Goal: Contribute content: Contribute content

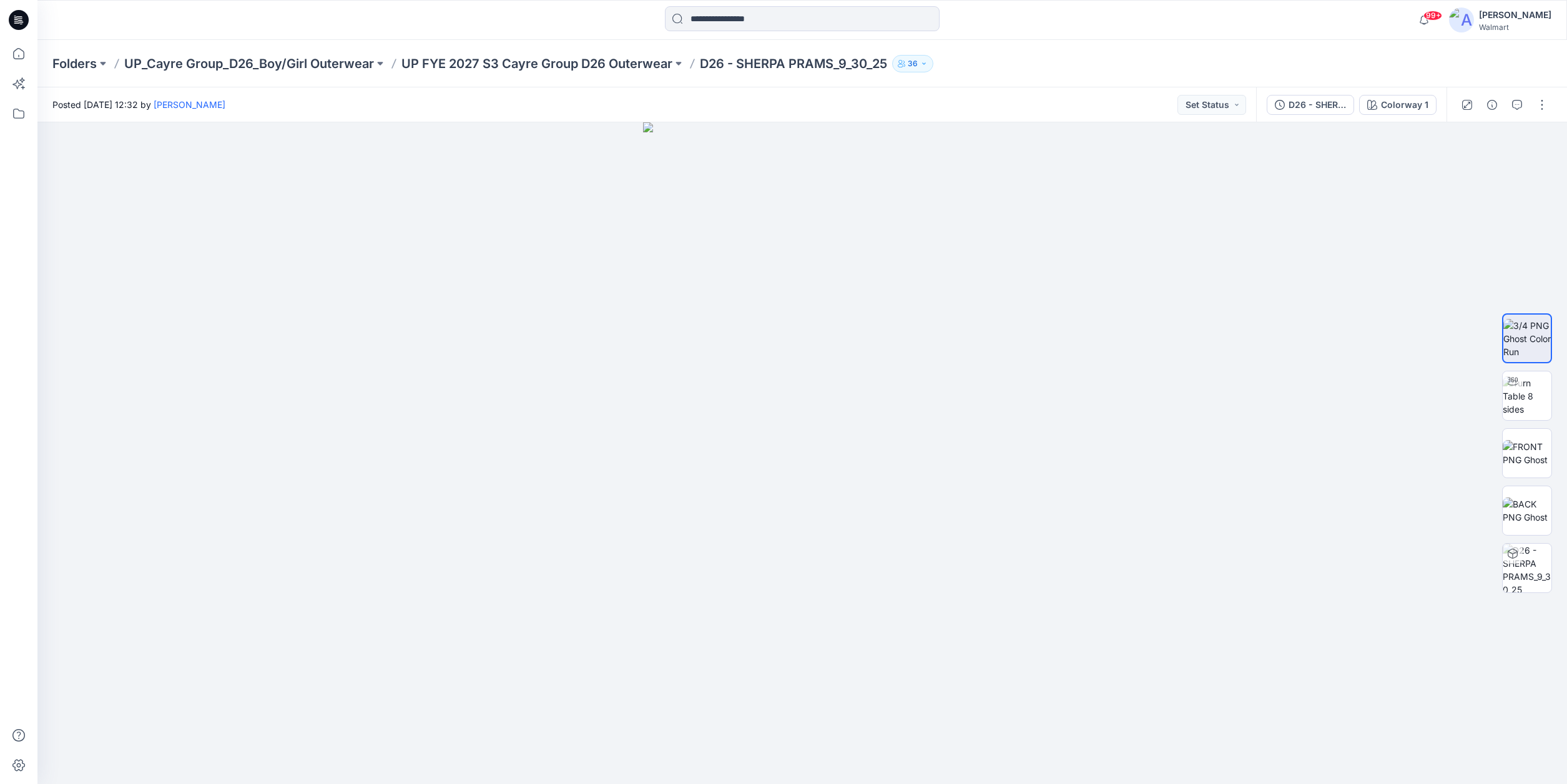
click at [20, 22] on icon at bounding box center [21, 22] width 4 height 1
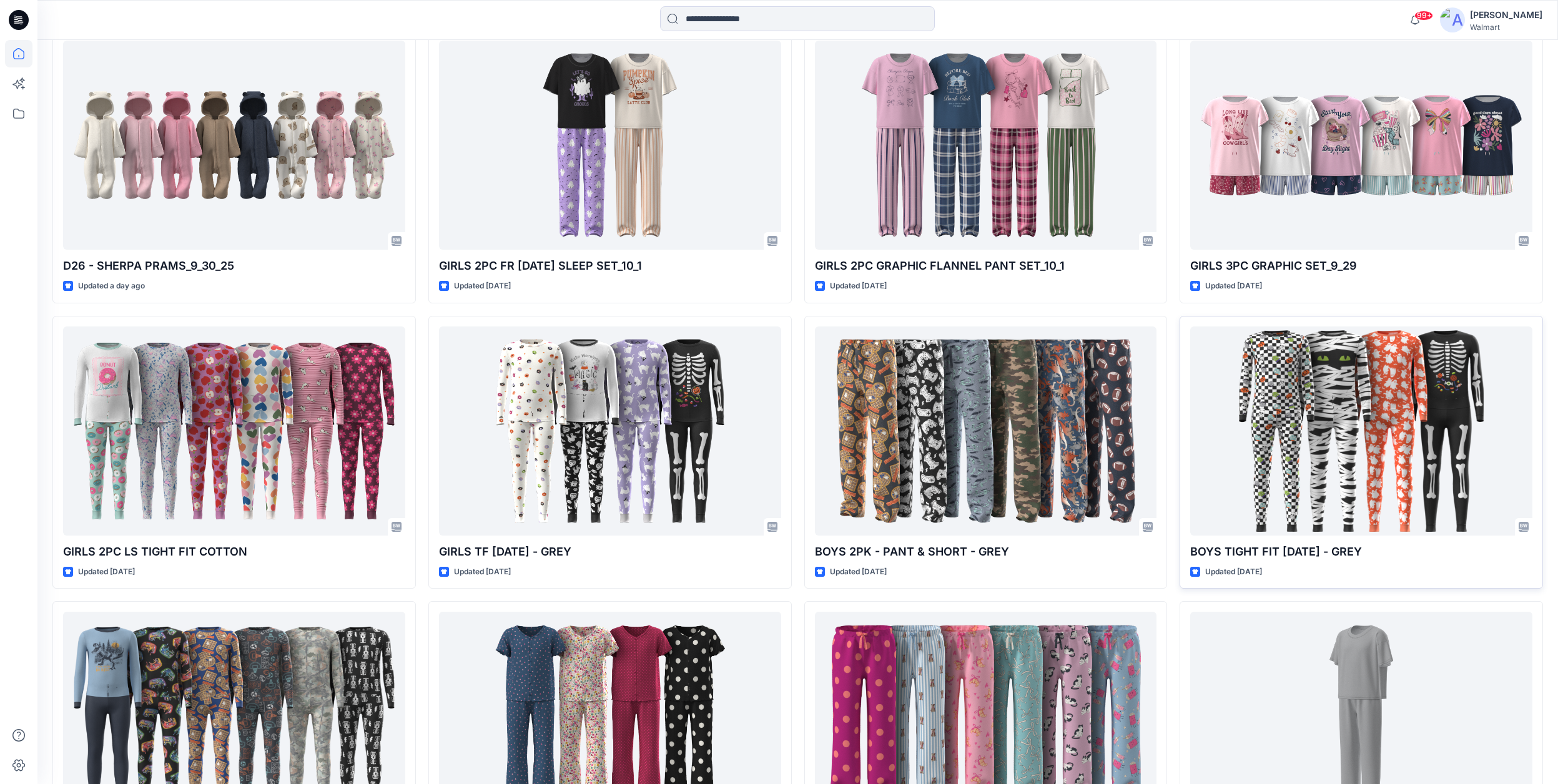
scroll to position [430, 0]
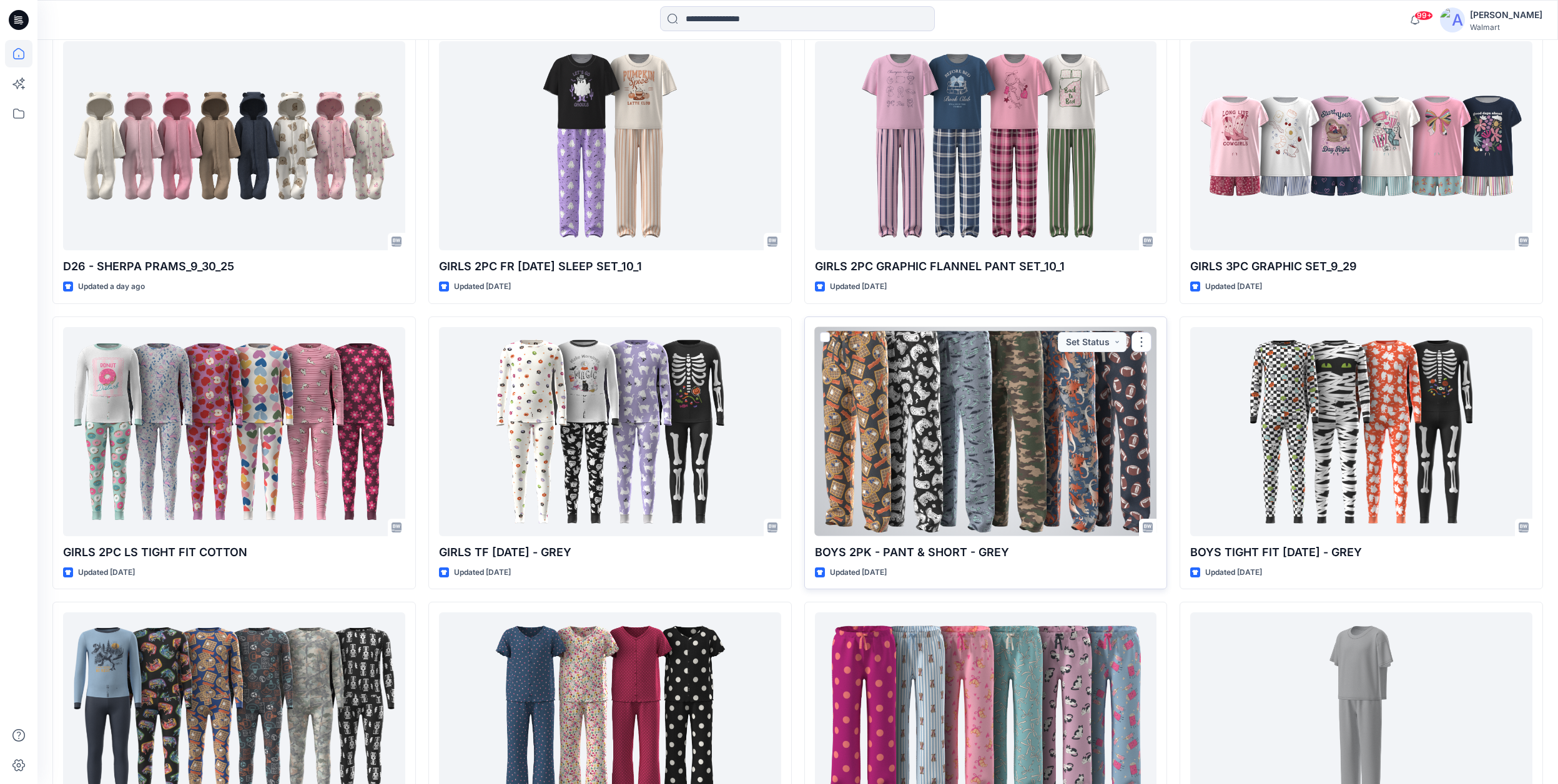
drag, startPoint x: 980, startPoint y: 554, endPoint x: 987, endPoint y: 552, distance: 7.3
click at [980, 554] on p "BOYS 2PK - PANT & SHORT - GREY" at bounding box center [986, 552] width 342 height 18
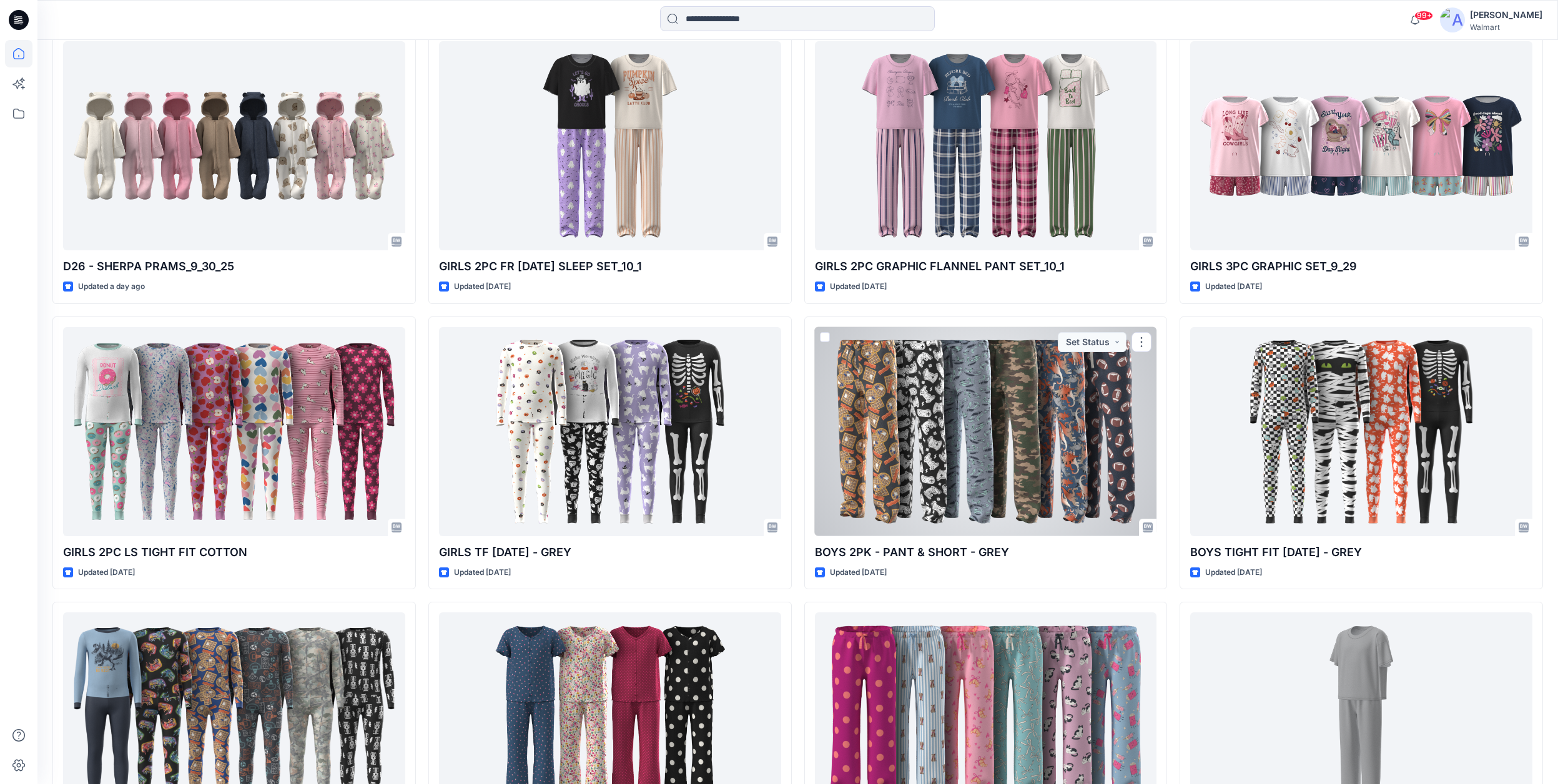
drag, startPoint x: 1029, startPoint y: 440, endPoint x: 1049, endPoint y: 436, distance: 20.4
click at [1029, 440] on div at bounding box center [986, 431] width 342 height 209
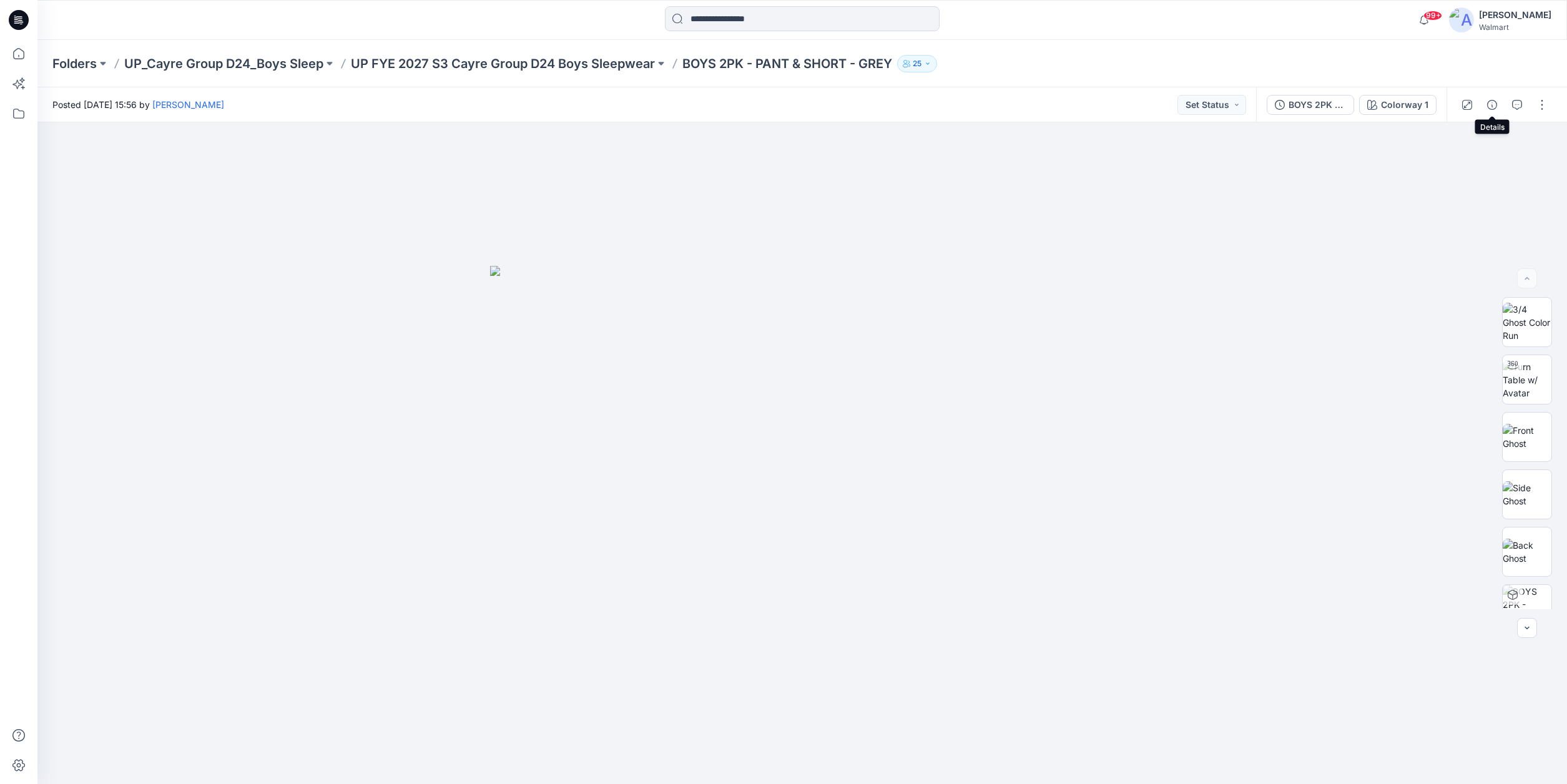
click at [1490, 106] on icon "button" at bounding box center [1492, 105] width 10 height 10
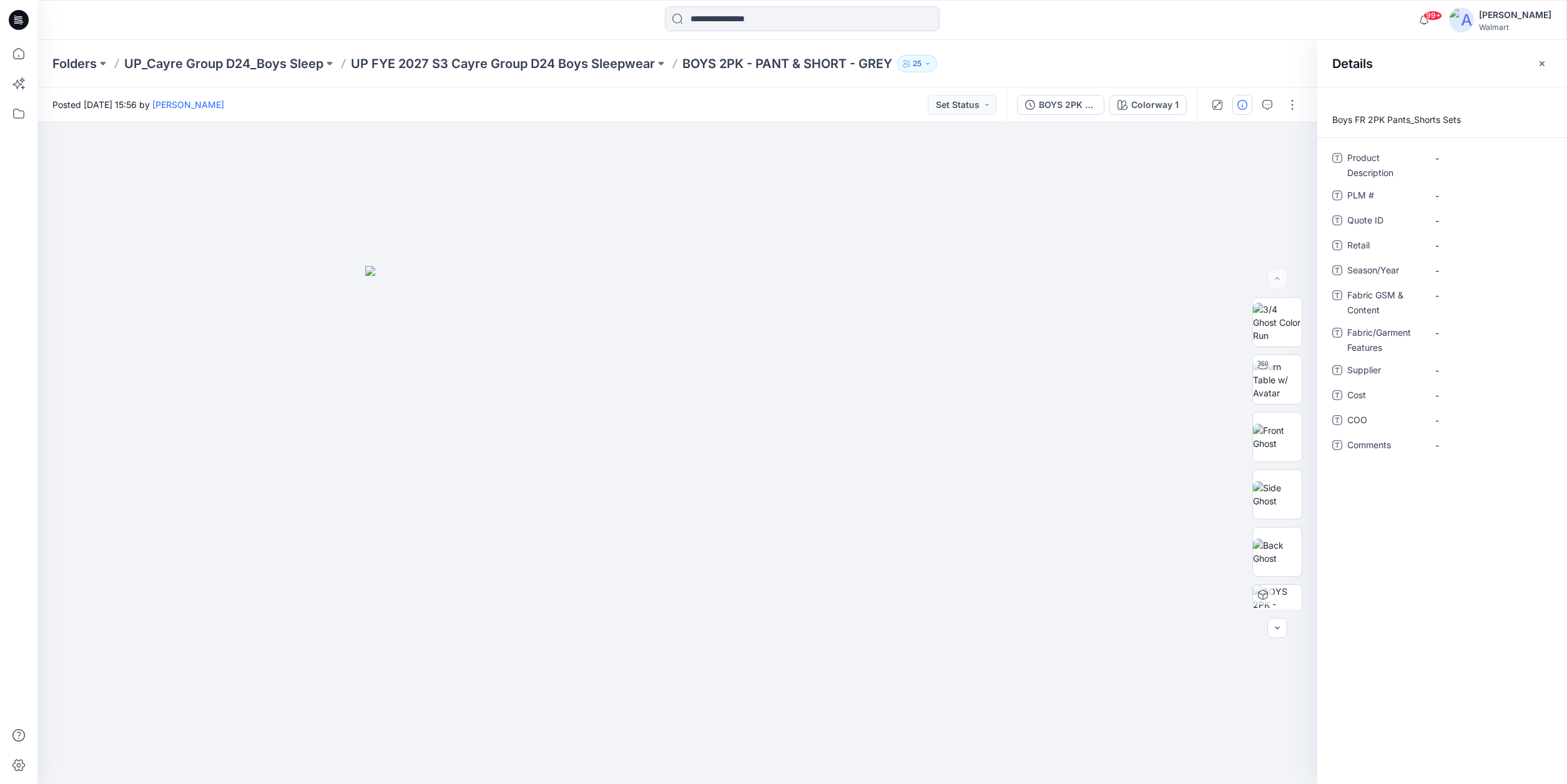
drag, startPoint x: 1273, startPoint y: 66, endPoint x: 1280, endPoint y: 68, distance: 7.3
click at [1272, 66] on div "Folders UP_Cayre Group D24_Boys Sleep UP FYE 2027 S3 Cayre Group D24 Boys Sleep…" at bounding box center [753, 64] width 1402 height 18
click at [1249, 171] on div at bounding box center [677, 453] width 1280 height 662
click at [1544, 62] on icon "button" at bounding box center [1542, 64] width 10 height 10
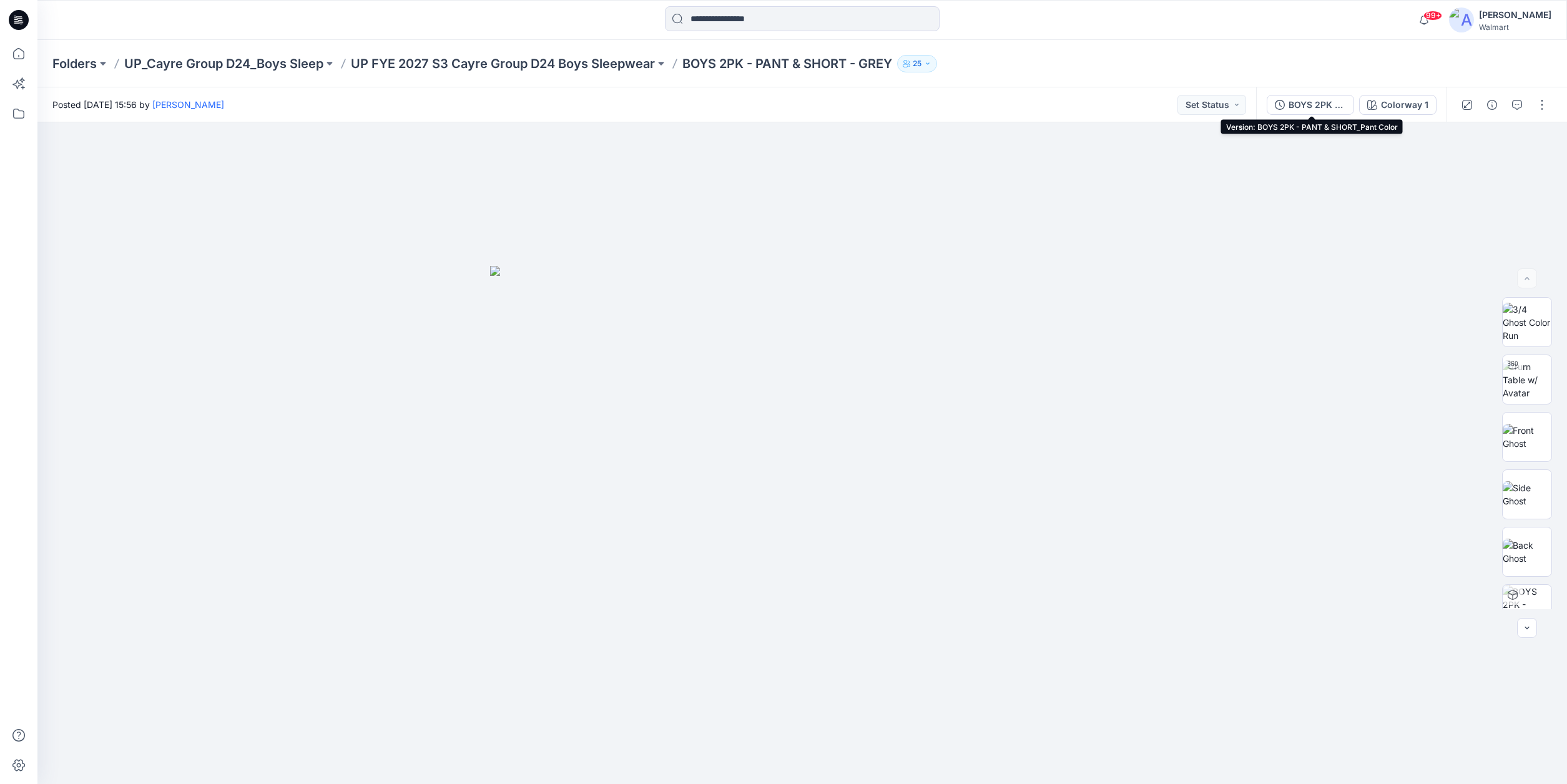
click at [1316, 103] on div "BOYS 2PK - PANT & SHORT_Pant Color" at bounding box center [1317, 105] width 58 height 14
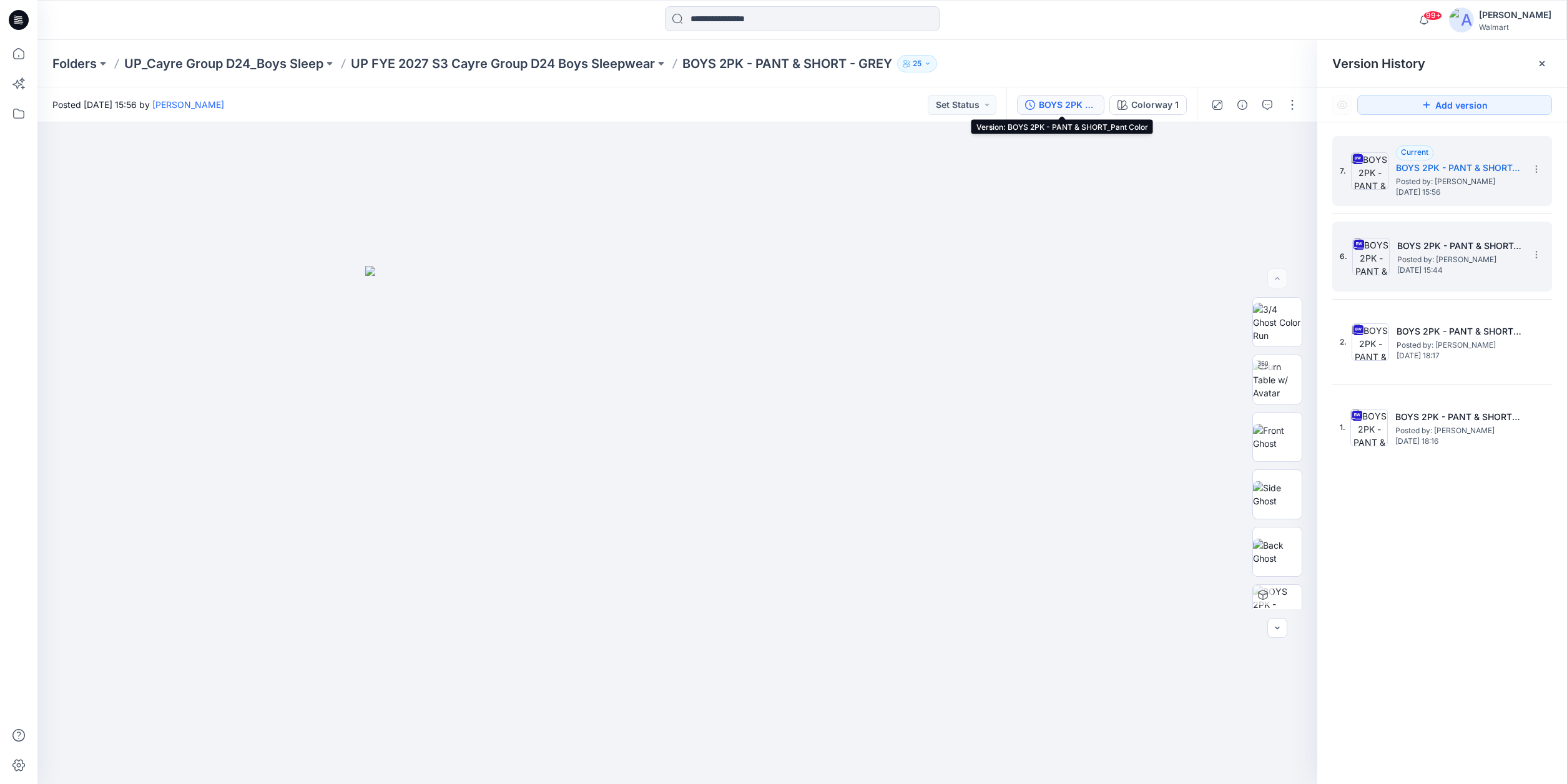
click at [1515, 245] on h5 "BOYS 2PK - PANT & SHORT_Shorts Color" at bounding box center [1459, 246] width 125 height 15
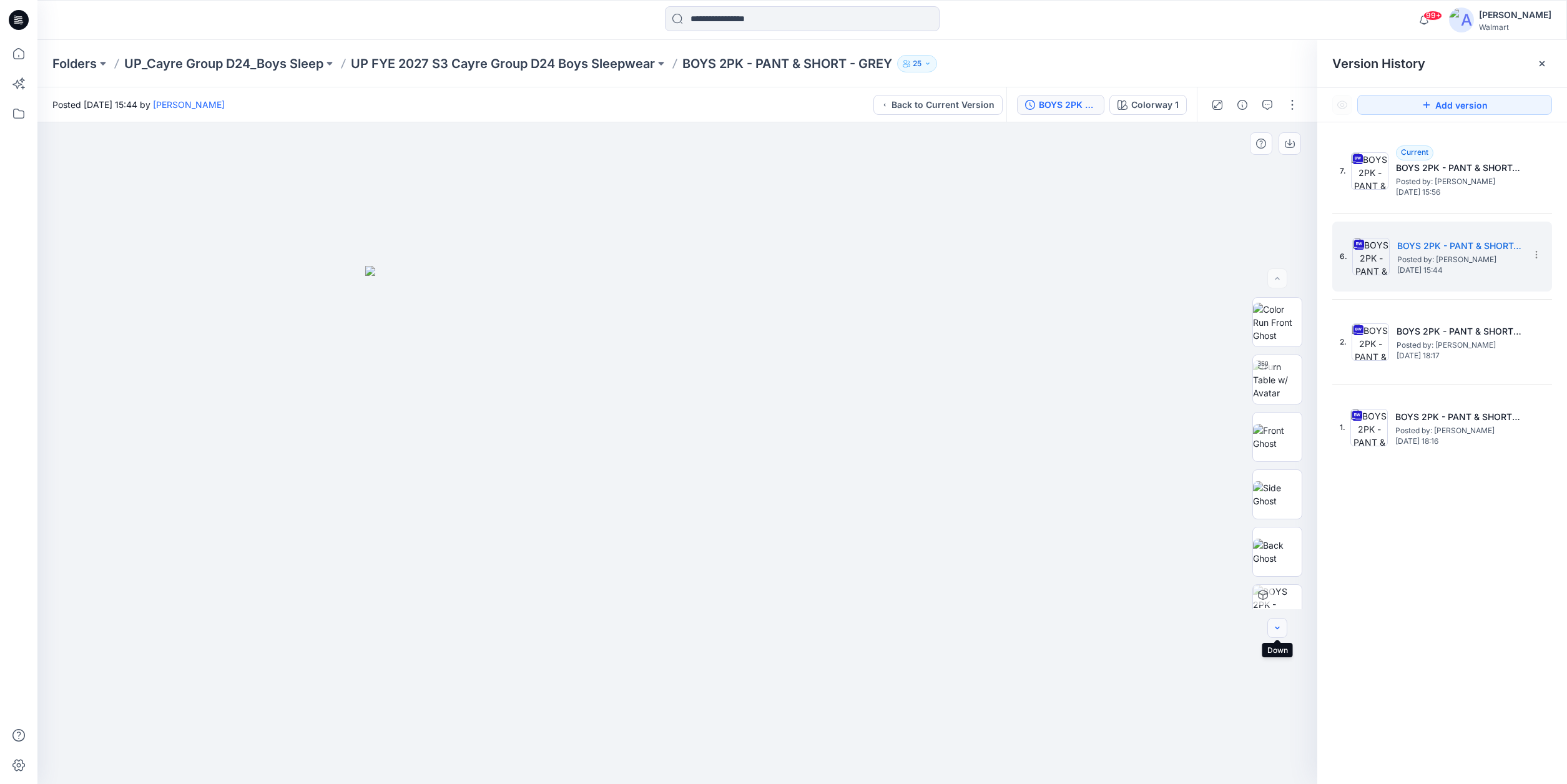
click at [1278, 627] on icon "button" at bounding box center [1277, 628] width 10 height 10
click at [1278, 629] on icon "button" at bounding box center [1277, 628] width 10 height 10
click at [1268, 100] on icon "button" at bounding box center [1268, 105] width 10 height 10
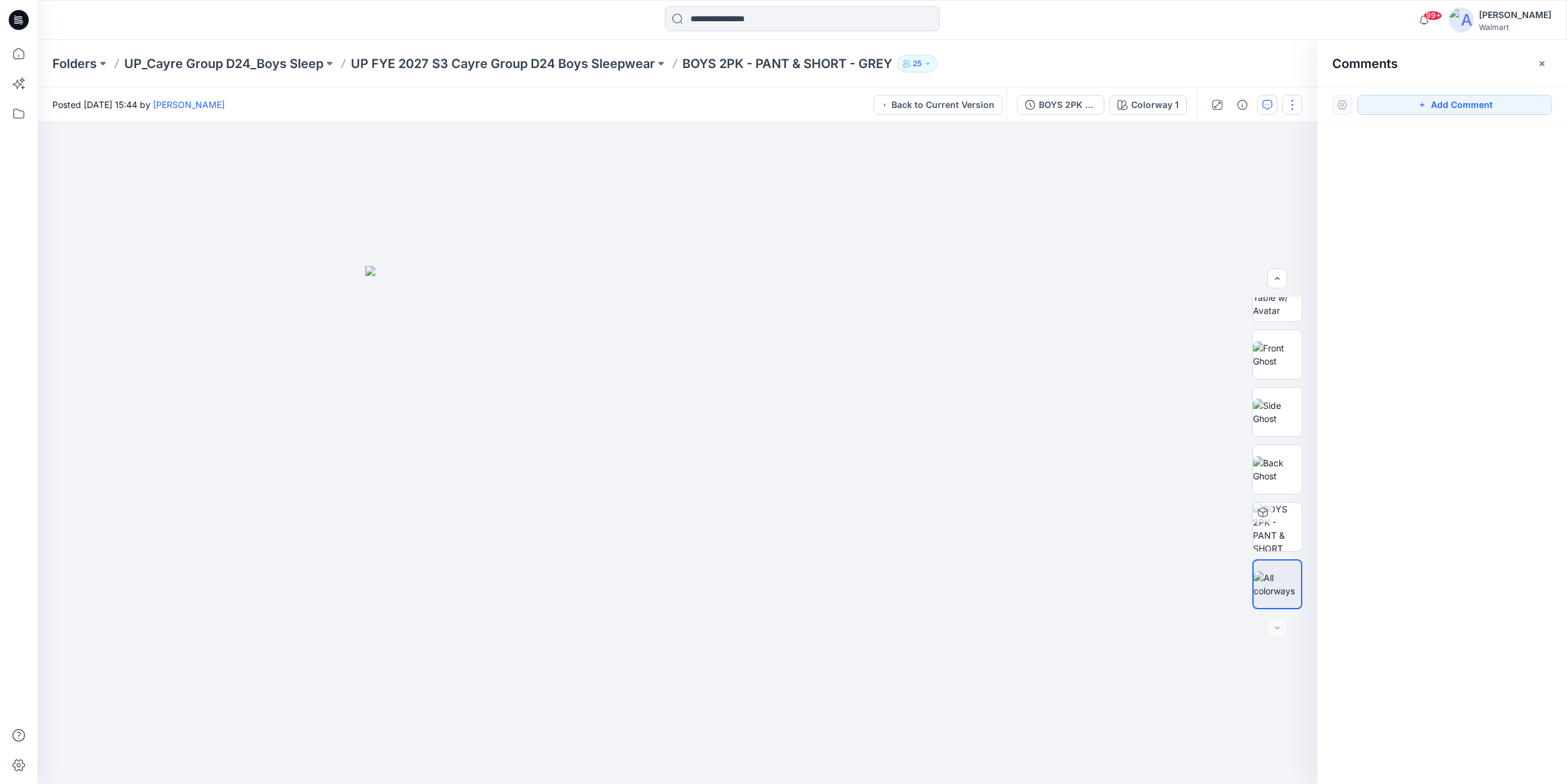
click at [1291, 103] on button "button" at bounding box center [1292, 105] width 20 height 20
click at [1183, 61] on div "Folders UP_Cayre Group D24_Boys Sleep UP FYE 2027 S3 Cayre Group D24 Boys Sleep…" at bounding box center [753, 64] width 1402 height 18
click at [1244, 105] on icon "button" at bounding box center [1243, 105] width 10 height 10
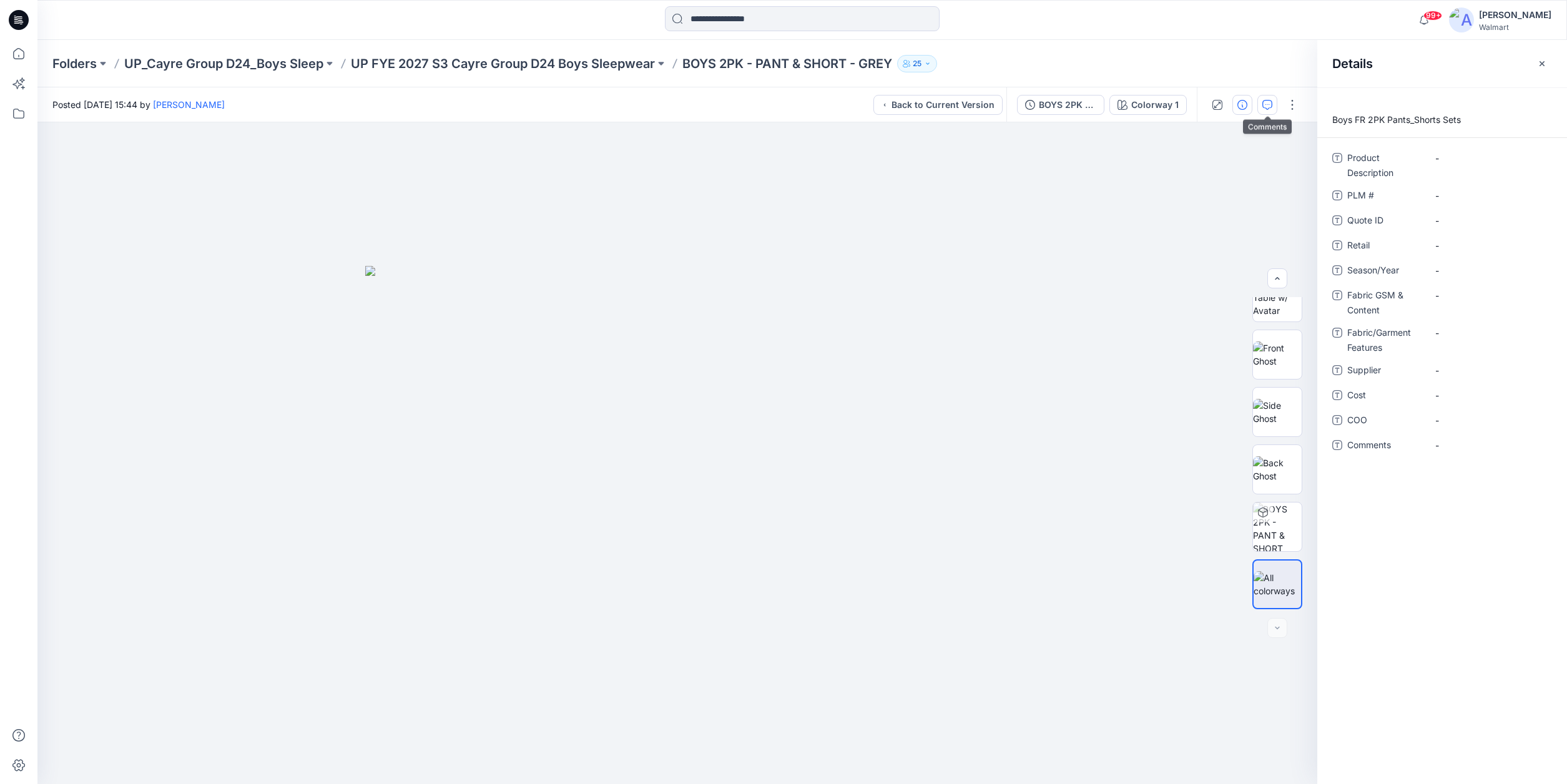
click at [1268, 105] on icon "button" at bounding box center [1268, 105] width 10 height 10
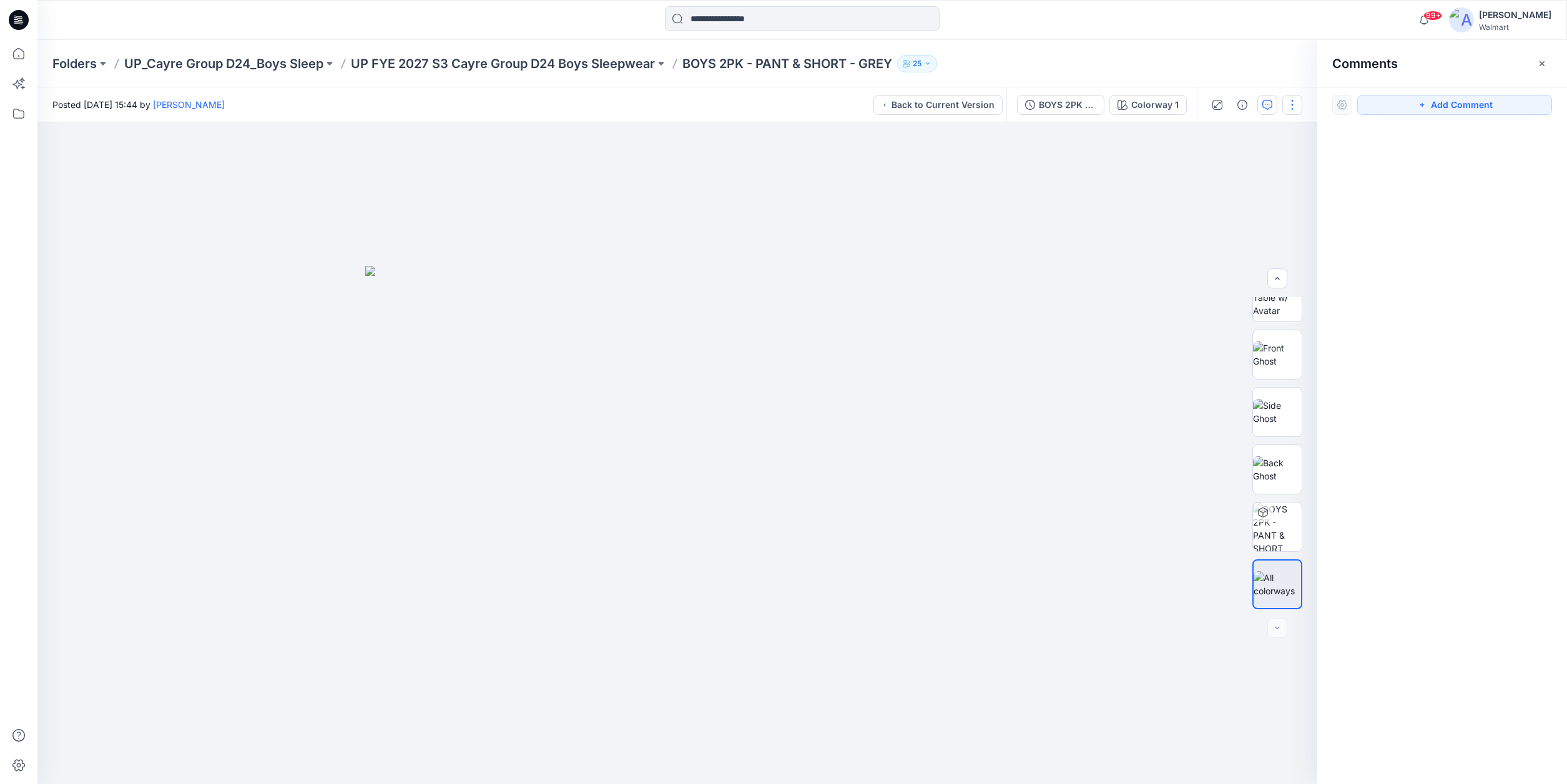
click at [1293, 105] on button "button" at bounding box center [1292, 105] width 20 height 20
click at [1000, 61] on div "Folders UP_Cayre Group D24_Boys Sleep UP FYE 2027 S3 Cayre Group D24 Boys Sleep…" at bounding box center [753, 64] width 1402 height 18
click at [1154, 104] on div "Colorway 1" at bounding box center [1155, 105] width 48 height 14
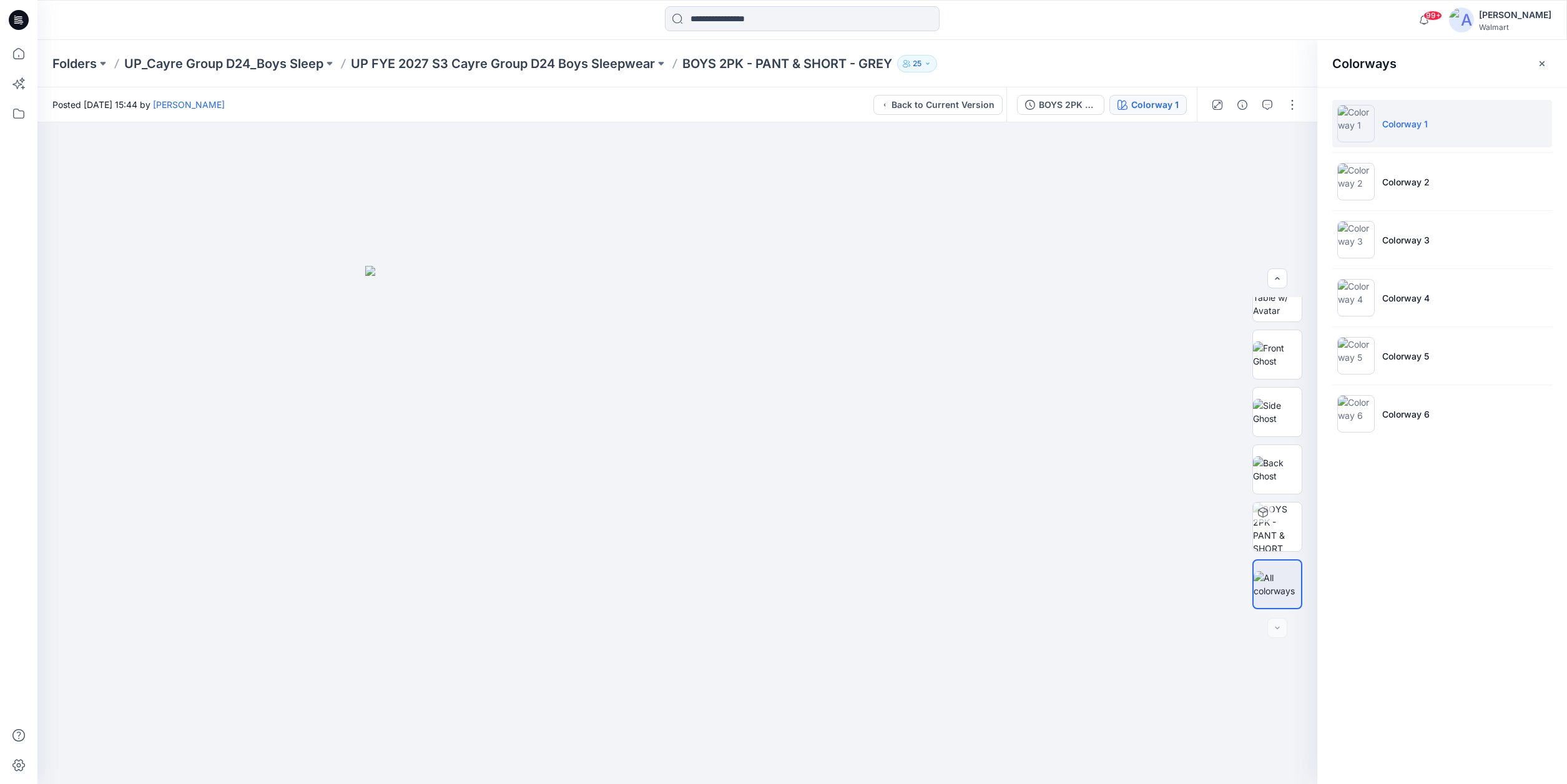
click at [1229, 58] on div "Folders UP_Cayre Group D24_Boys Sleep UP FYE 2027 S3 Cayre Group D24 Boys Sleep…" at bounding box center [753, 64] width 1402 height 18
click at [1217, 106] on icon "button" at bounding box center [1218, 105] width 10 height 10
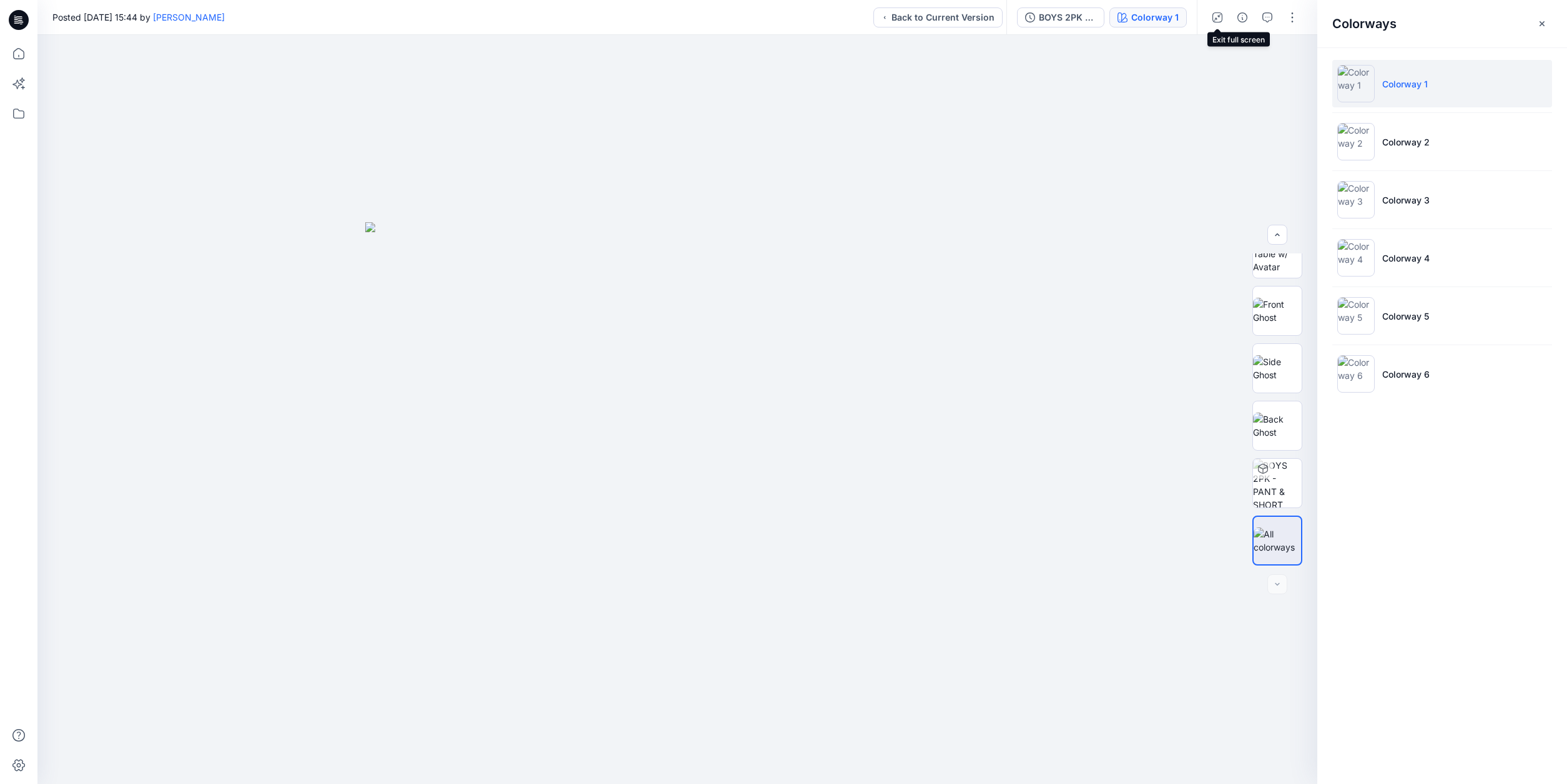
click at [1219, 20] on icon "button" at bounding box center [1218, 18] width 10 height 10
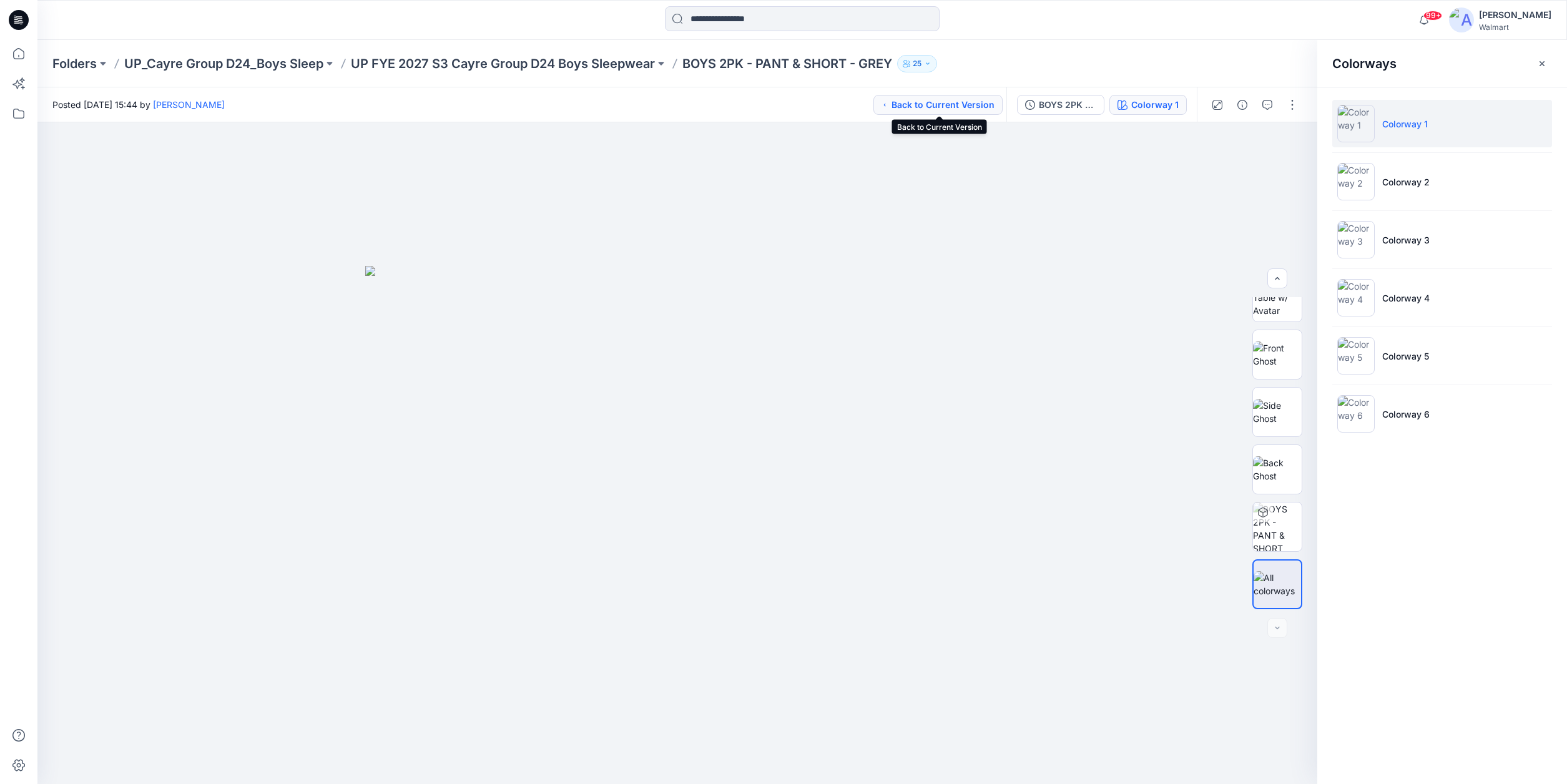
click at [928, 107] on button "Back to Current Version" at bounding box center [938, 105] width 129 height 20
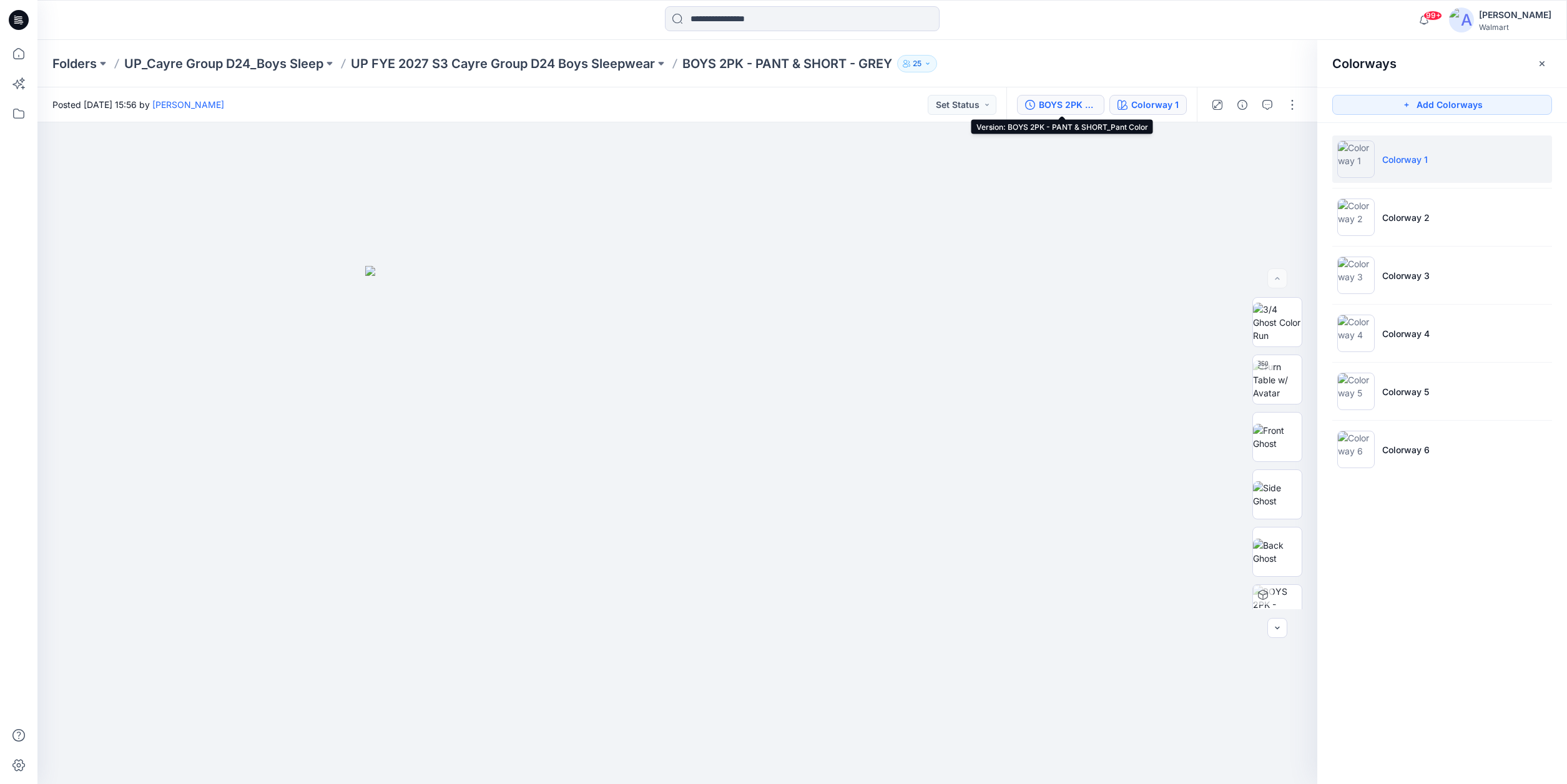
click at [1056, 105] on div "BOYS 2PK - PANT & SHORT_Pant Color" at bounding box center [1068, 105] width 58 height 14
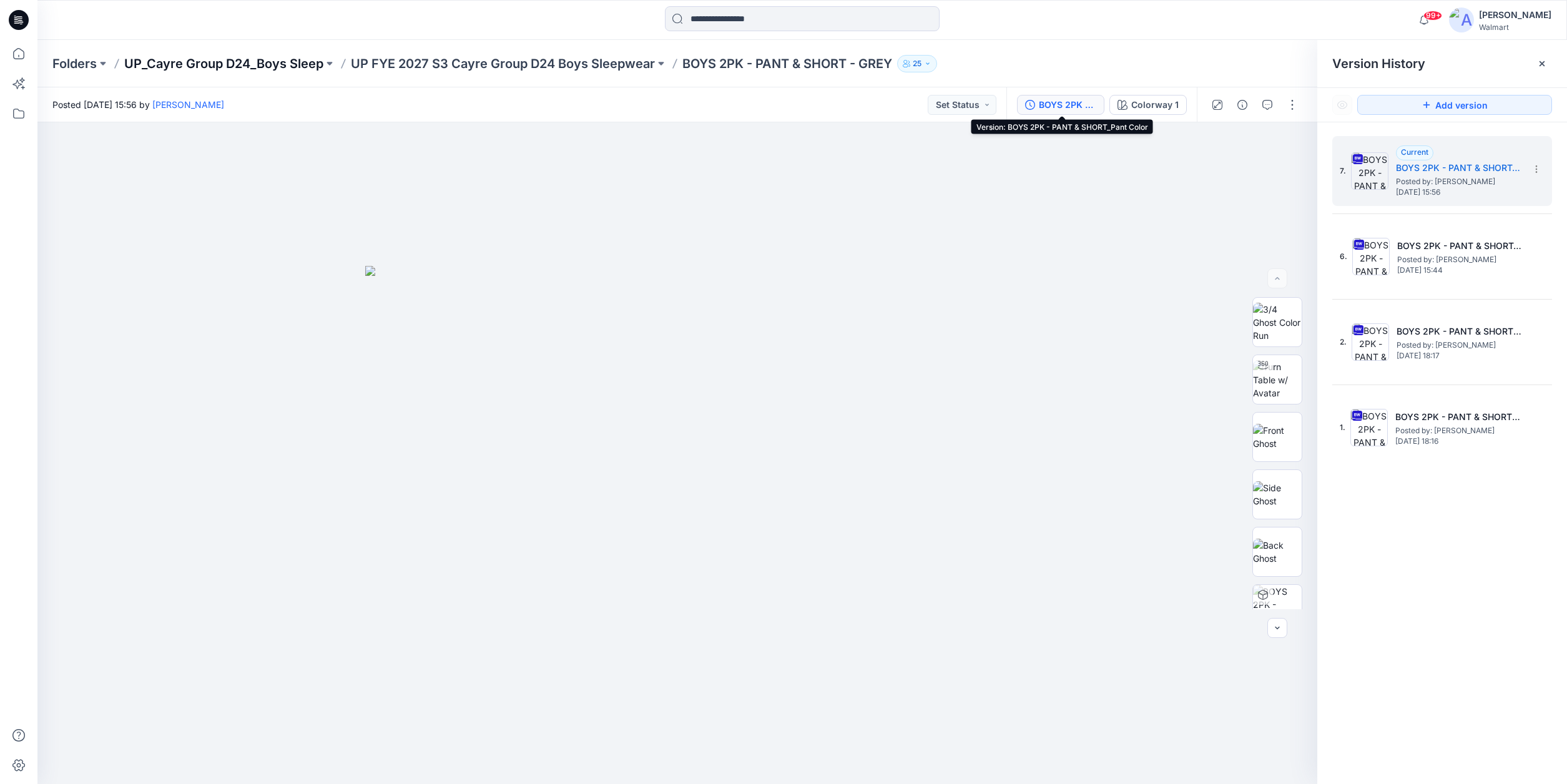
click at [254, 66] on p "UP_Cayre Group D24_Boys Sleep" at bounding box center [224, 64] width 199 height 18
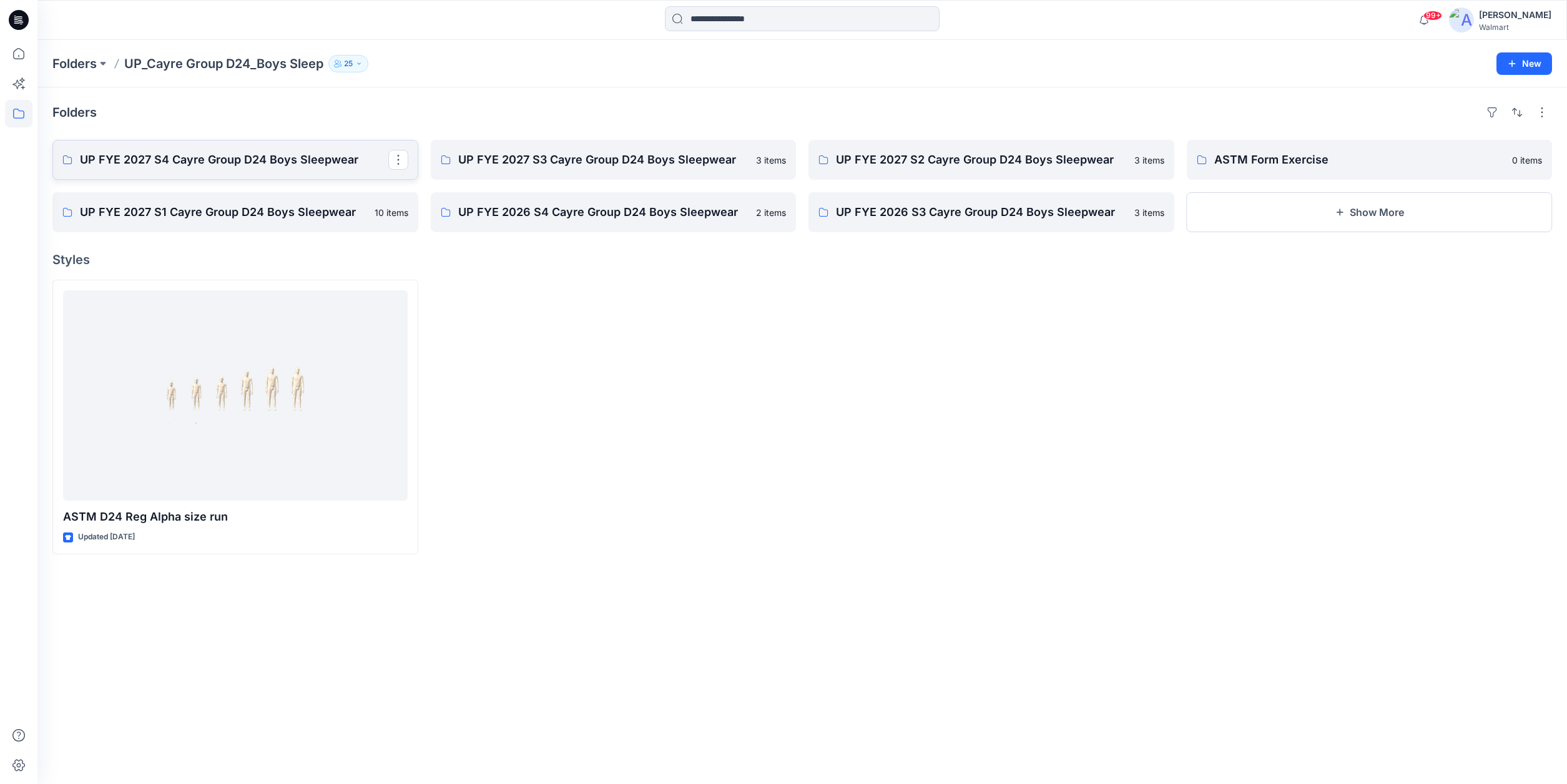
click at [308, 162] on p "UP FYE 2027 S4 Cayre Group D24 Boys Sleepwear" at bounding box center [234, 160] width 308 height 18
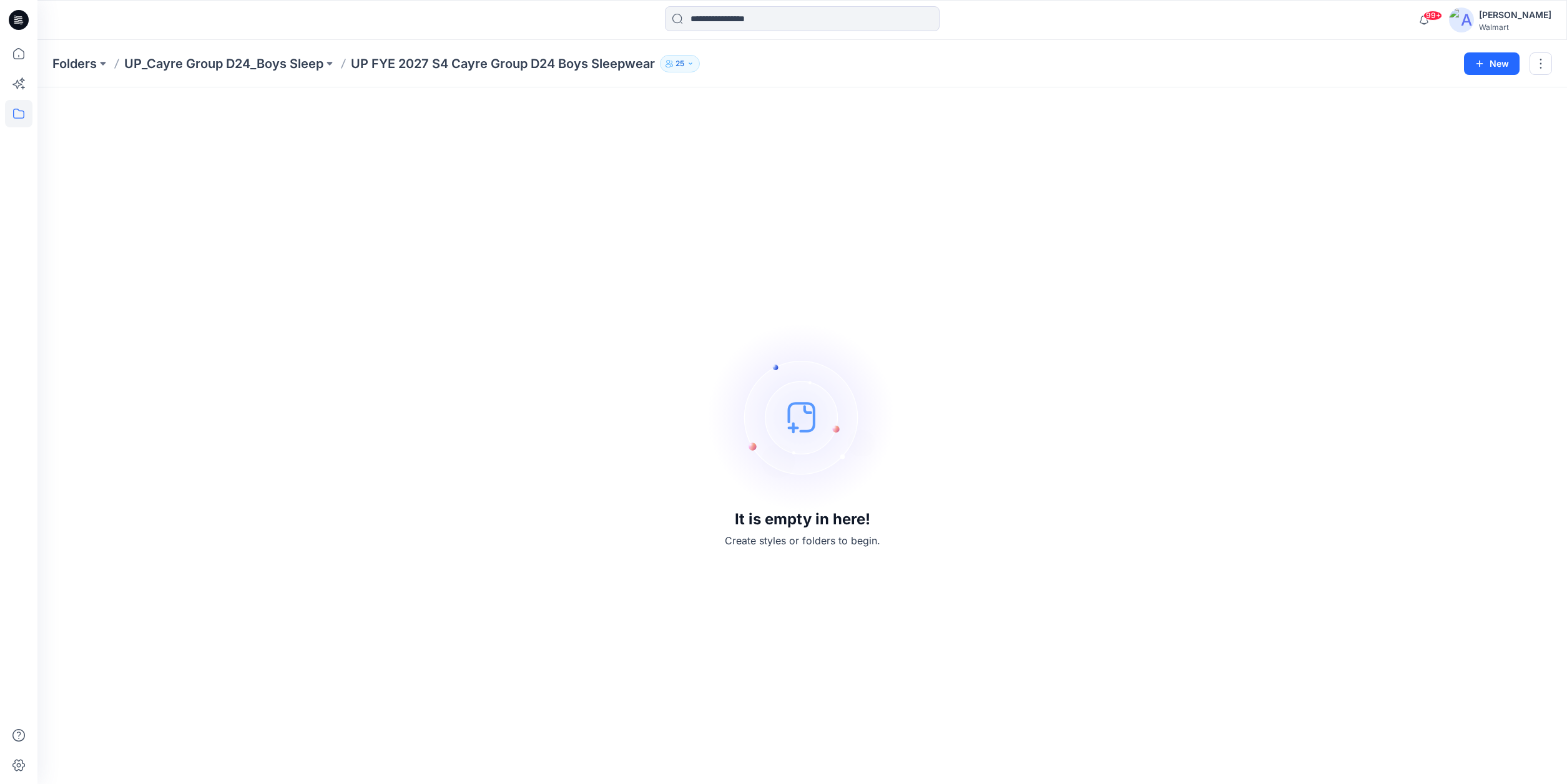
click at [16, 18] on icon at bounding box center [19, 20] width 20 height 40
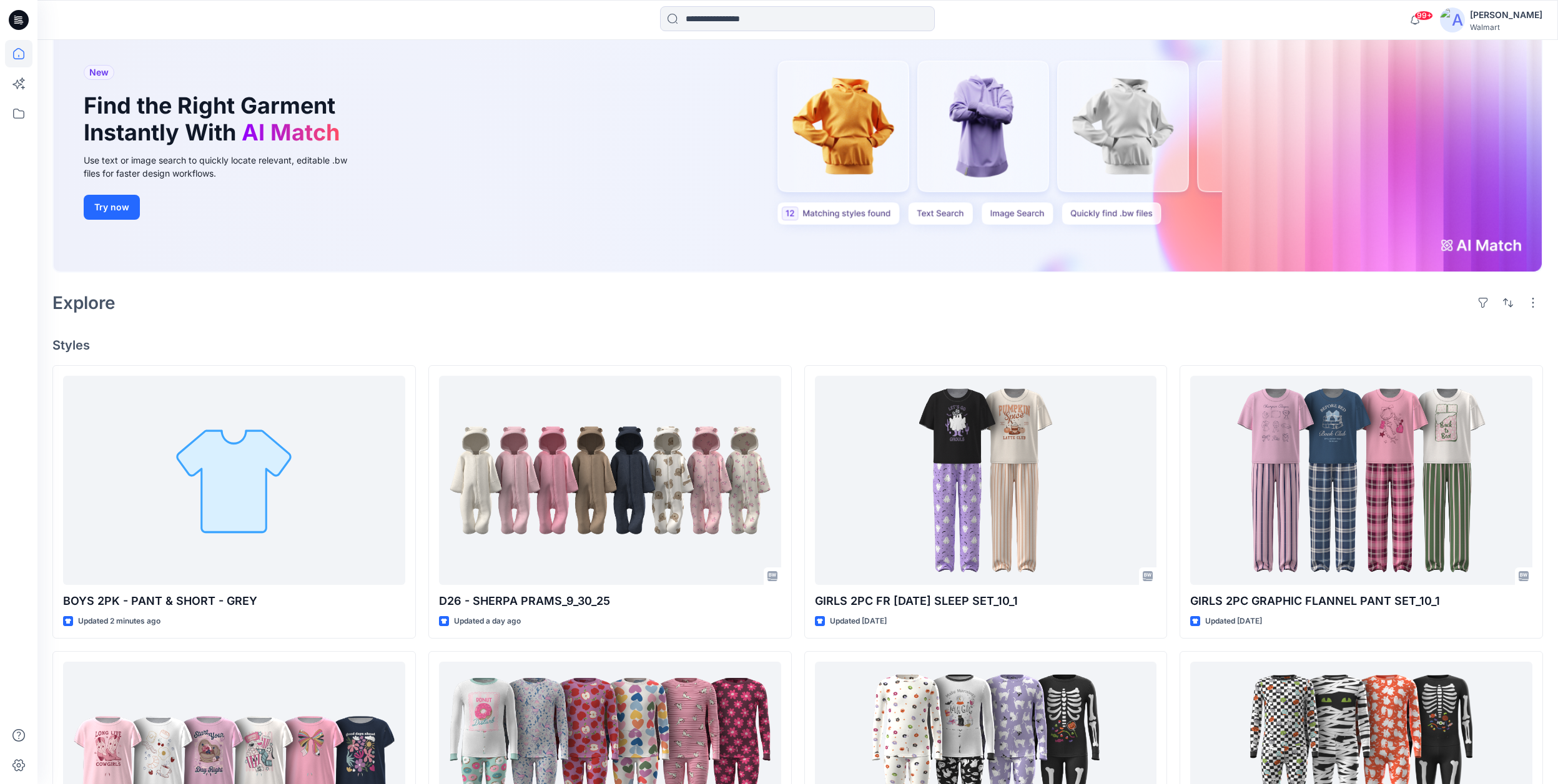
scroll to position [98, 0]
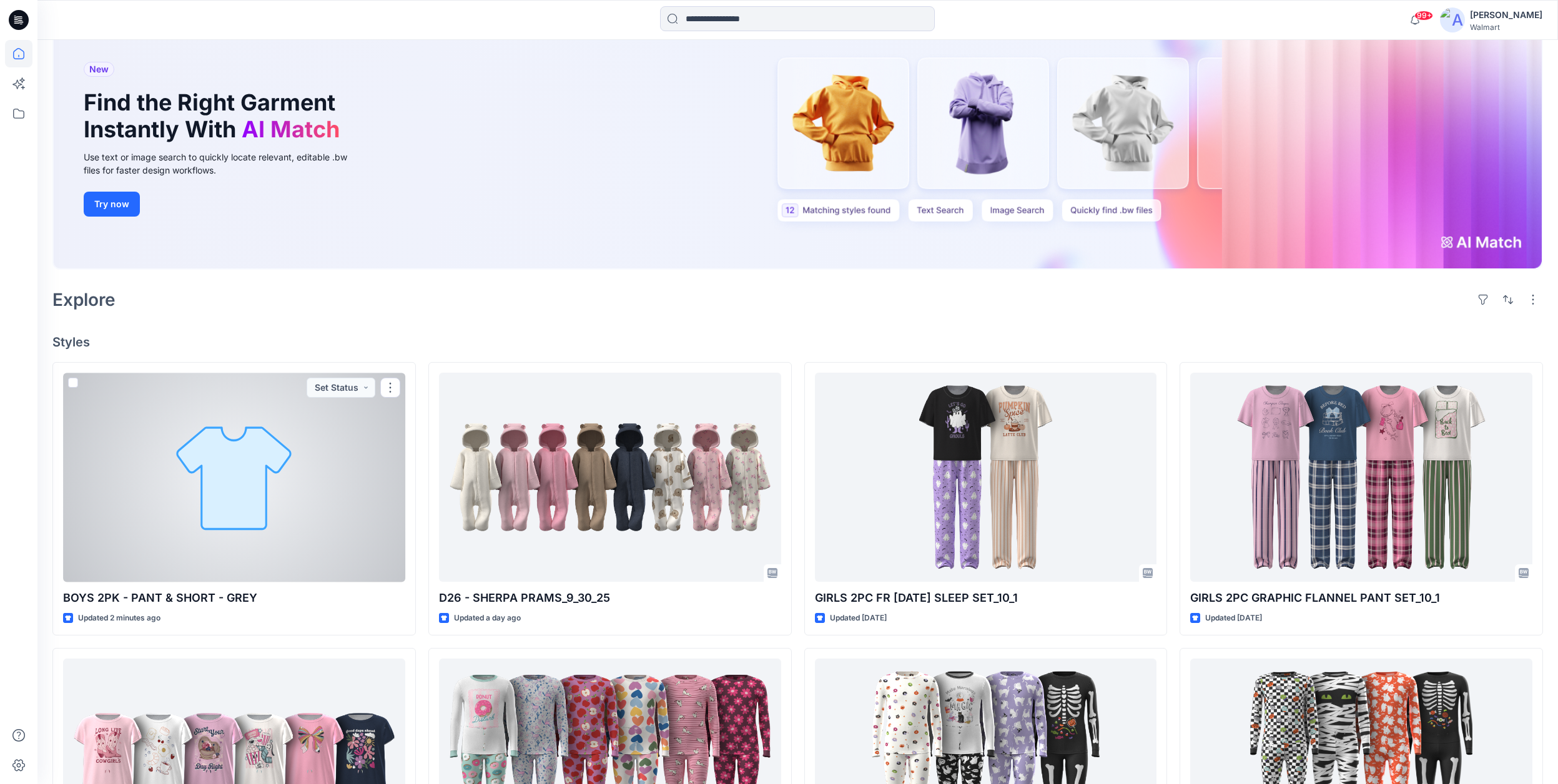
click at [303, 526] on div at bounding box center [234, 477] width 342 height 209
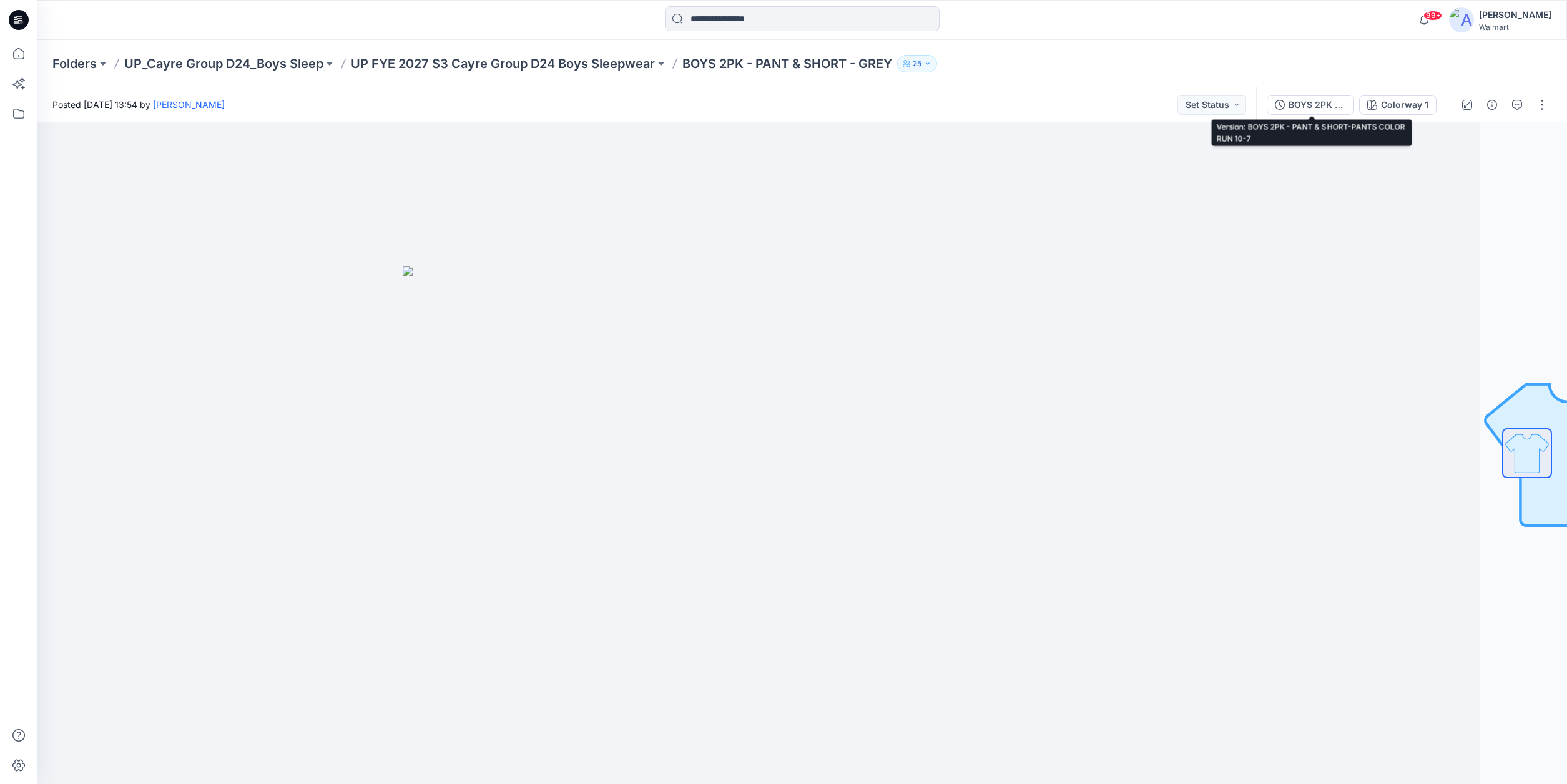
click at [1337, 103] on div "BOYS 2PK - PANT & SHORT-PANTS COLOR RUN 10-7" at bounding box center [1317, 105] width 58 height 14
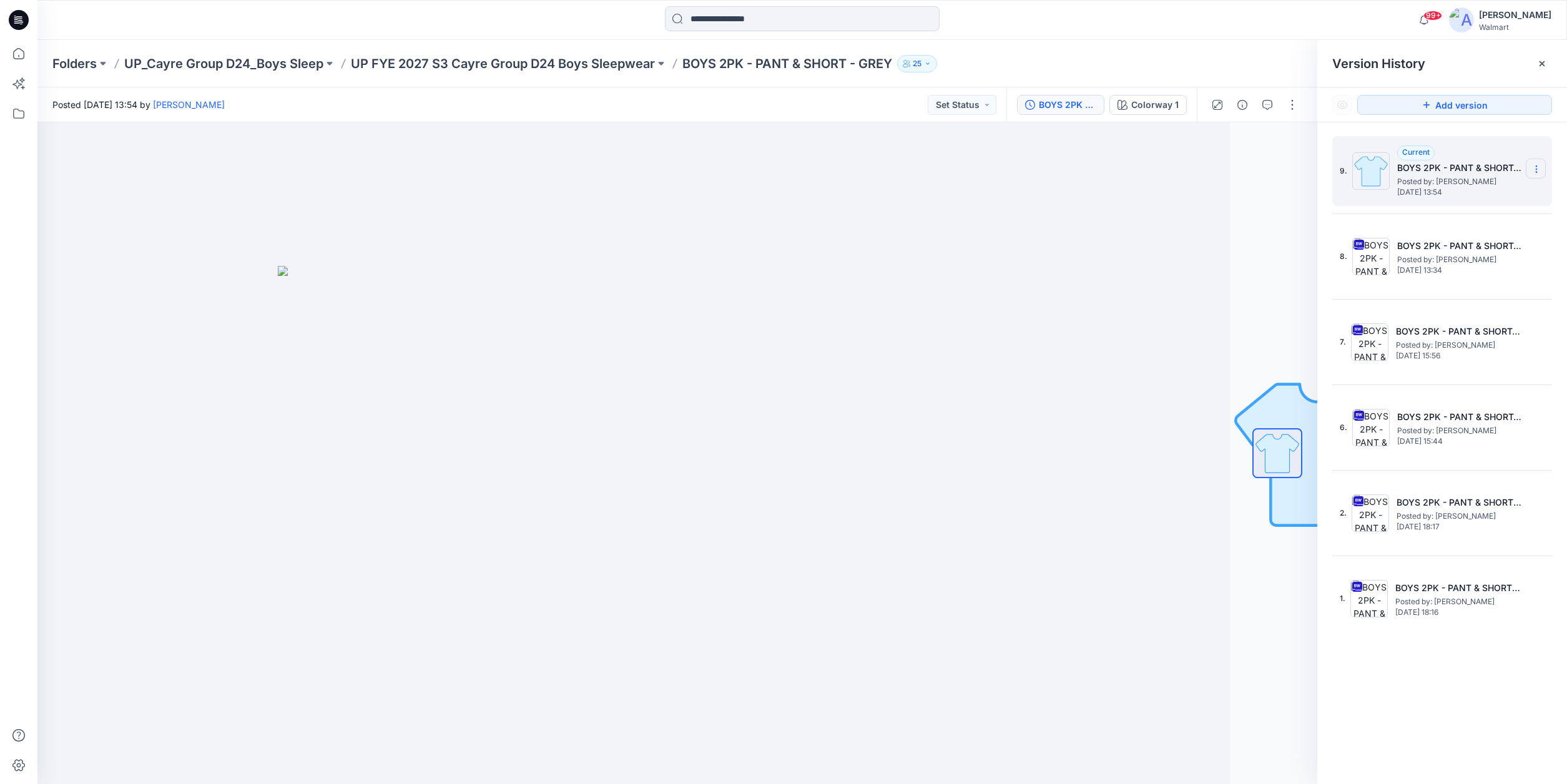
click at [1538, 168] on icon at bounding box center [1536, 169] width 10 height 10
click at [1456, 250] on span "Delete Version" at bounding box center [1451, 249] width 59 height 15
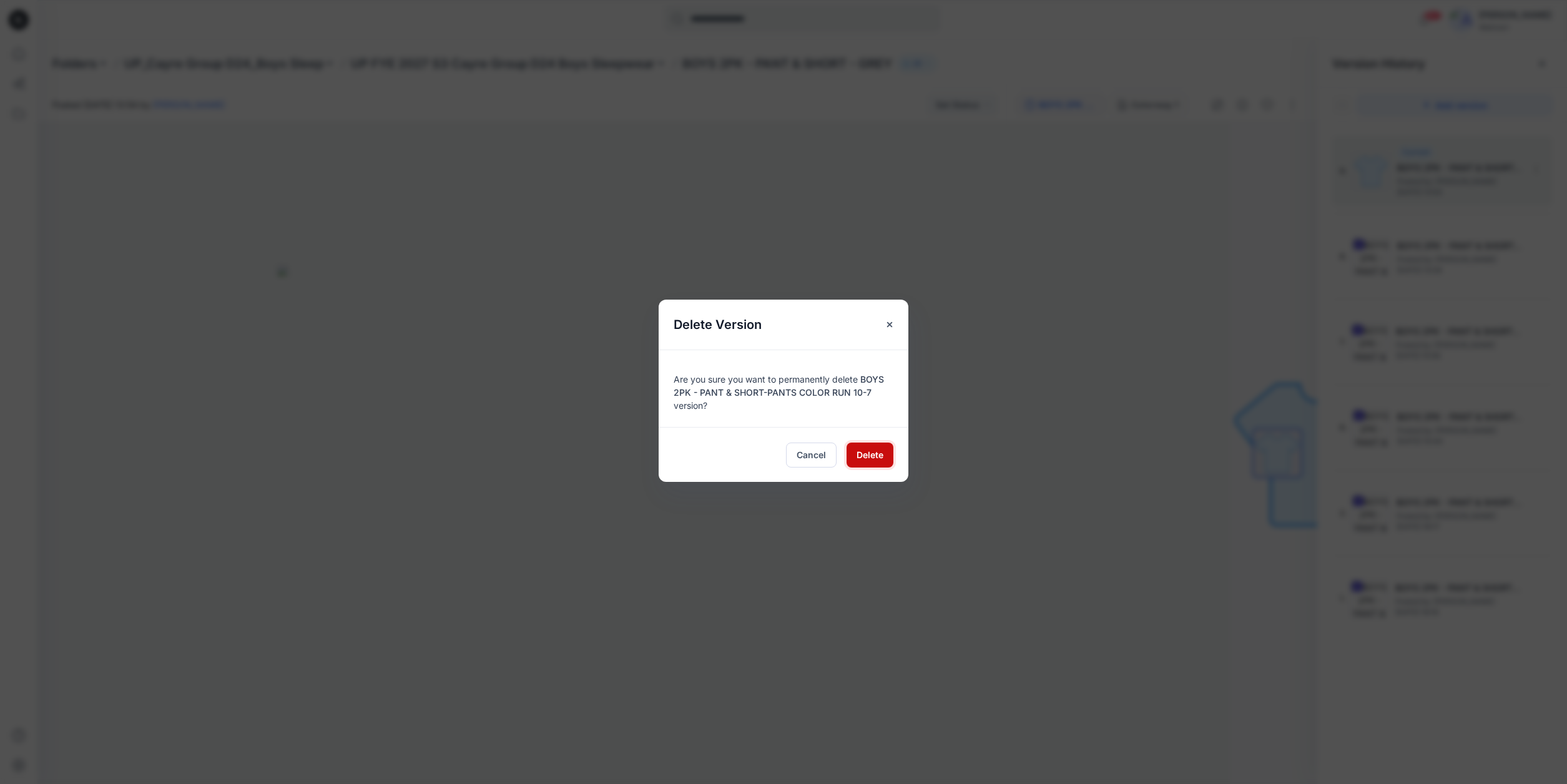
click at [876, 458] on span "Delete" at bounding box center [870, 455] width 27 height 13
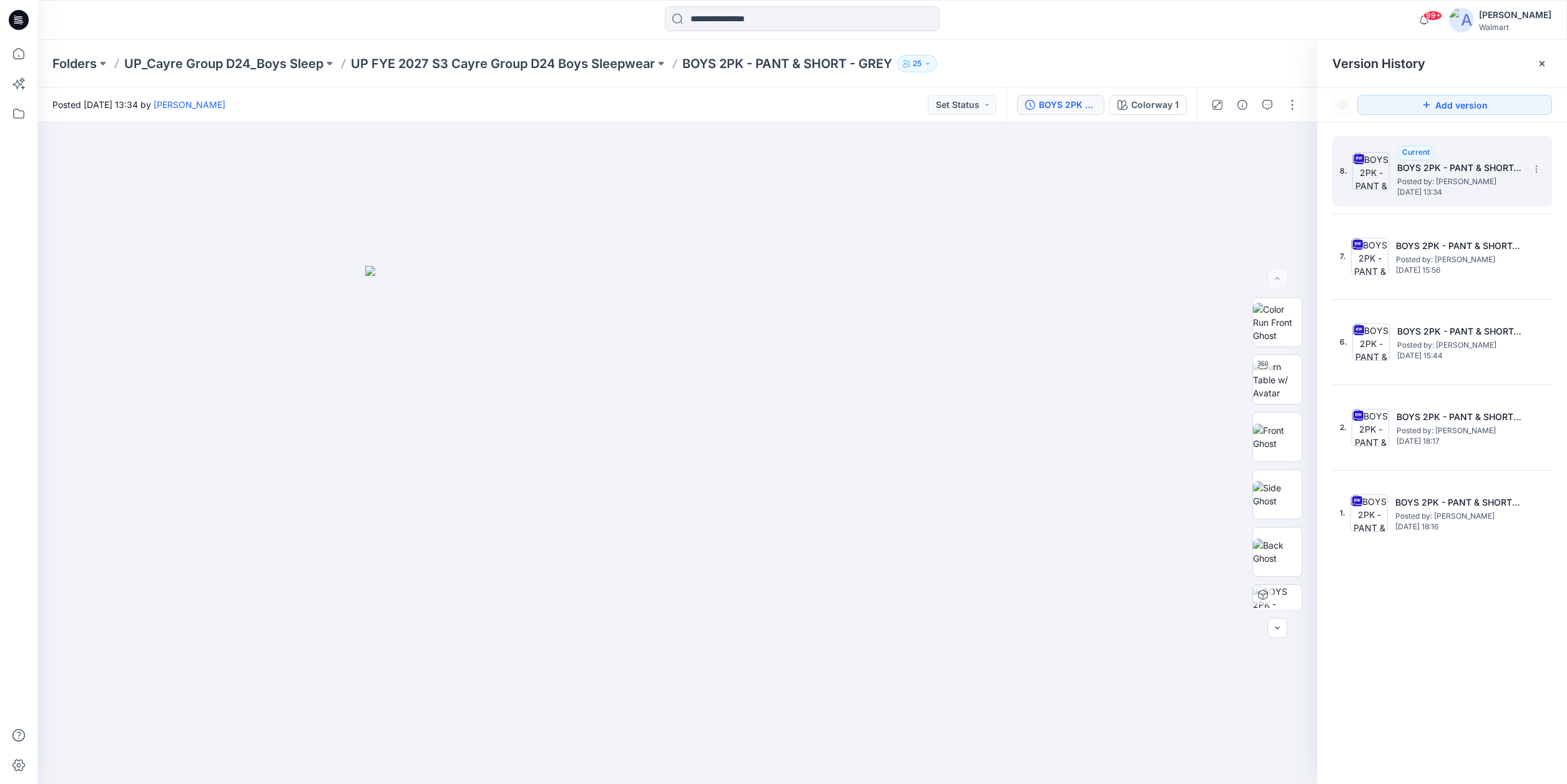
click at [1518, 169] on h5 "BOYS 2PK - PANT & SHORT_Color 10-7" at bounding box center [1459, 168] width 125 height 15
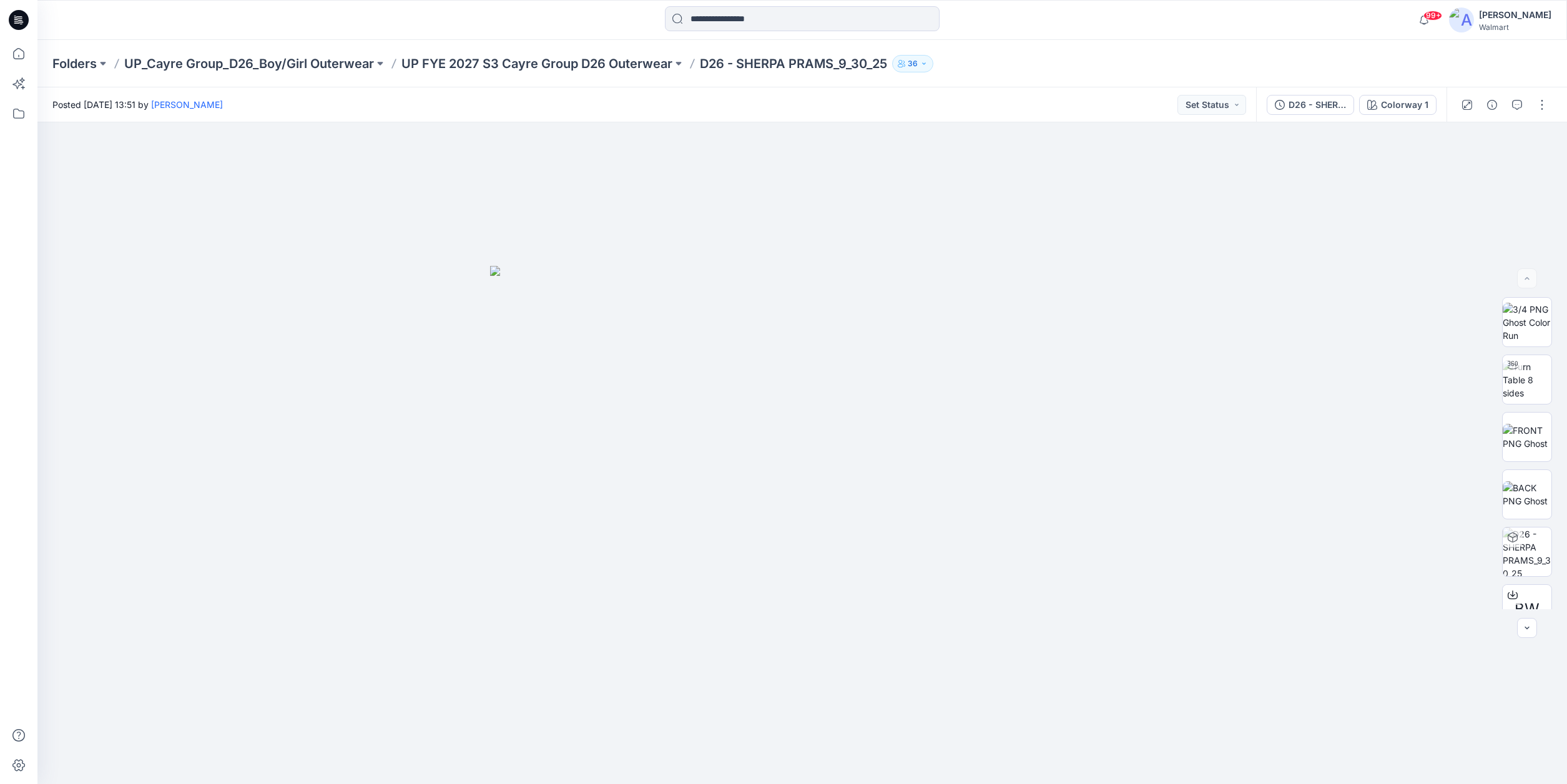
drag, startPoint x: 21, startPoint y: 19, endPoint x: 27, endPoint y: 20, distance: 6.1
click at [21, 19] on icon at bounding box center [19, 20] width 20 height 20
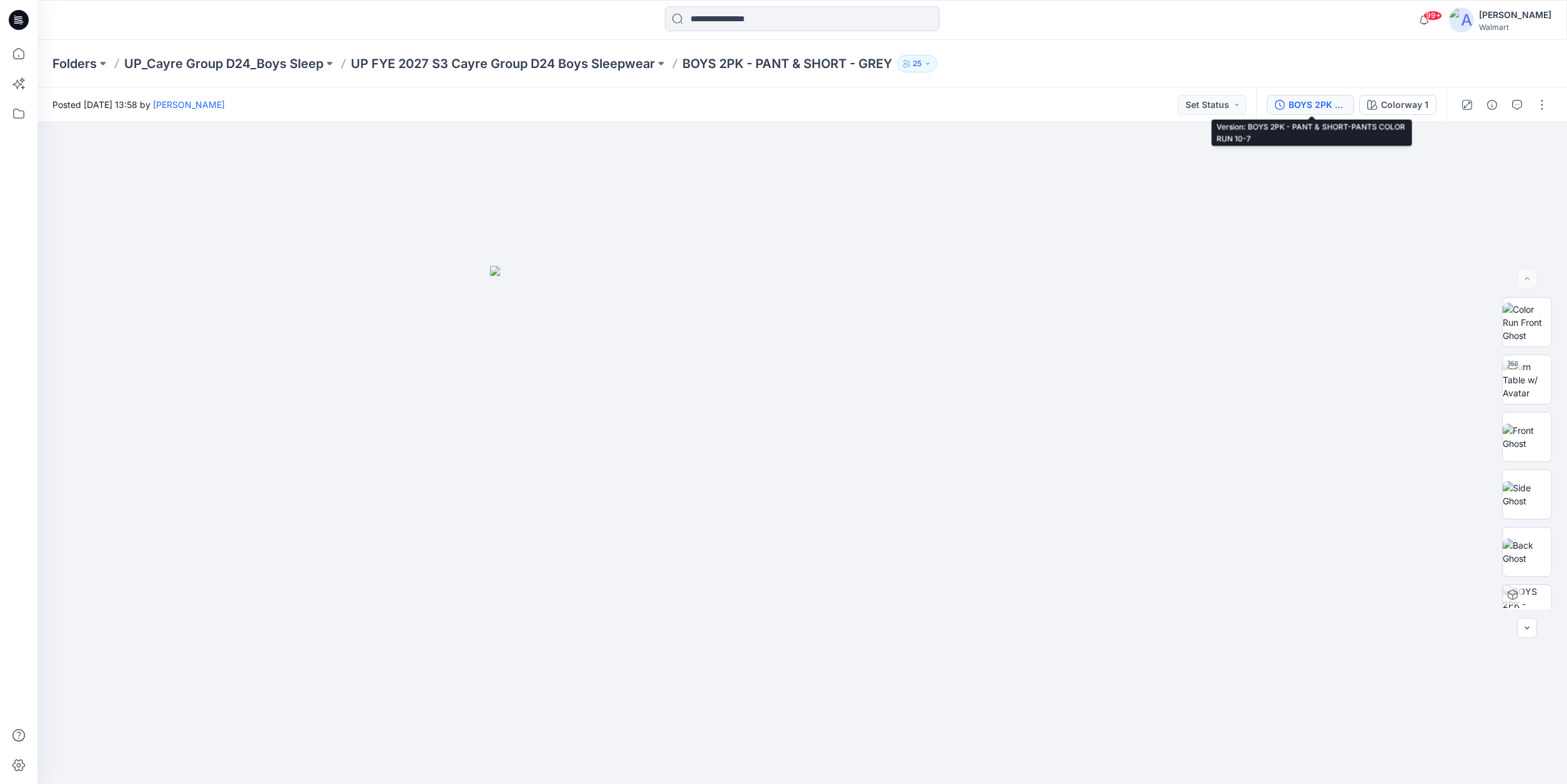
click at [1306, 105] on div "BOYS 2PK - PANT & SHORT-PANTS COLOR RUN 10-7" at bounding box center [1317, 105] width 58 height 14
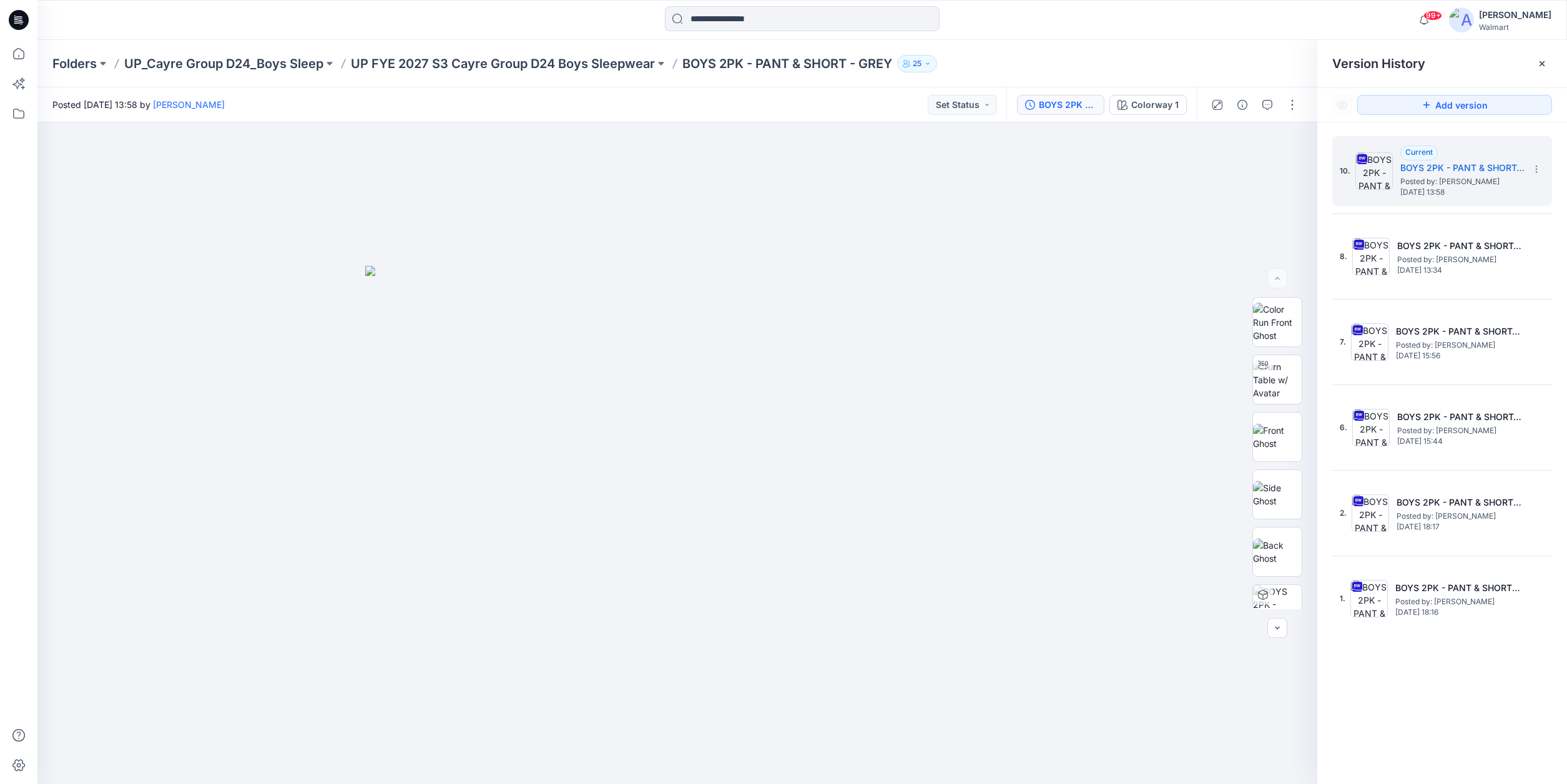
click at [1257, 59] on div "Folders UP_Cayre Group D24_Boys Sleep UP FYE 2027 S3 Cayre Group D24 Boys Sleep…" at bounding box center [753, 64] width 1402 height 18
click at [1295, 103] on button "button" at bounding box center [1292, 105] width 20 height 20
click at [1214, 168] on p "Edit" at bounding box center [1213, 168] width 16 height 13
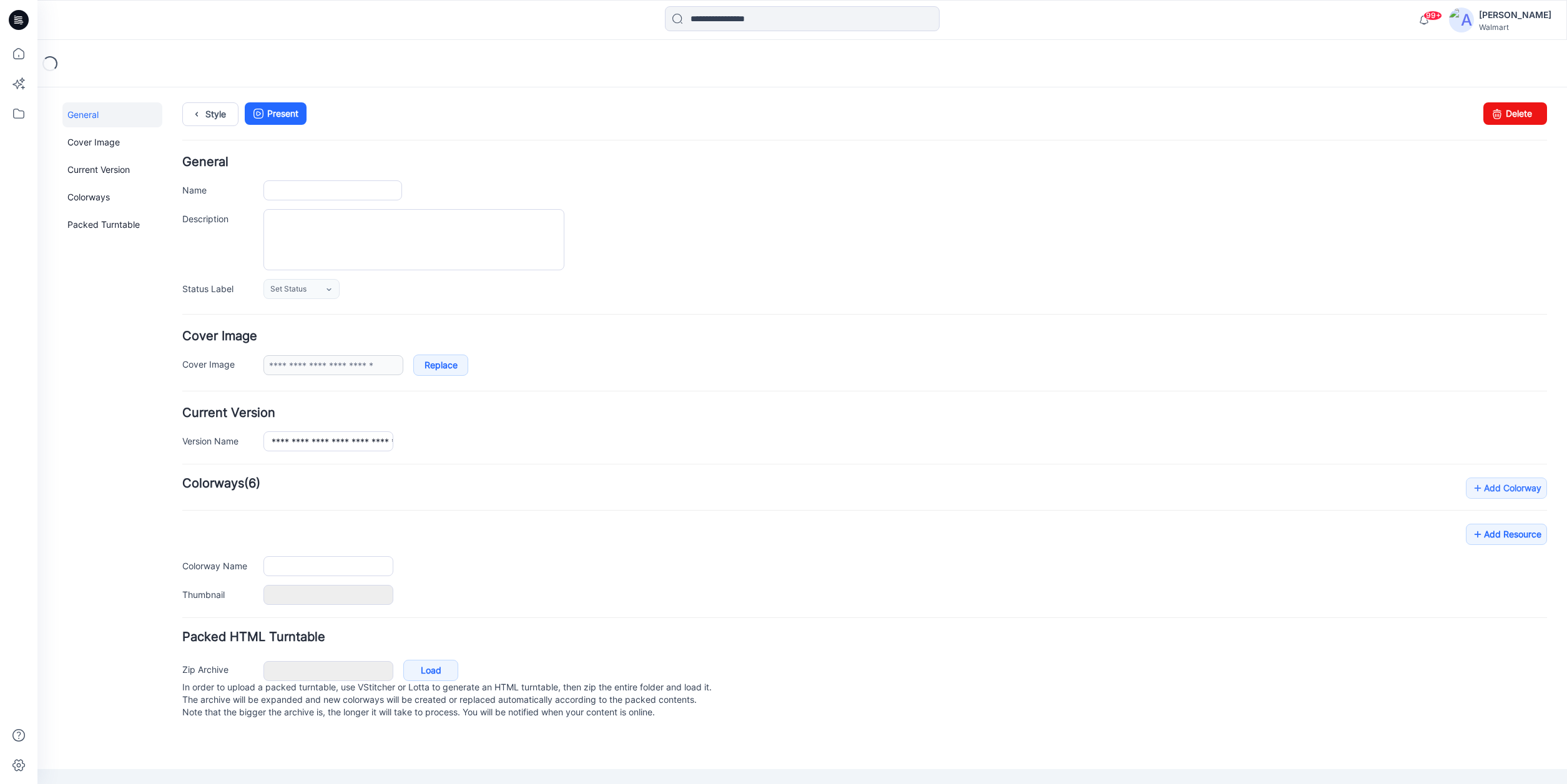
type input "**********"
type textarea "**********"
type input "**********"
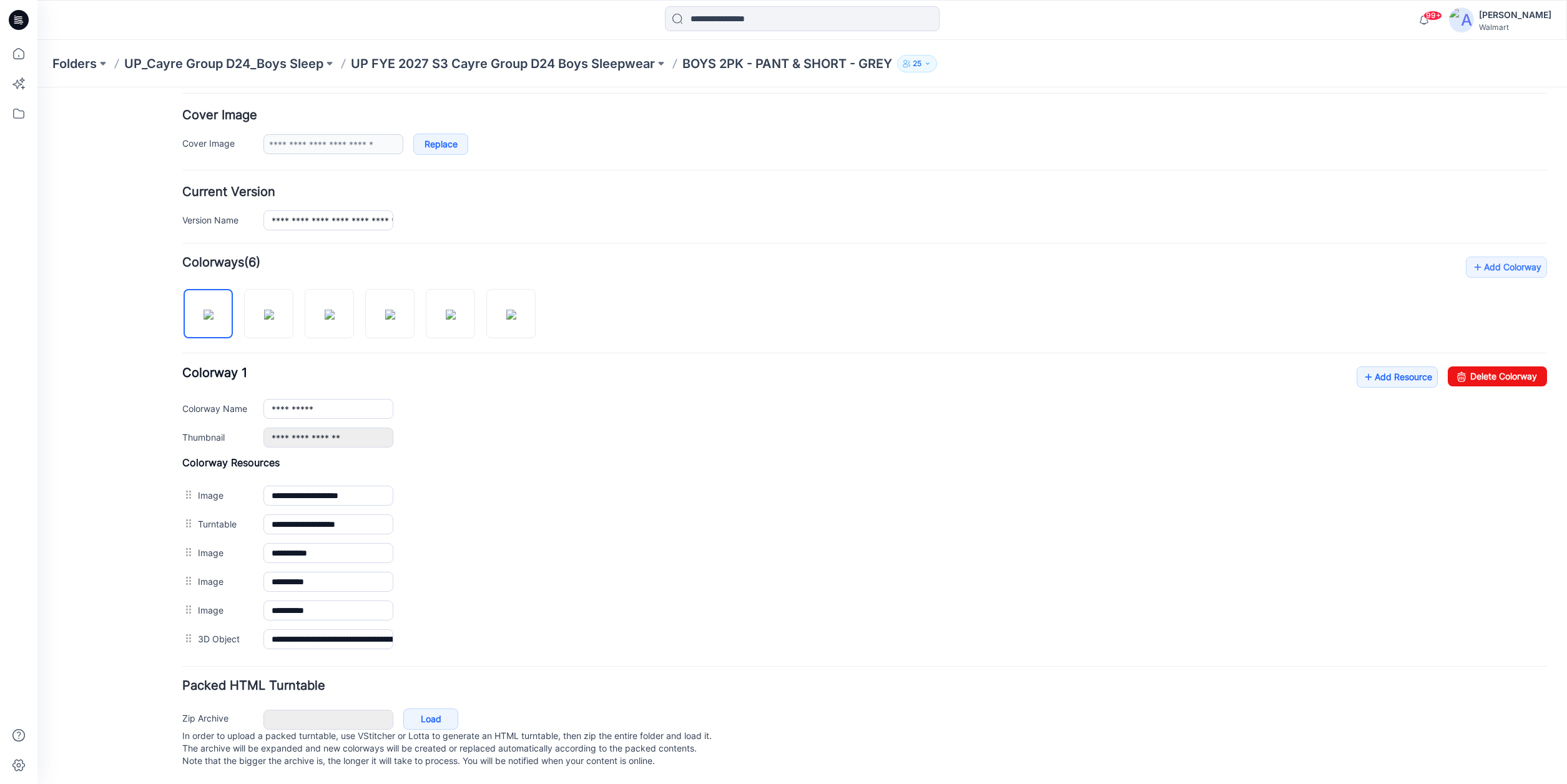
scroll to position [234, 0]
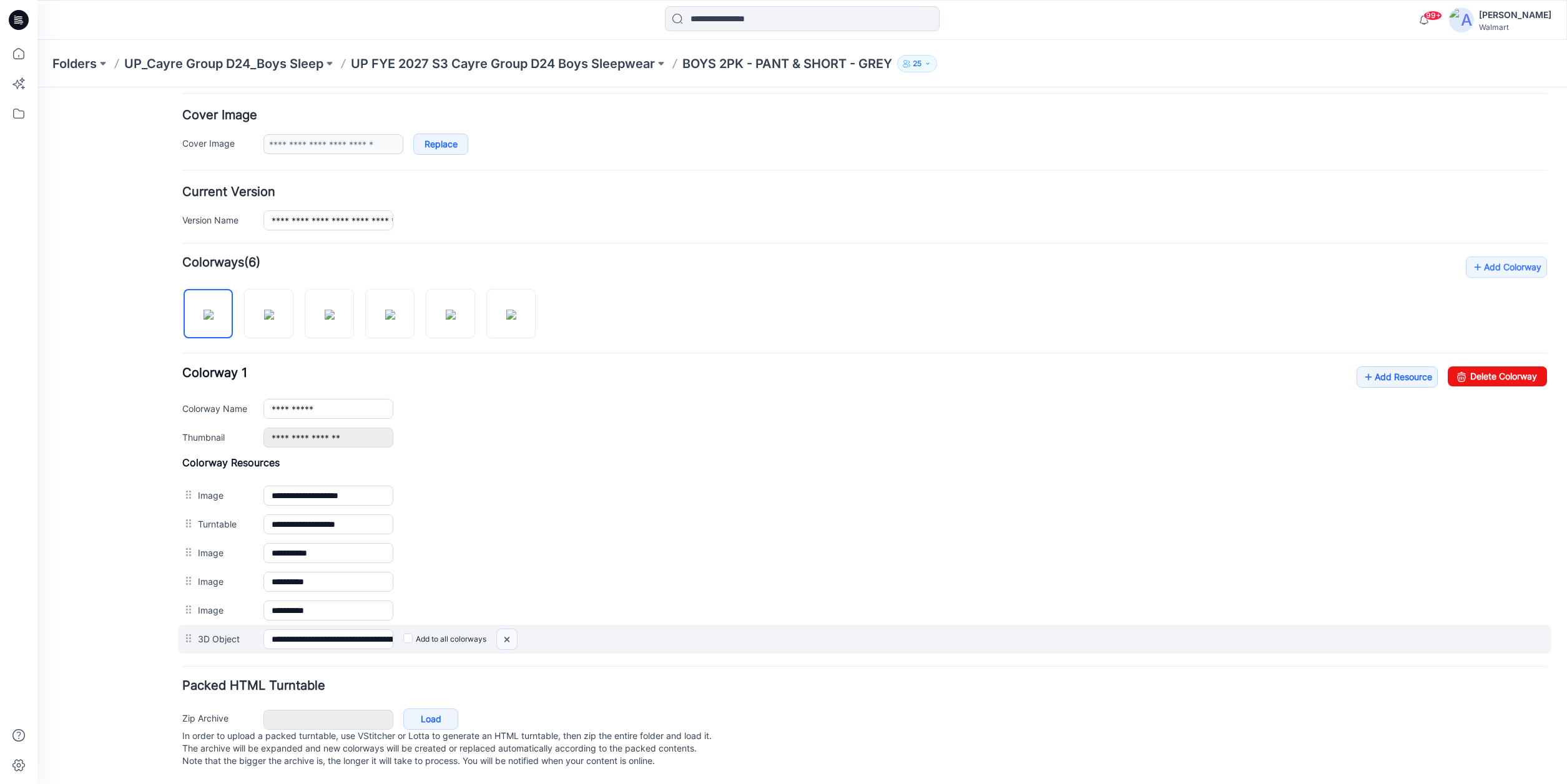
click at [508, 629] on img at bounding box center [507, 639] width 20 height 21
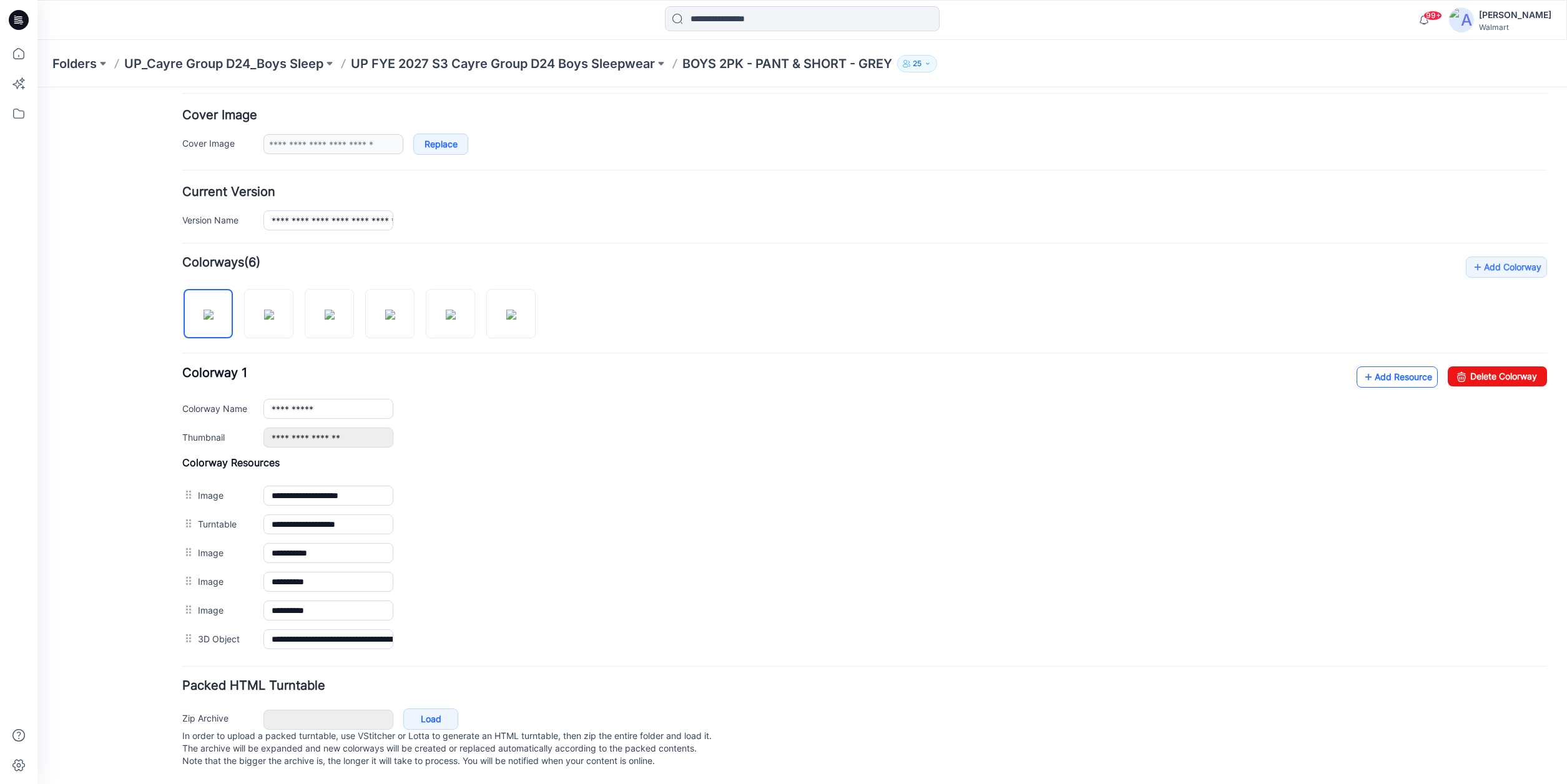
click at [1396, 366] on link "Add Resource" at bounding box center [1397, 377] width 81 height 21
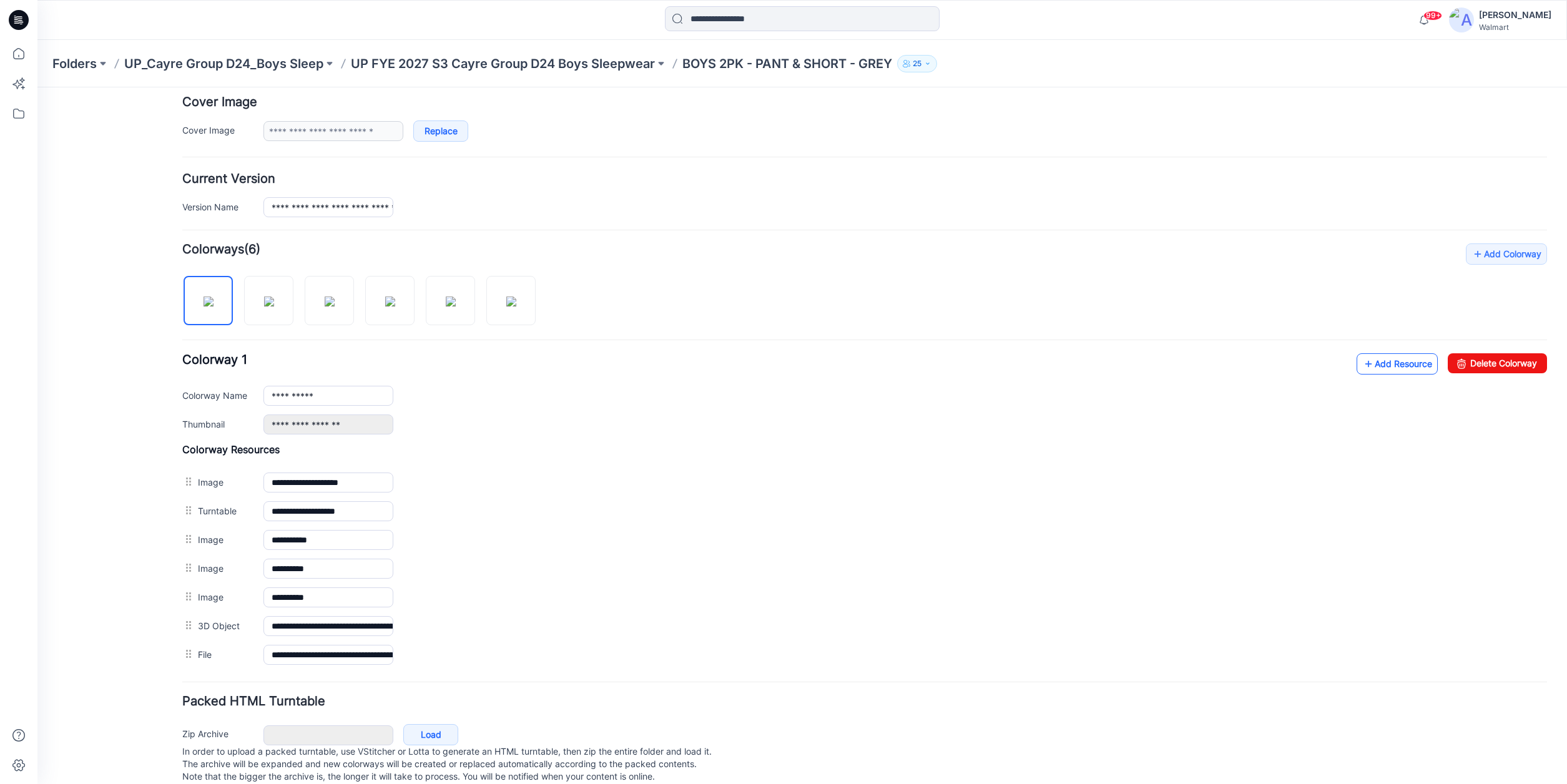
click at [1397, 366] on link "Add Resource" at bounding box center [1397, 364] width 81 height 21
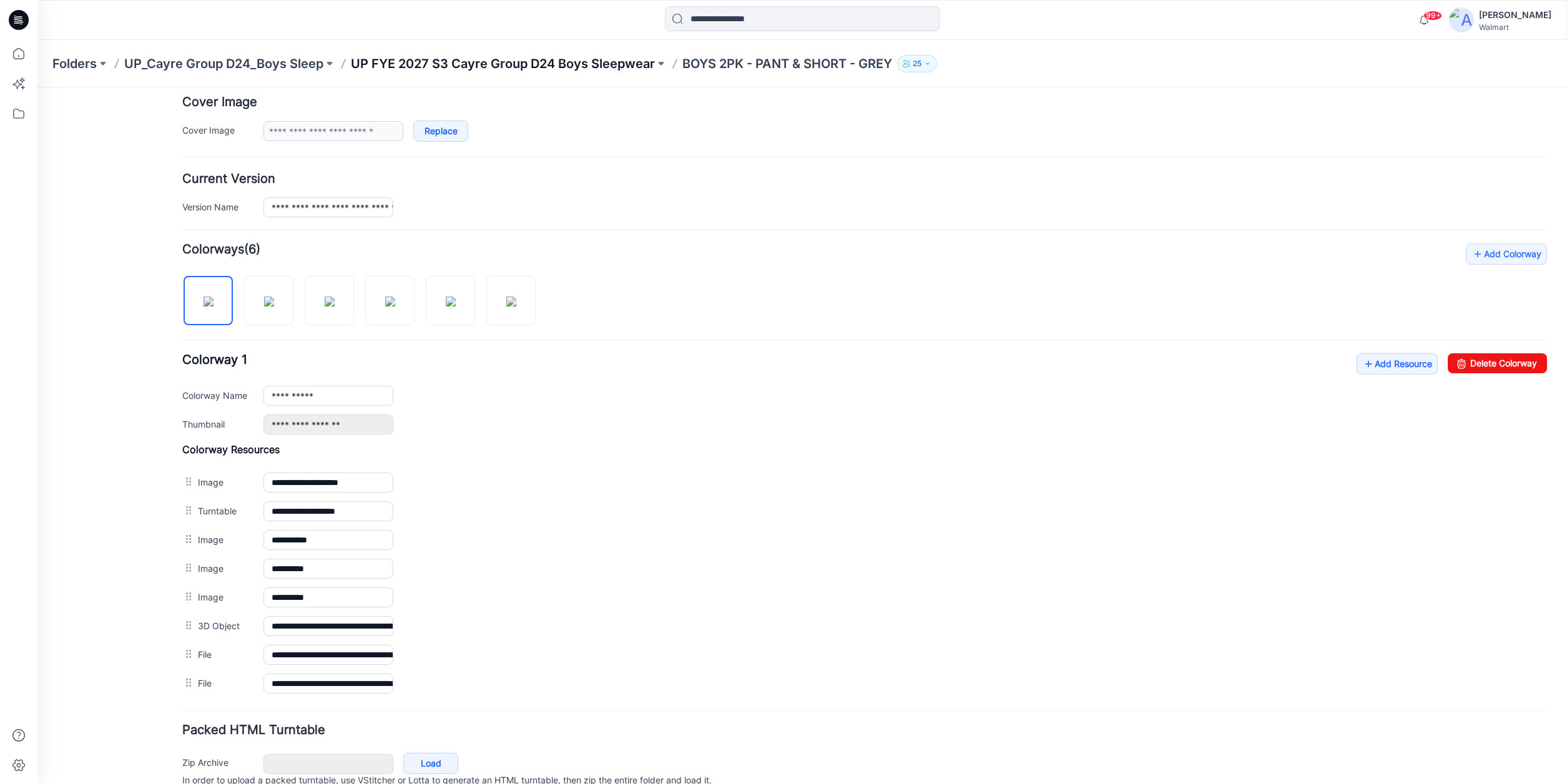
click at [463, 63] on p "UP FYE 2027 S3 Cayre Group D24 Boys Sleepwear" at bounding box center [502, 64] width 304 height 18
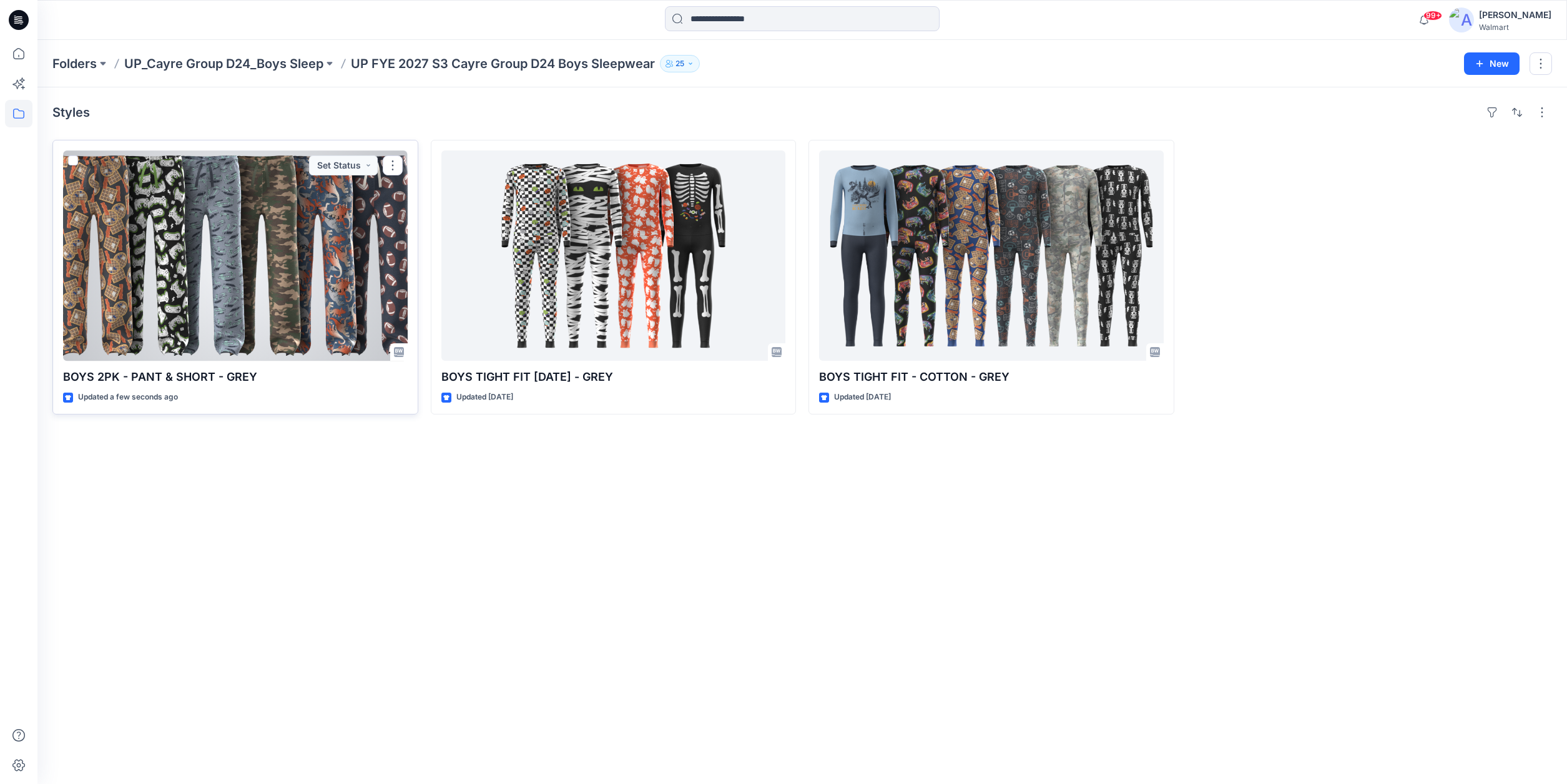
click at [343, 286] on div at bounding box center [235, 255] width 344 height 210
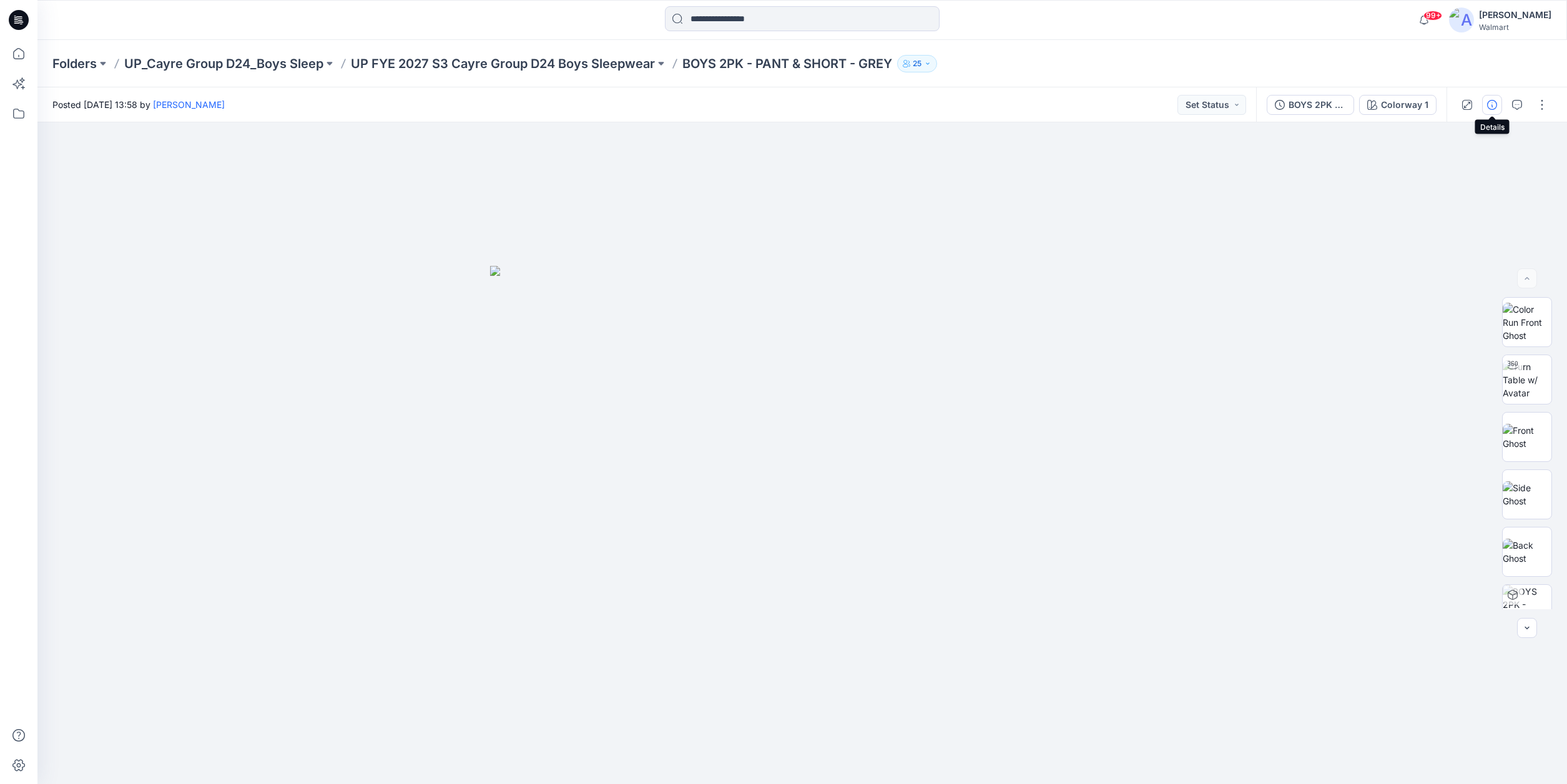
click at [1491, 104] on icon "button" at bounding box center [1492, 105] width 10 height 10
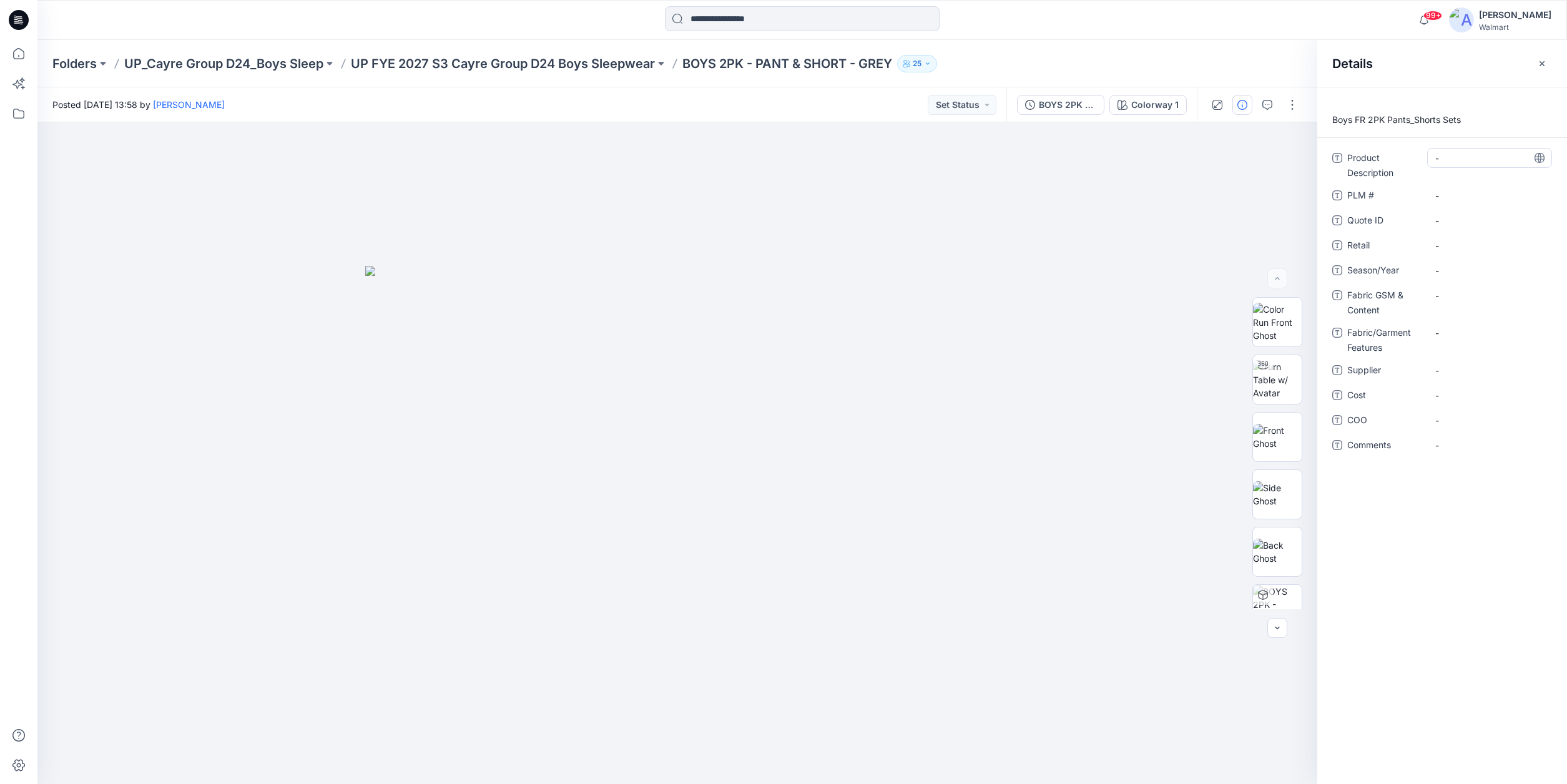
click at [1455, 158] on Description "-" at bounding box center [1489, 158] width 108 height 13
type textarea "**********"
click at [1456, 271] on span "-" at bounding box center [1489, 271] width 108 height 13
type textarea "****"
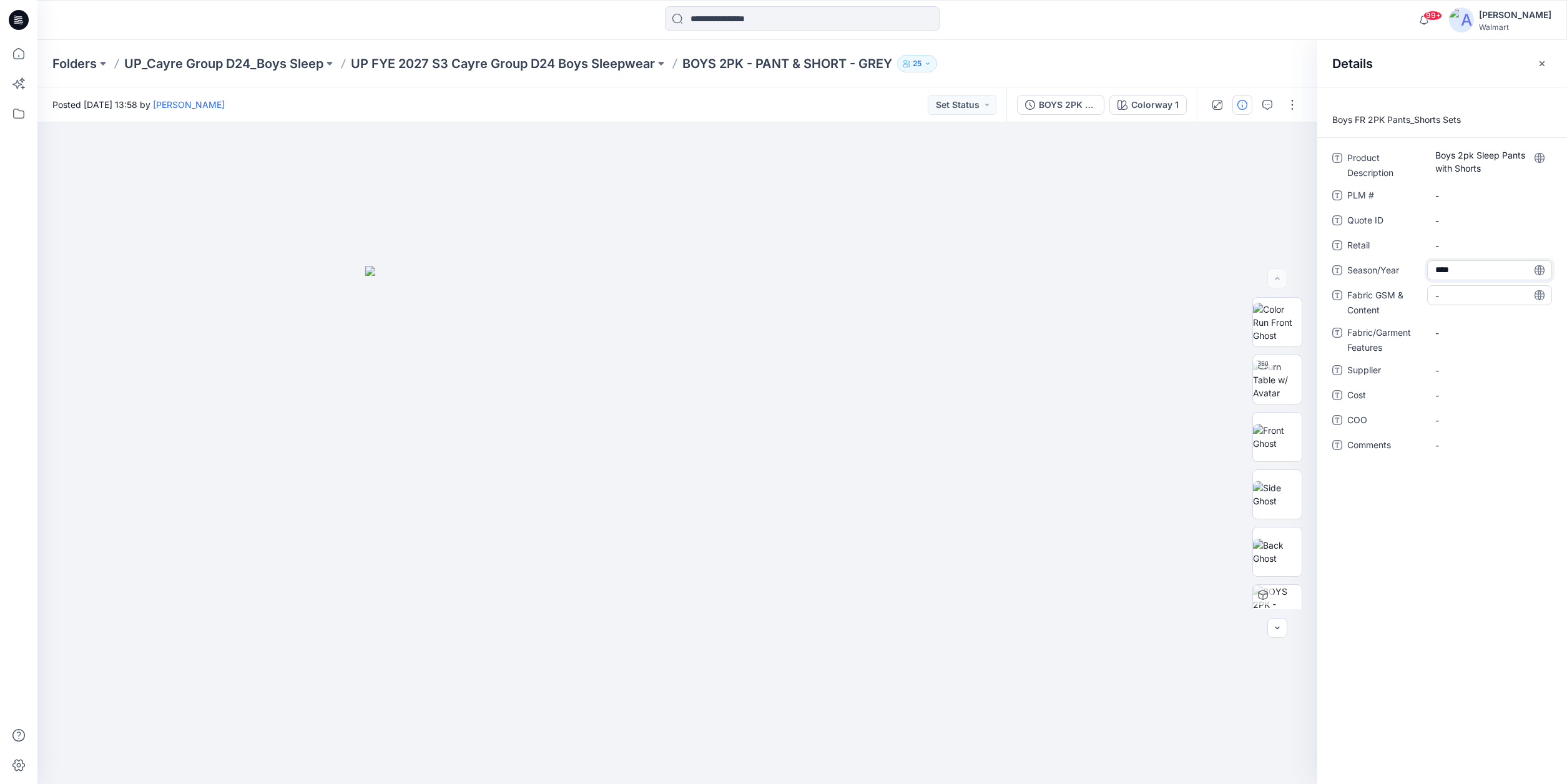
click at [1450, 297] on Content "-" at bounding box center [1489, 296] width 108 height 13
click at [1444, 296] on Content "-" at bounding box center [1489, 296] width 108 height 13
type textarea "**********"
click at [1451, 371] on div "-" at bounding box center [1489, 370] width 125 height 20
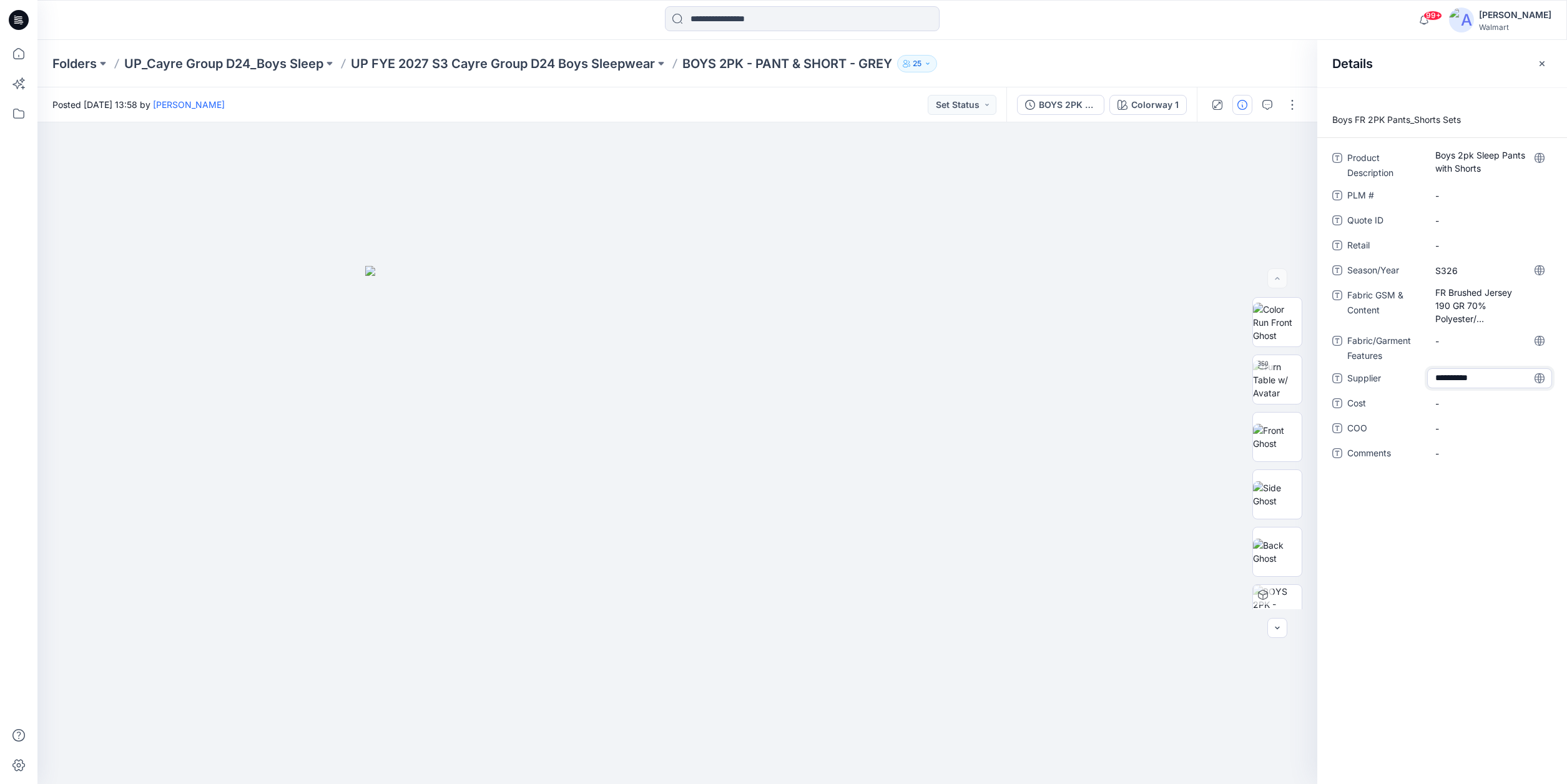
type textarea "**********"
click at [1362, 515] on div "**********" at bounding box center [1442, 436] width 250 height 696
click at [1454, 404] on span "-" at bounding box center [1489, 403] width 108 height 13
type textarea "*****"
click at [1392, 542] on div "Boys FR 2PK Pants_Shorts Sets Product Description Boys 2pk Sleep Pants with Sho…" at bounding box center [1442, 436] width 250 height 696
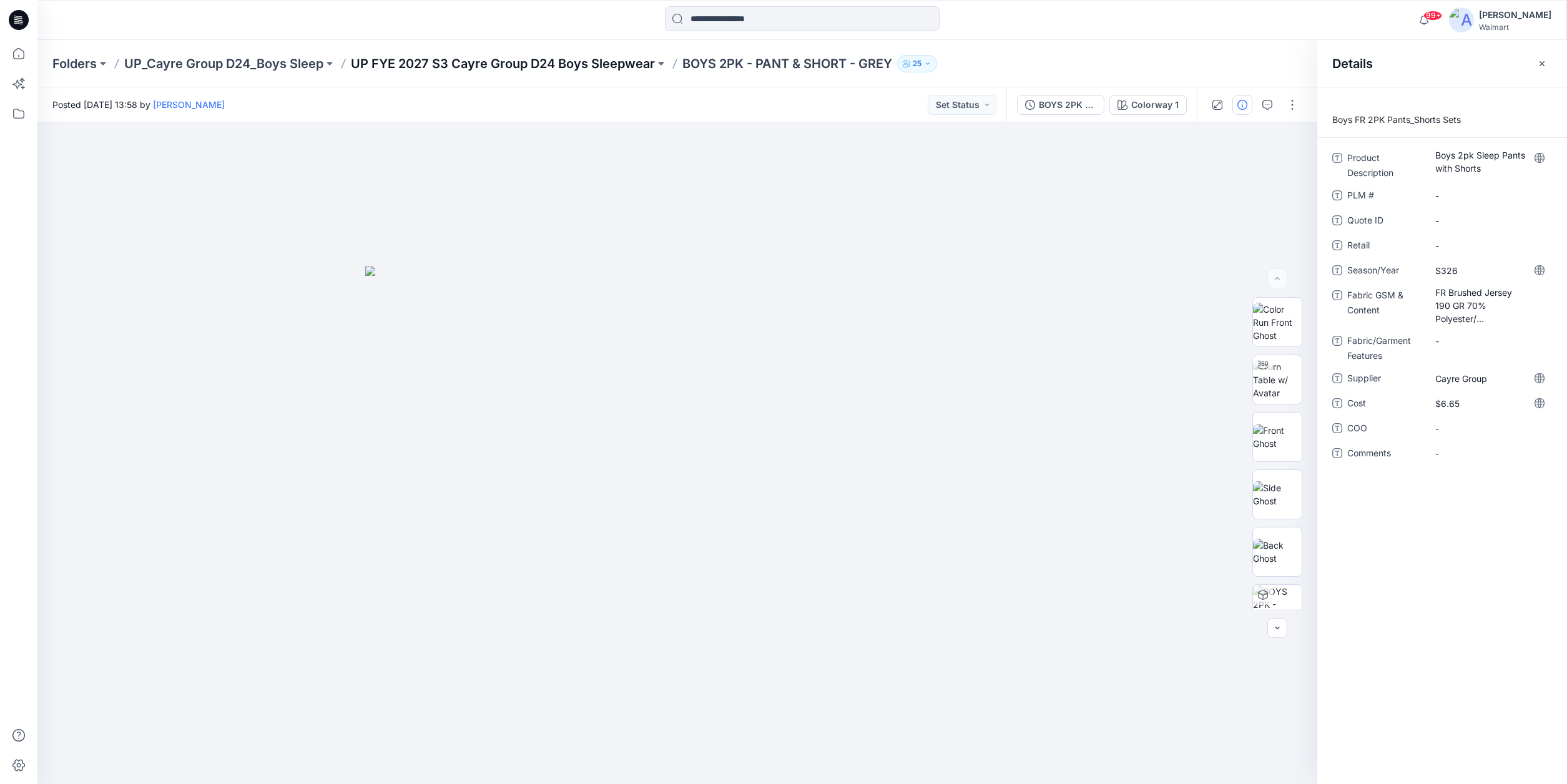
click at [518, 62] on p "UP FYE 2027 S3 Cayre Group D24 Boys Sleepwear" at bounding box center [502, 64] width 304 height 18
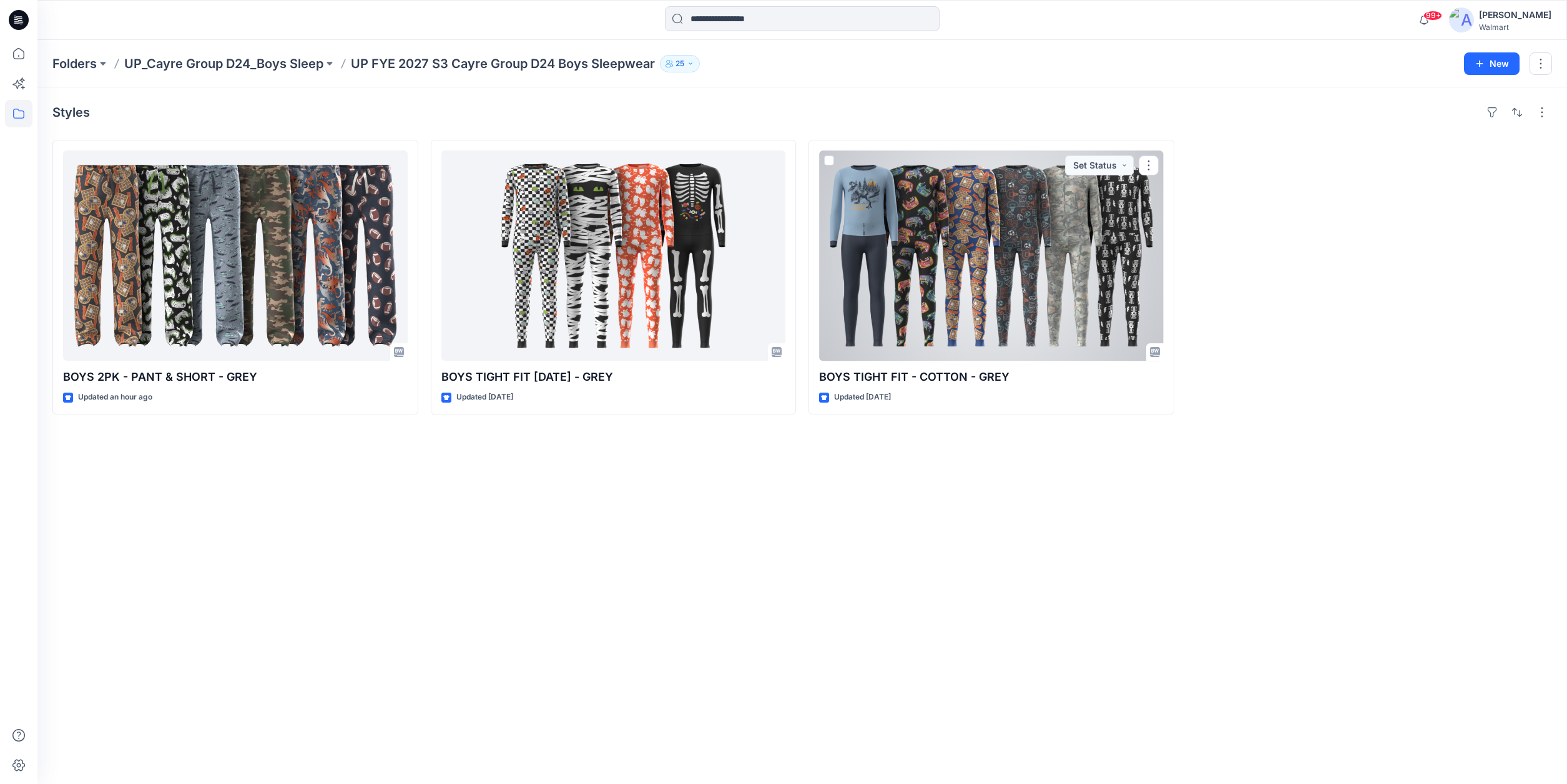
click at [1099, 266] on div at bounding box center [991, 255] width 344 height 210
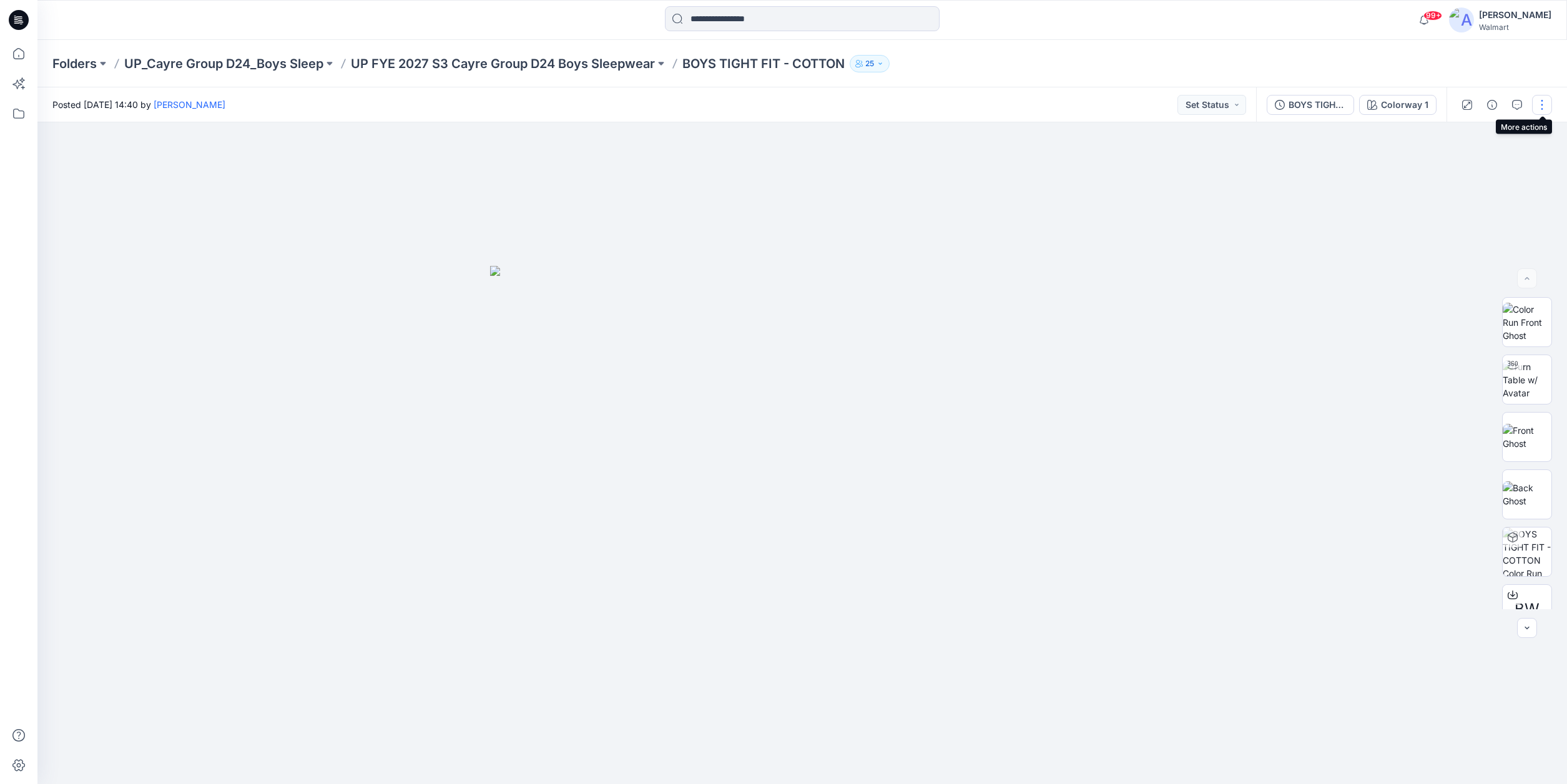
click at [1544, 103] on button "button" at bounding box center [1542, 105] width 20 height 20
click at [1464, 164] on p "Edit" at bounding box center [1462, 168] width 16 height 13
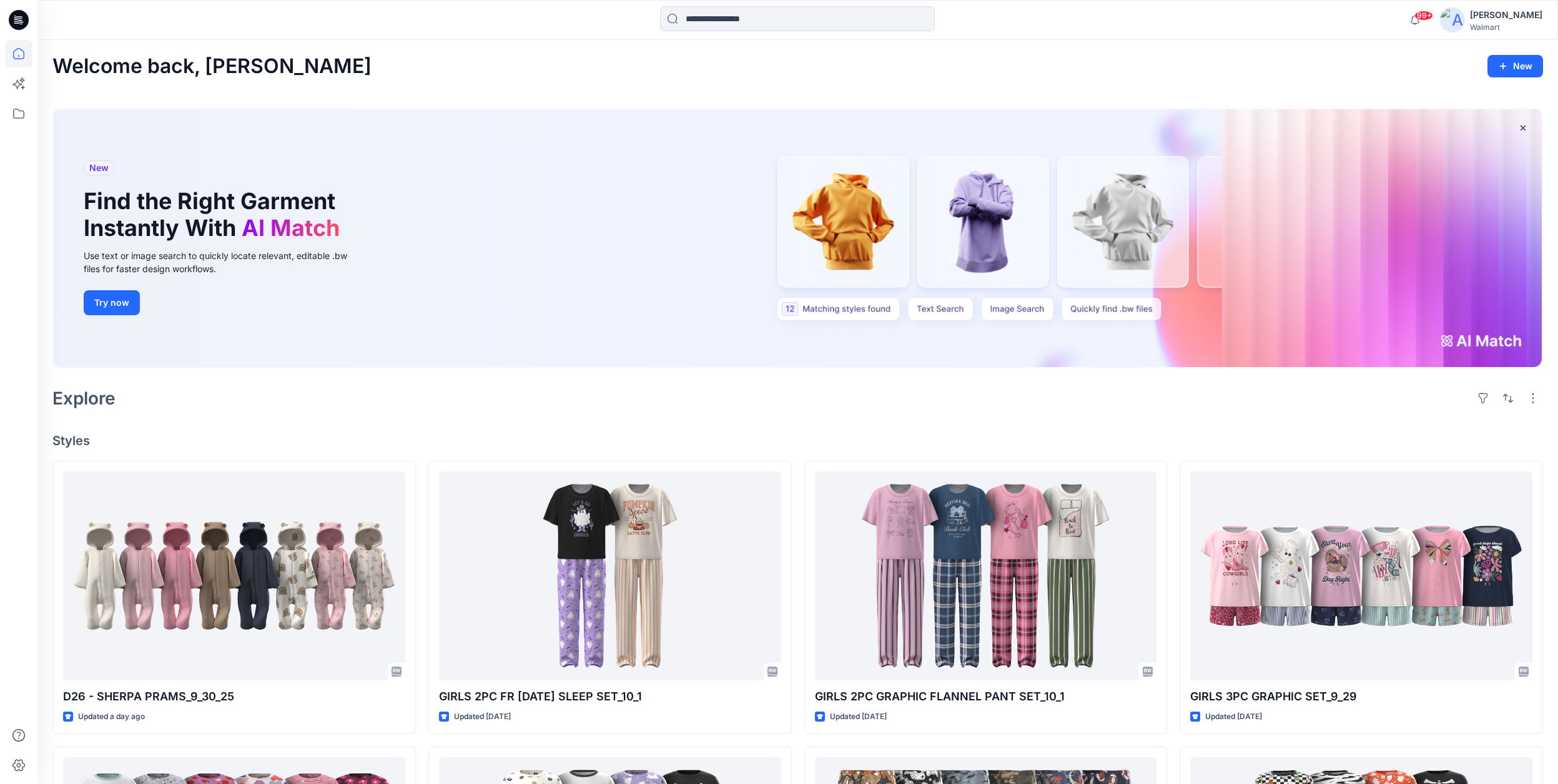
click at [19, 24] on icon at bounding box center [19, 20] width 20 height 20
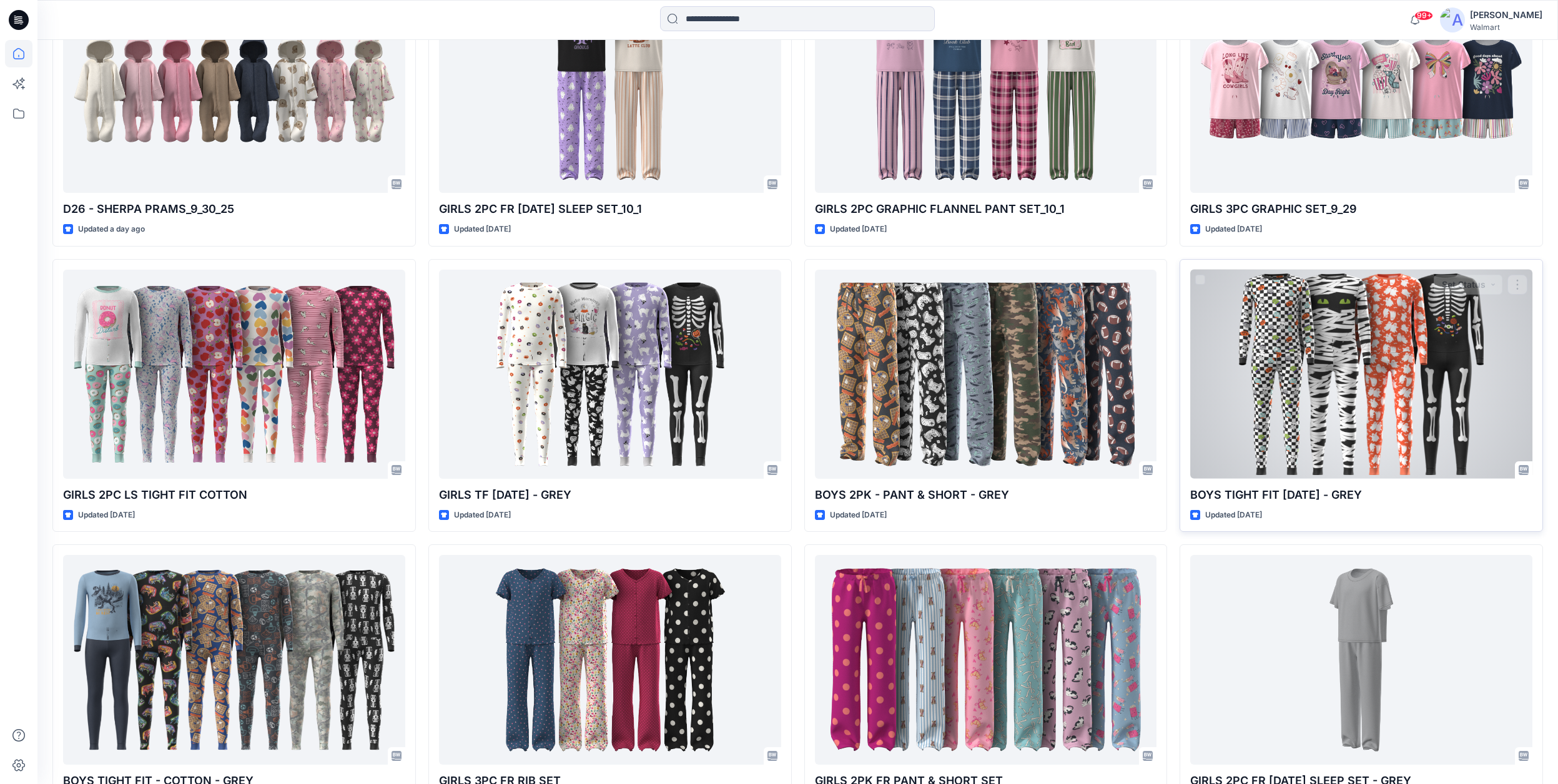
scroll to position [488, 0]
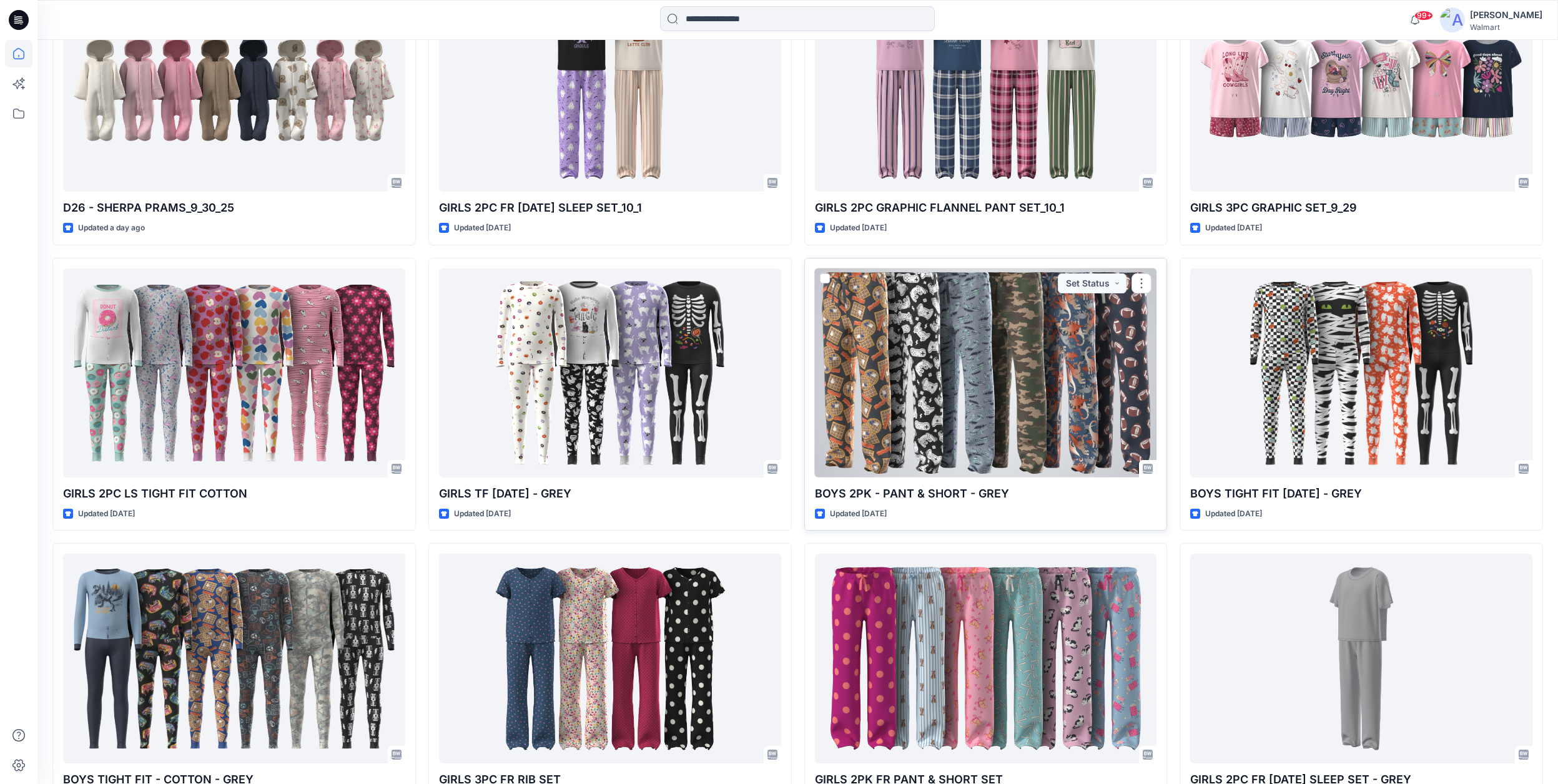
click at [983, 497] on p "BOYS 2PK - PANT & SHORT - GREY" at bounding box center [986, 494] width 342 height 18
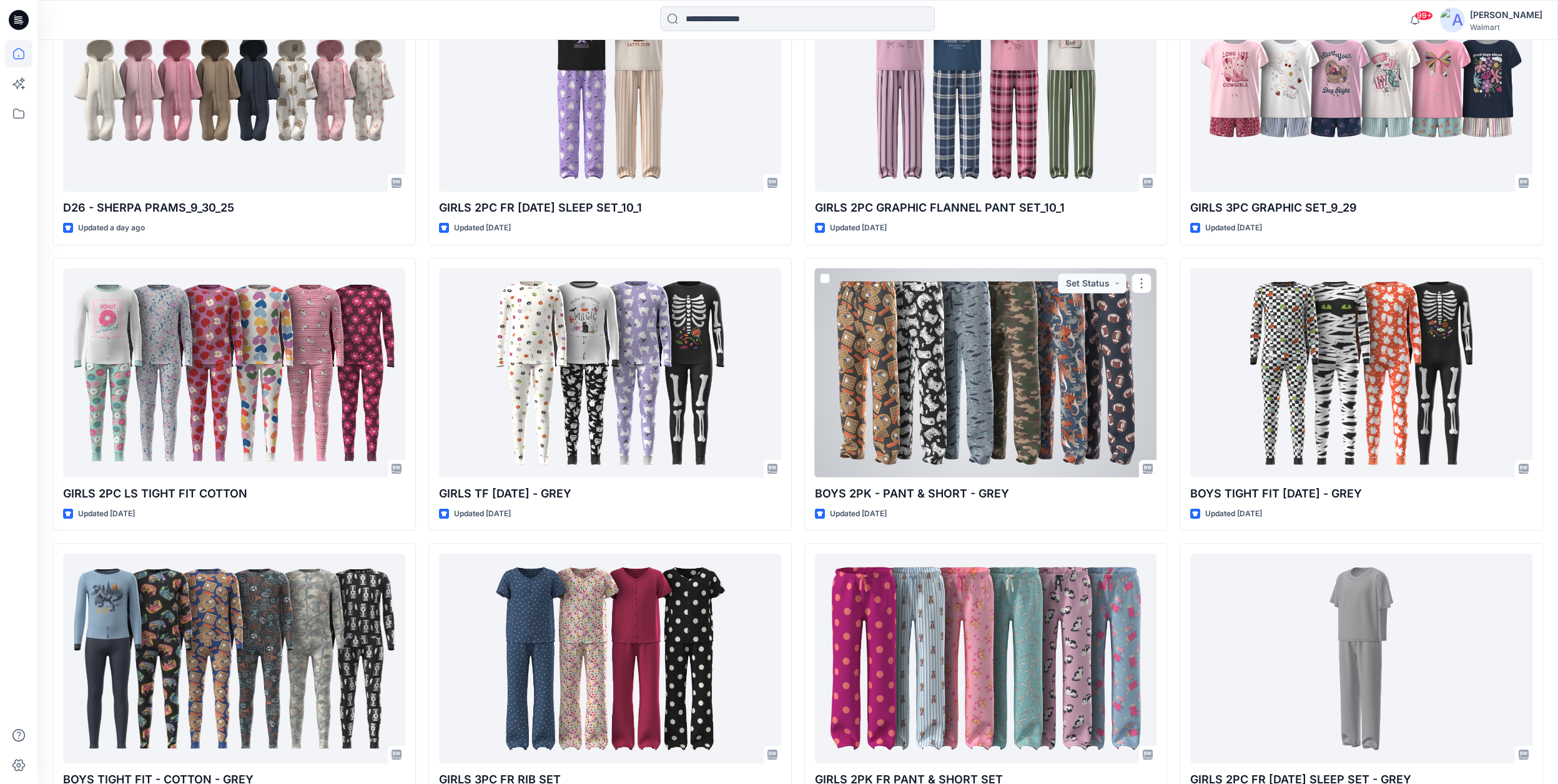
click at [1029, 400] on div at bounding box center [986, 373] width 342 height 209
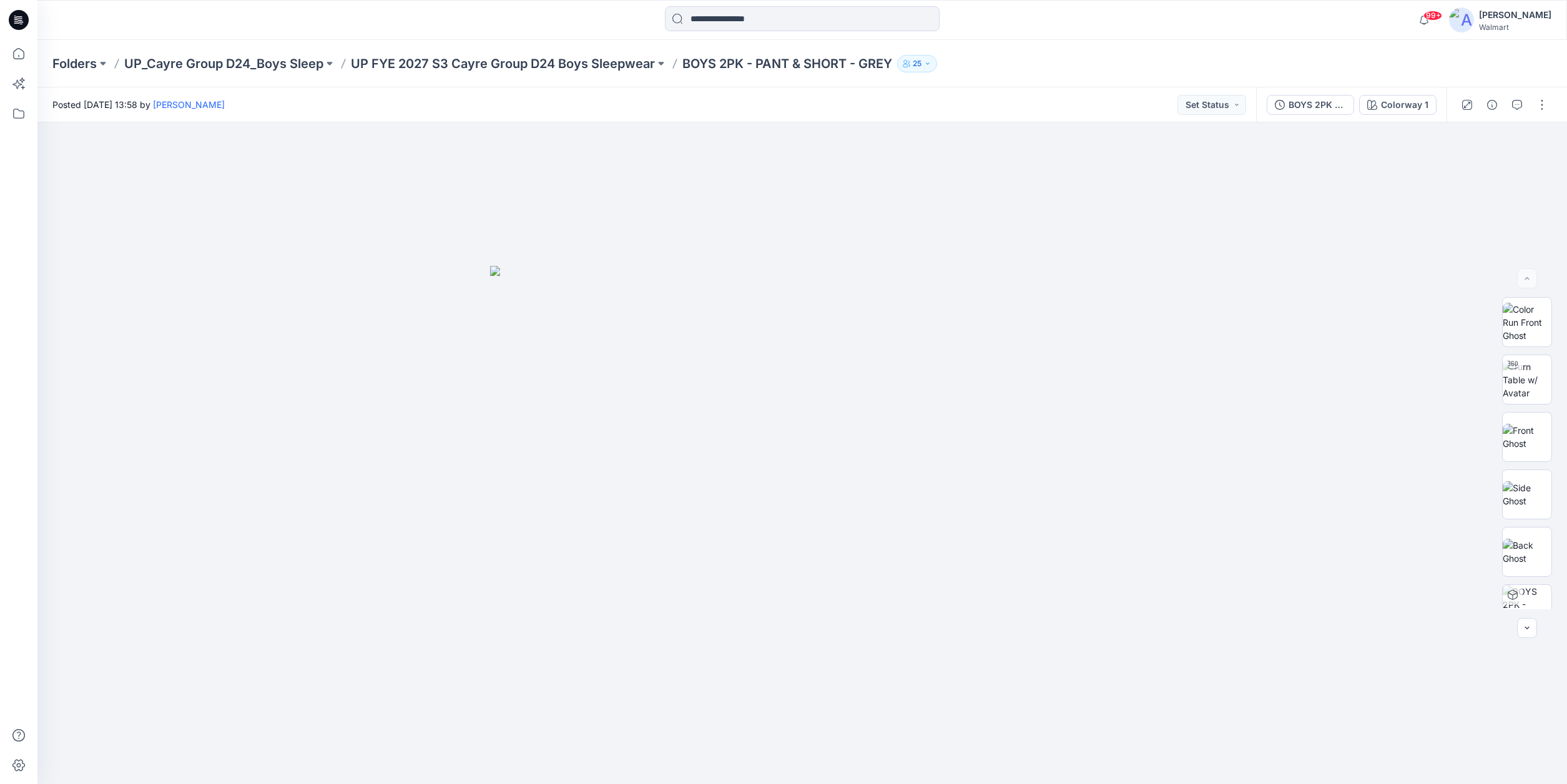
click at [876, 63] on p "BOYS 2PK - PANT & SHORT - GREY" at bounding box center [787, 64] width 210 height 18
click at [1327, 104] on div "BOYS 2PK - PANT & SHORT-PANTS COLOR RUN 10-7" at bounding box center [1317, 105] width 58 height 14
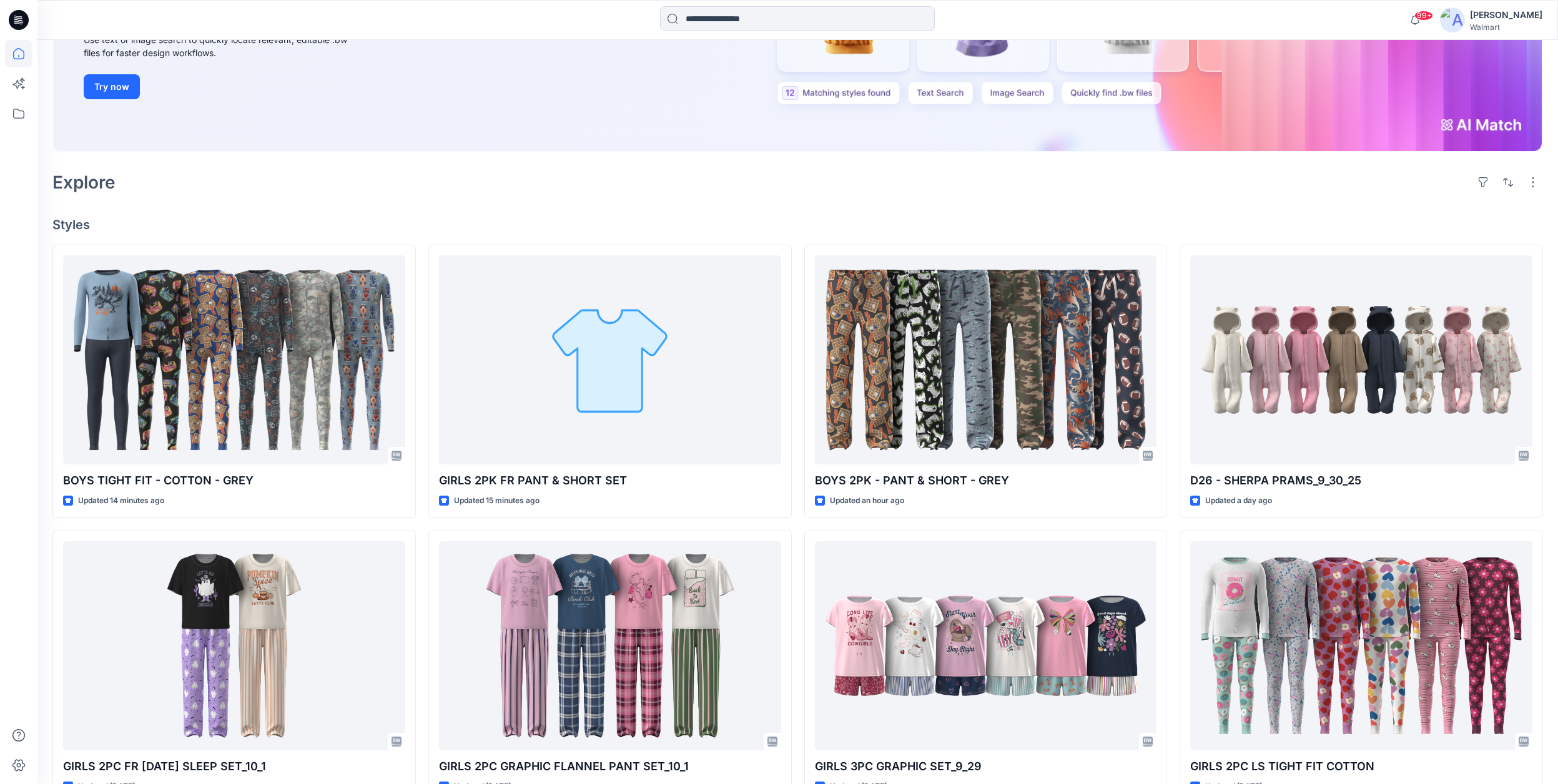
scroll to position [217, 0]
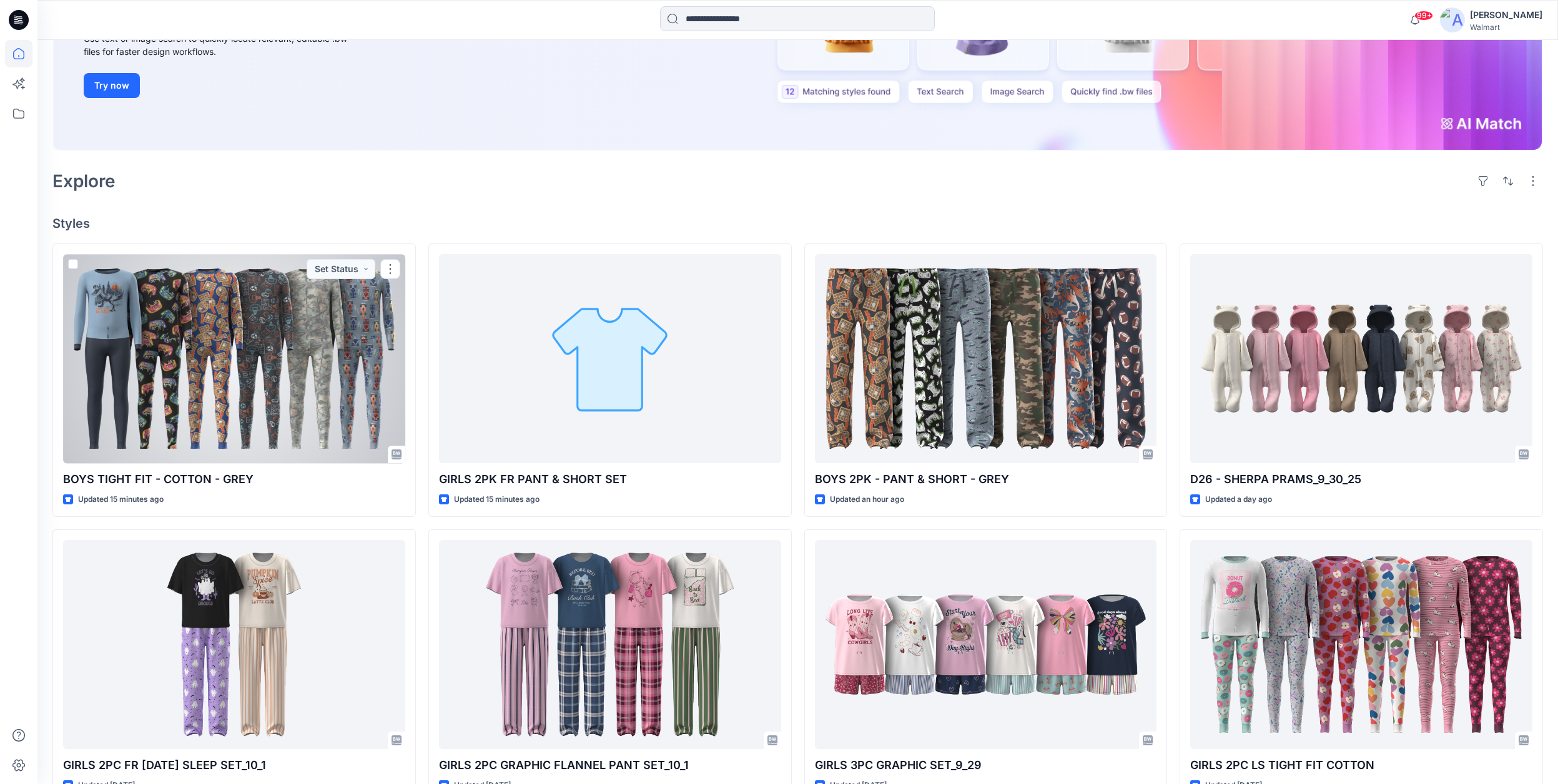
click at [340, 361] on div at bounding box center [234, 359] width 342 height 209
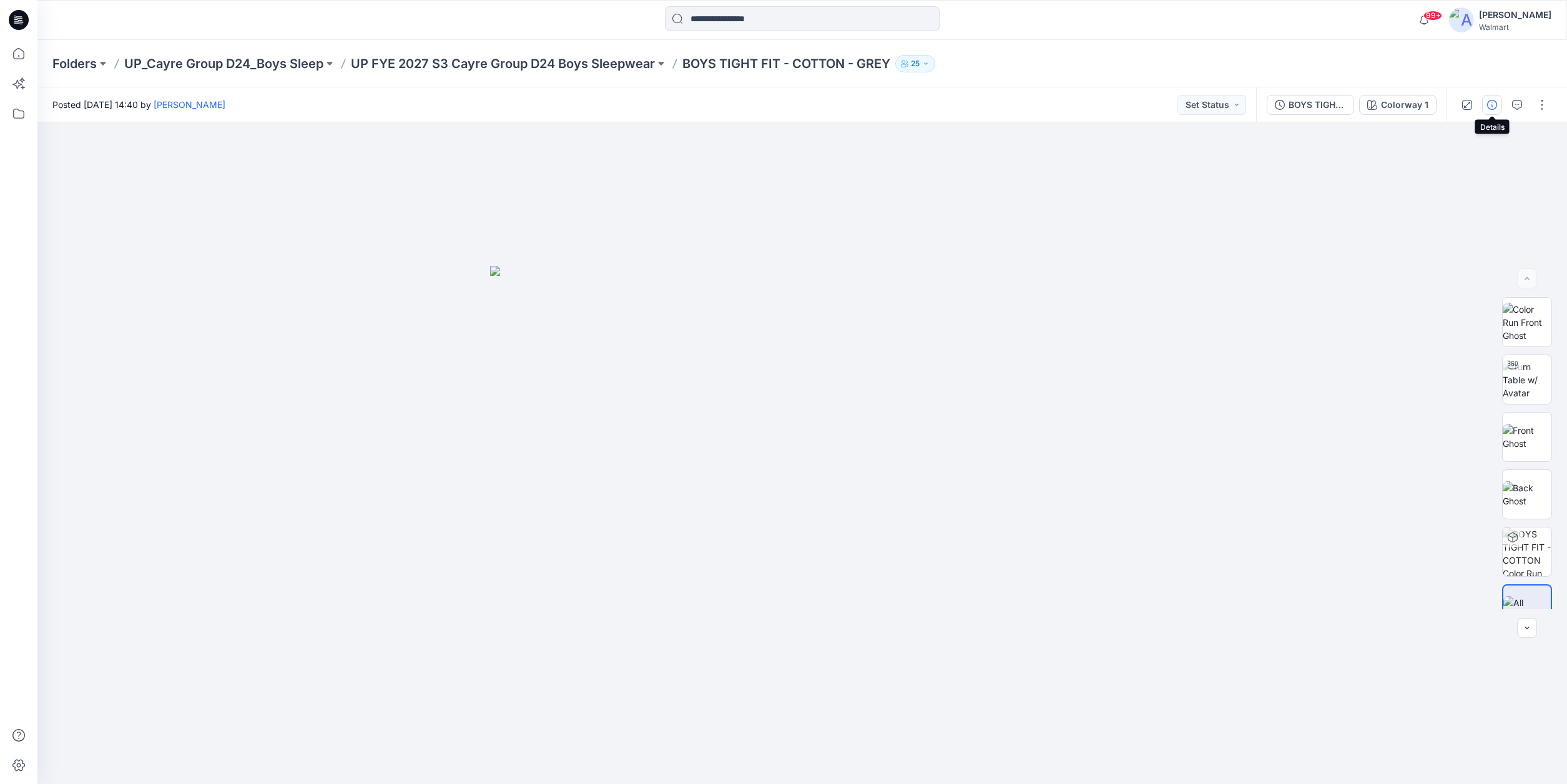
click at [1494, 106] on icon "button" at bounding box center [1492, 105] width 10 height 10
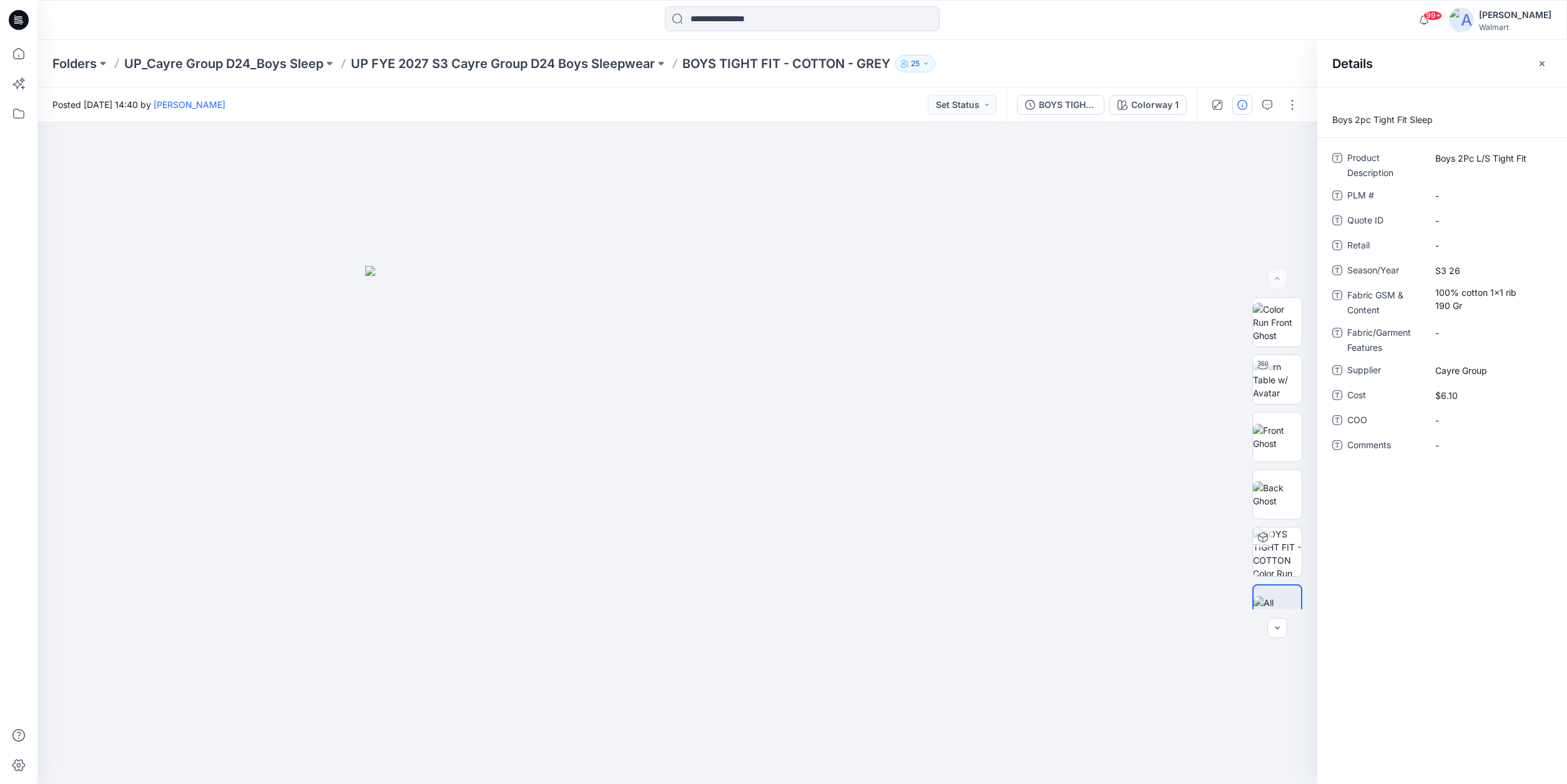
click at [1260, 56] on div "Folders UP_Cayre Group D24_Boys Sleep UP FYE 2027 S3 Cayre Group D24 Boys Sleep…" at bounding box center [753, 64] width 1402 height 18
click at [1542, 63] on icon "button" at bounding box center [1542, 64] width 10 height 10
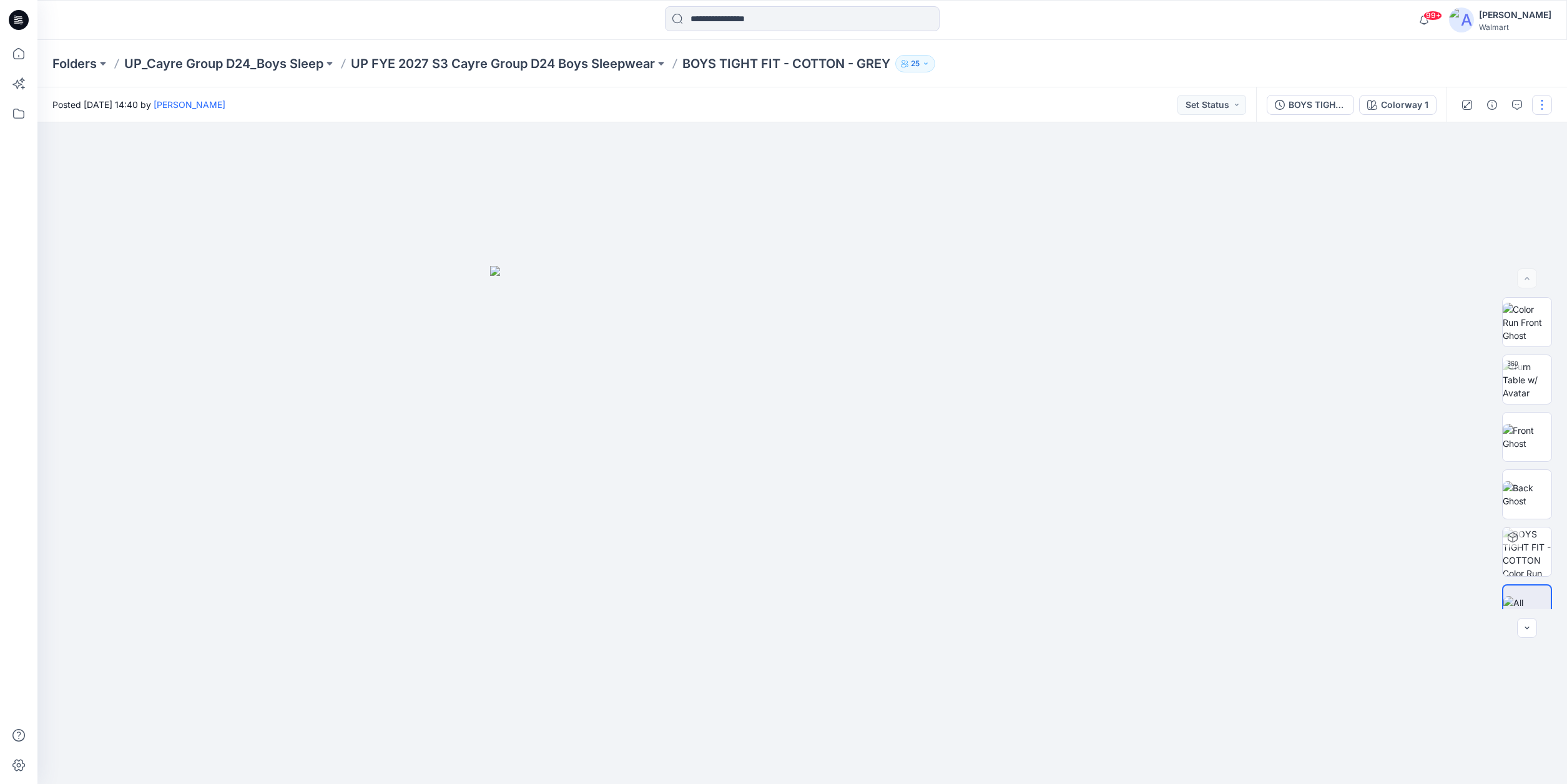
click at [1541, 103] on button "button" at bounding box center [1542, 105] width 20 height 20
click at [1469, 168] on p "Edit" at bounding box center [1462, 168] width 16 height 13
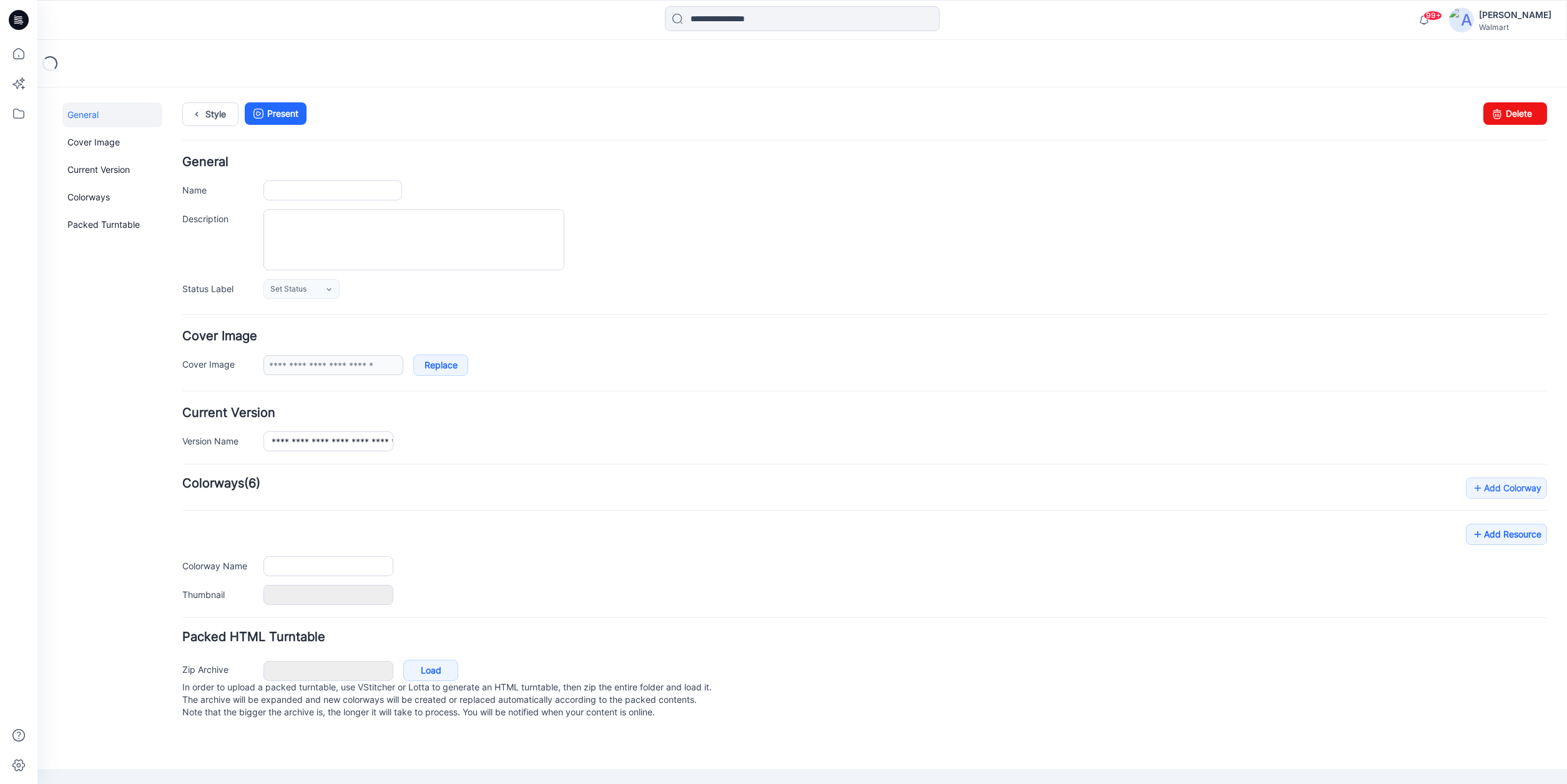
type input "**********"
type textarea "**********"
type input "**********"
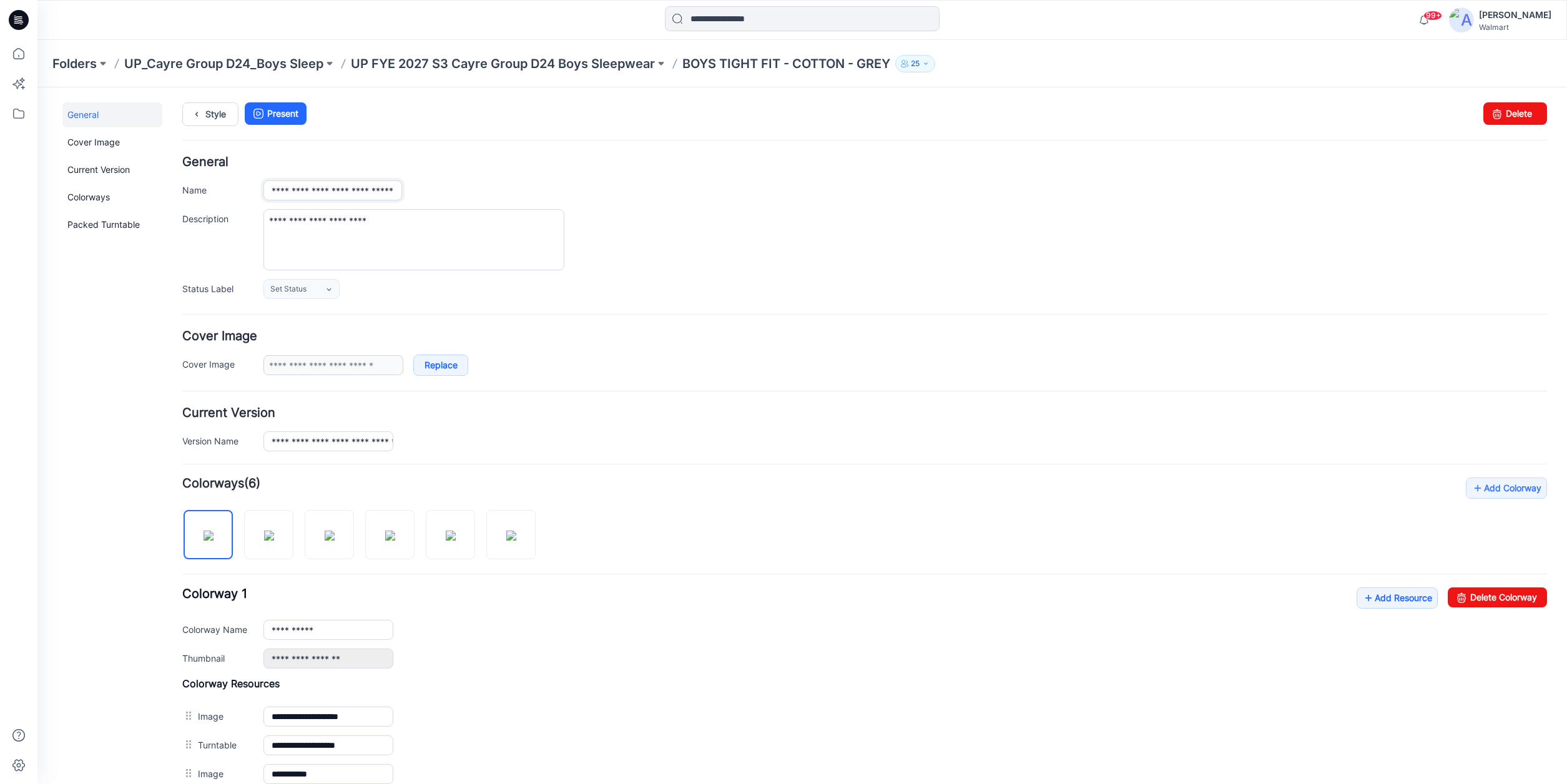
scroll to position [0, 16]
drag, startPoint x: 389, startPoint y: 191, endPoint x: 530, endPoint y: 189, distance: 141.0
click at [530, 190] on div "**********" at bounding box center [905, 190] width 1283 height 20
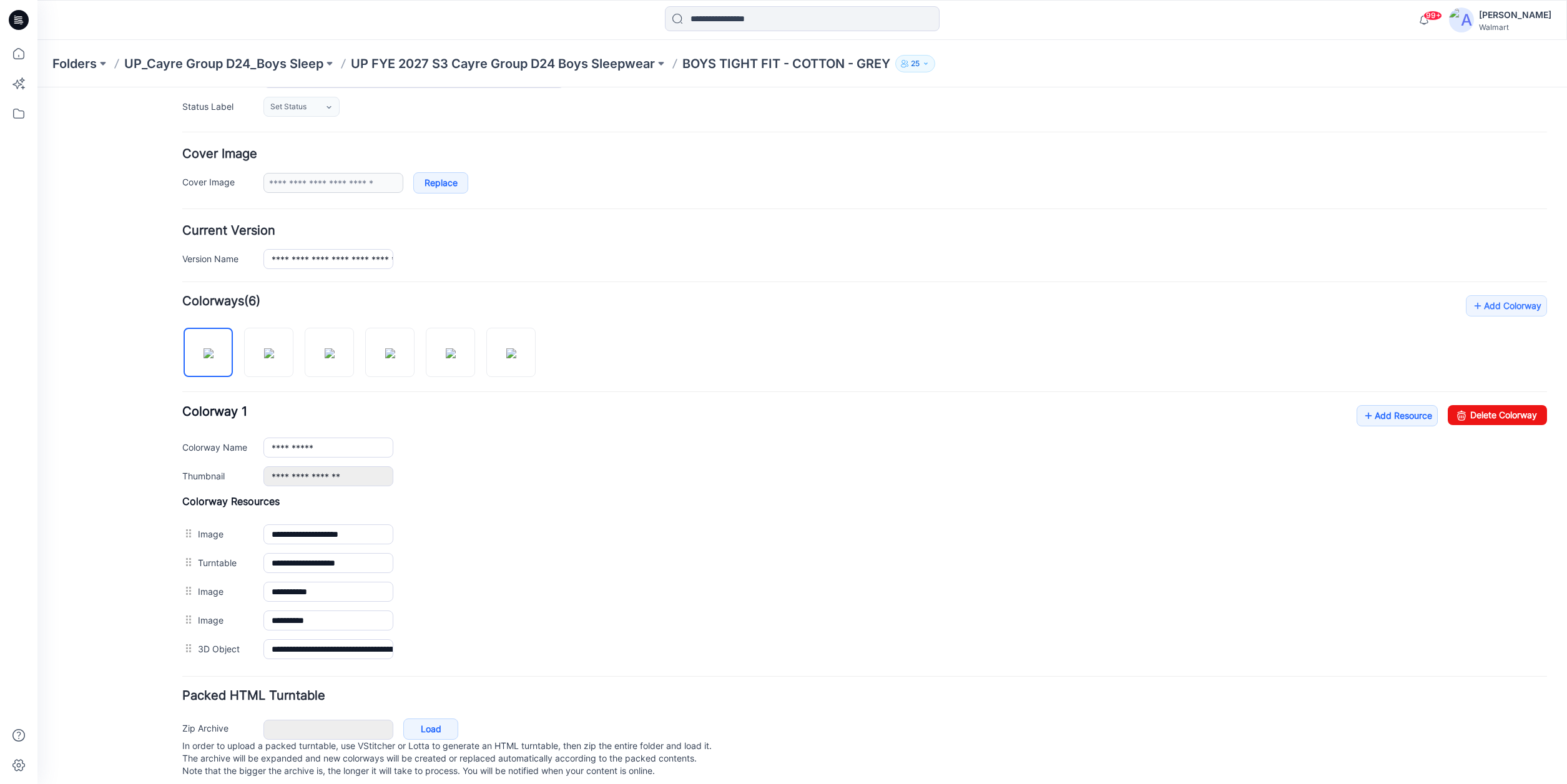
scroll to position [205, 0]
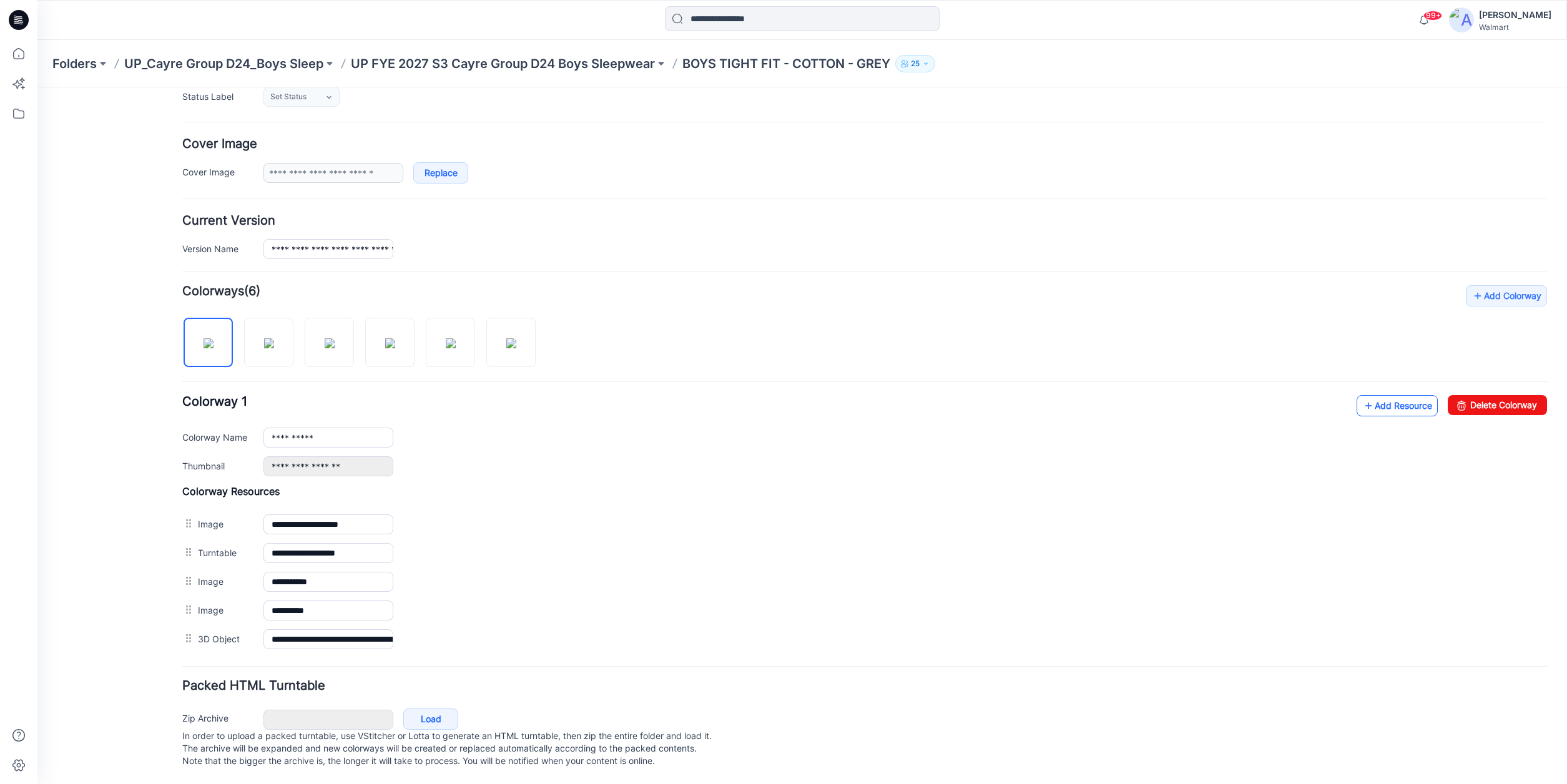
type input "**********"
click at [1392, 395] on link "Add Resource" at bounding box center [1397, 406] width 81 height 21
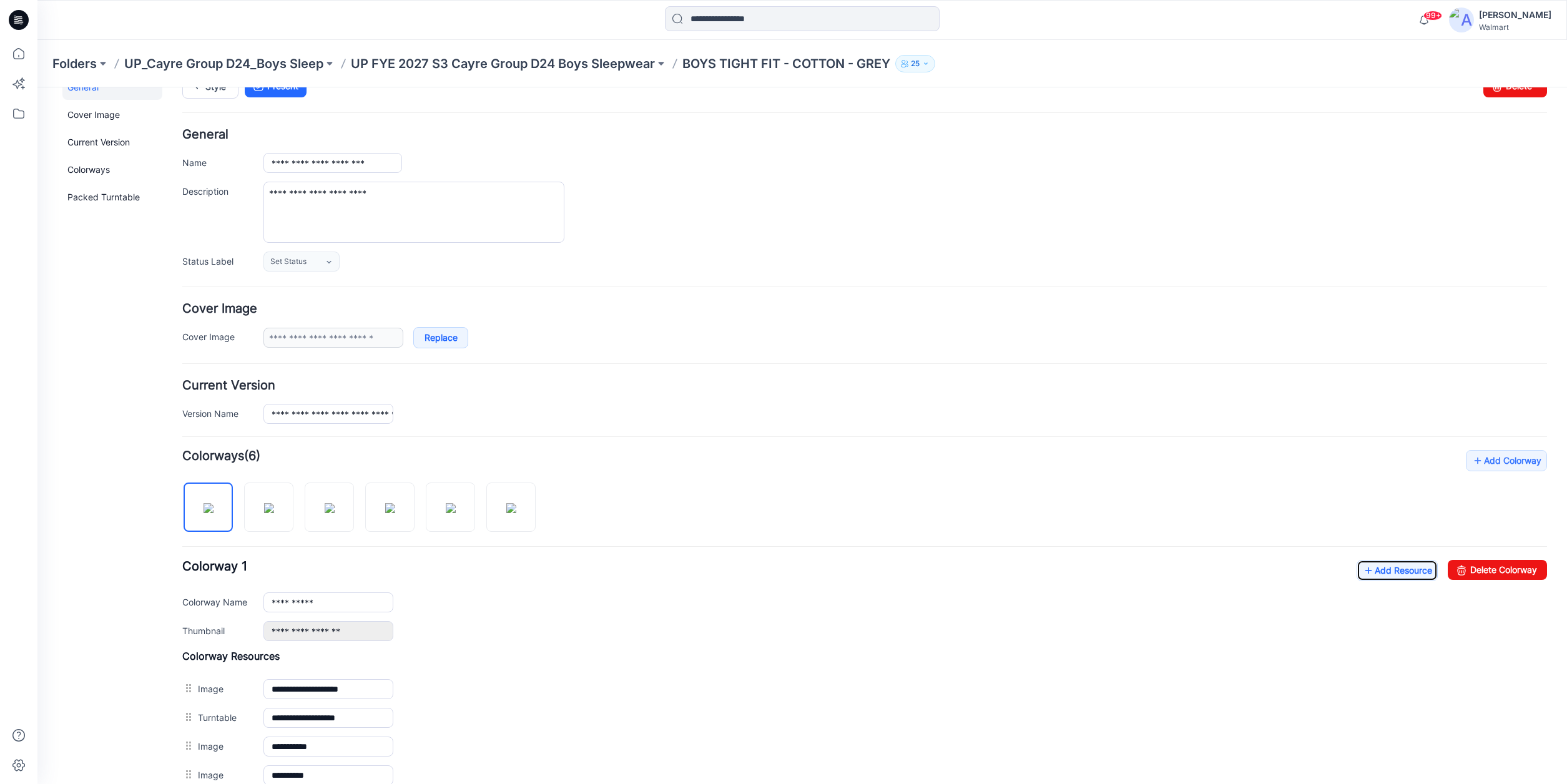
scroll to position [0, 0]
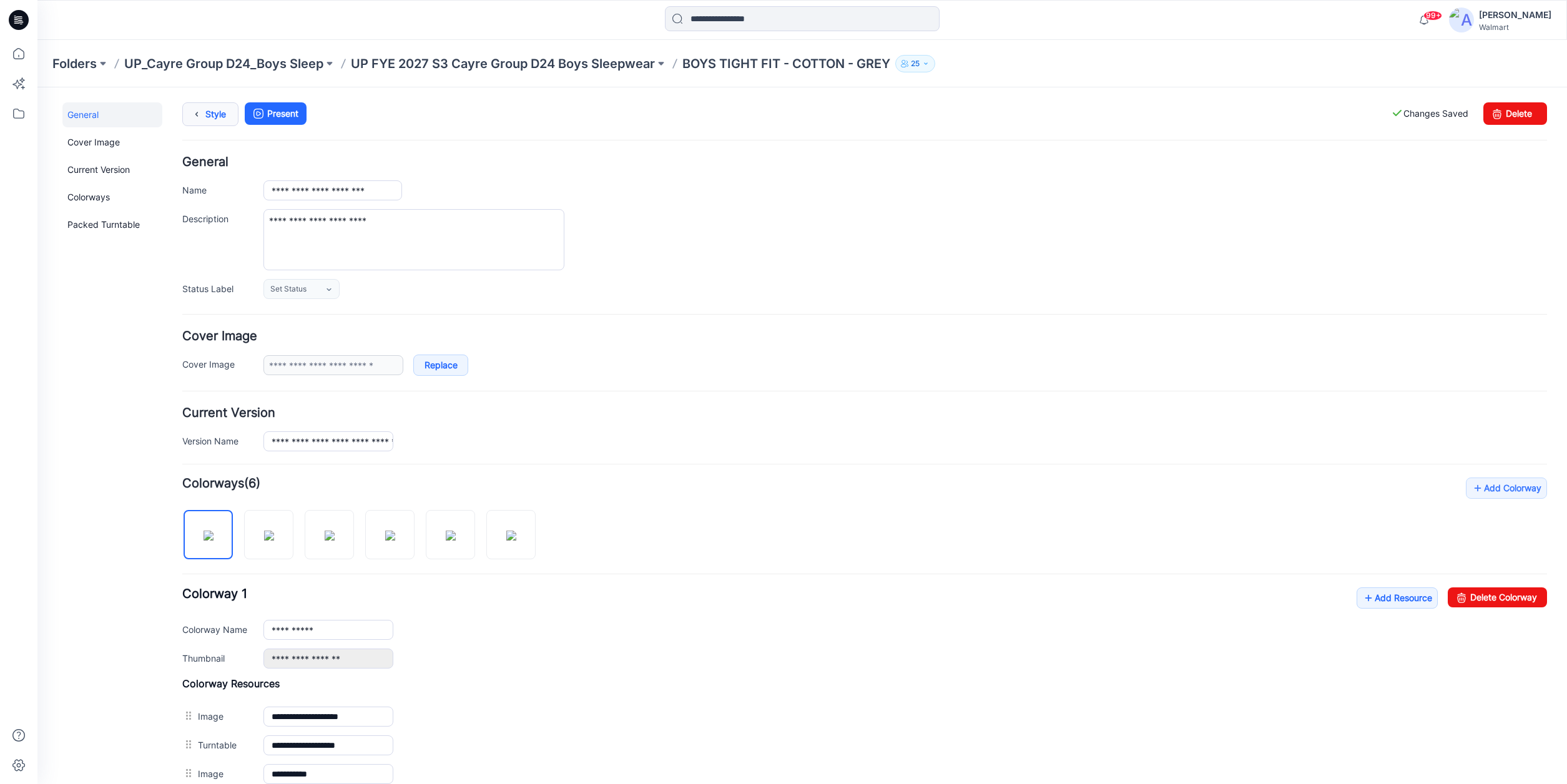
click at [210, 113] on link "Style" at bounding box center [210, 114] width 56 height 24
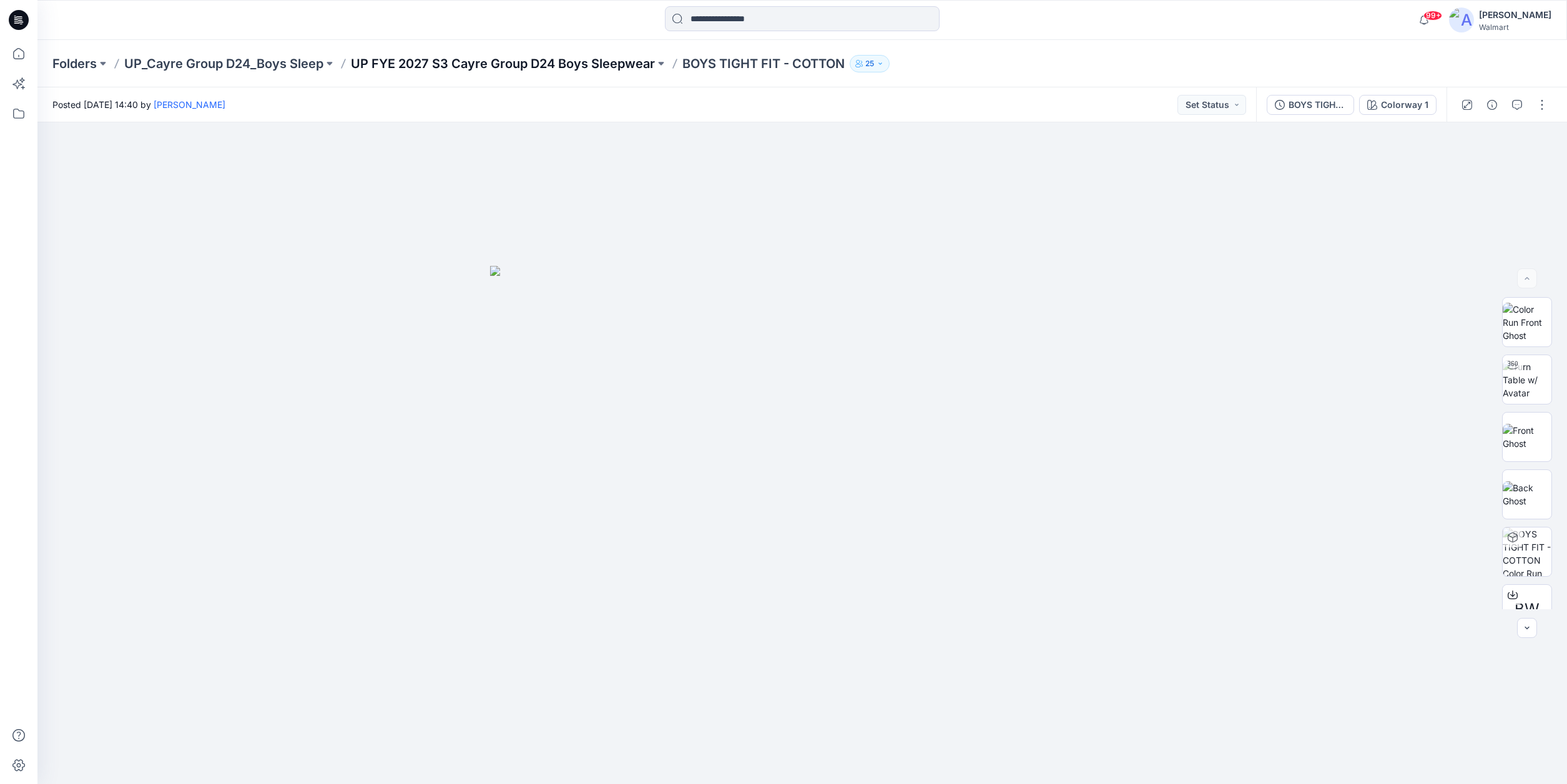
click at [438, 63] on p "UP FYE 2027 S3 Cayre Group D24 Boys Sleepwear" at bounding box center [502, 64] width 304 height 18
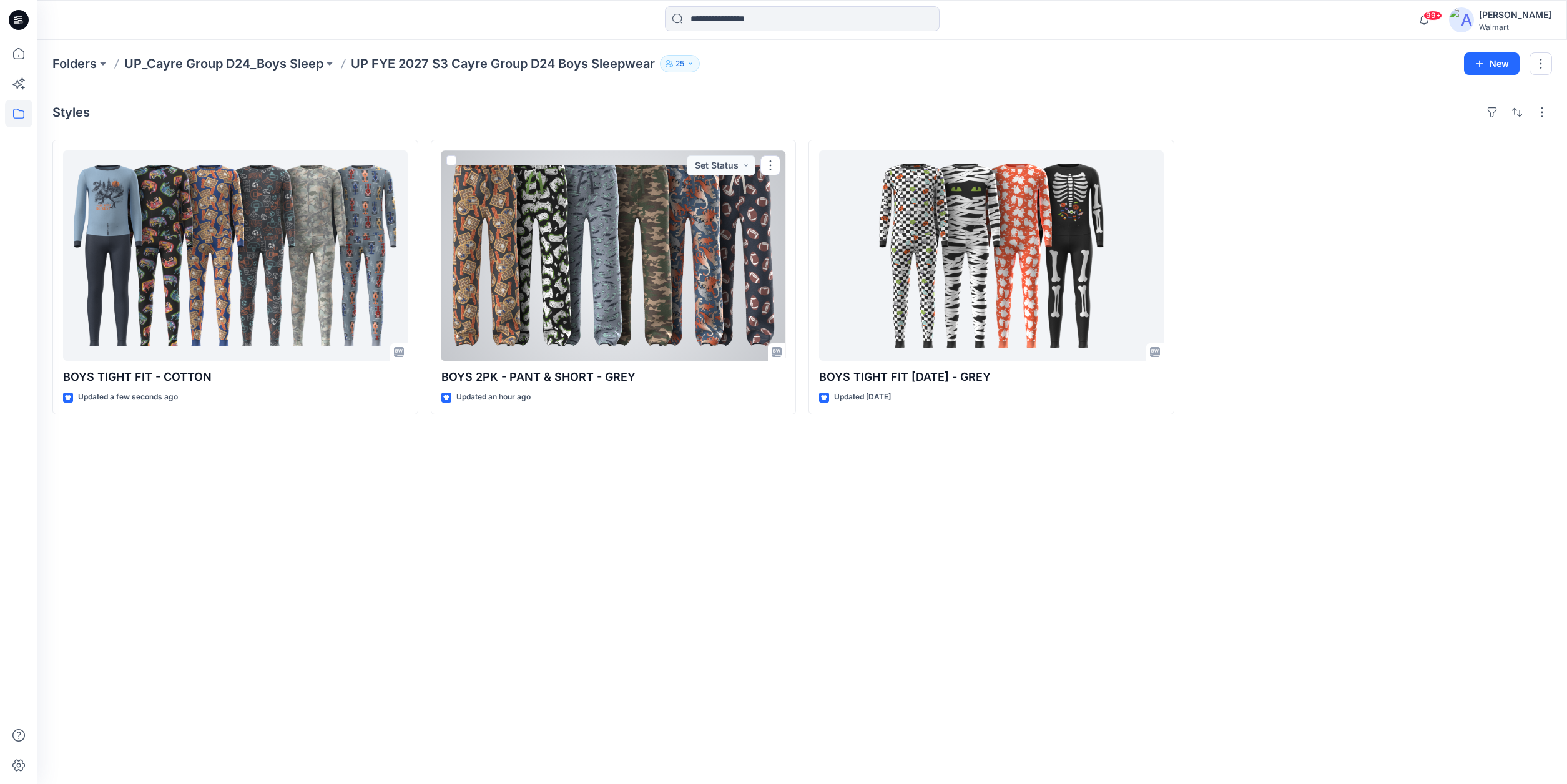
click at [734, 301] on div at bounding box center [614, 255] width 344 height 210
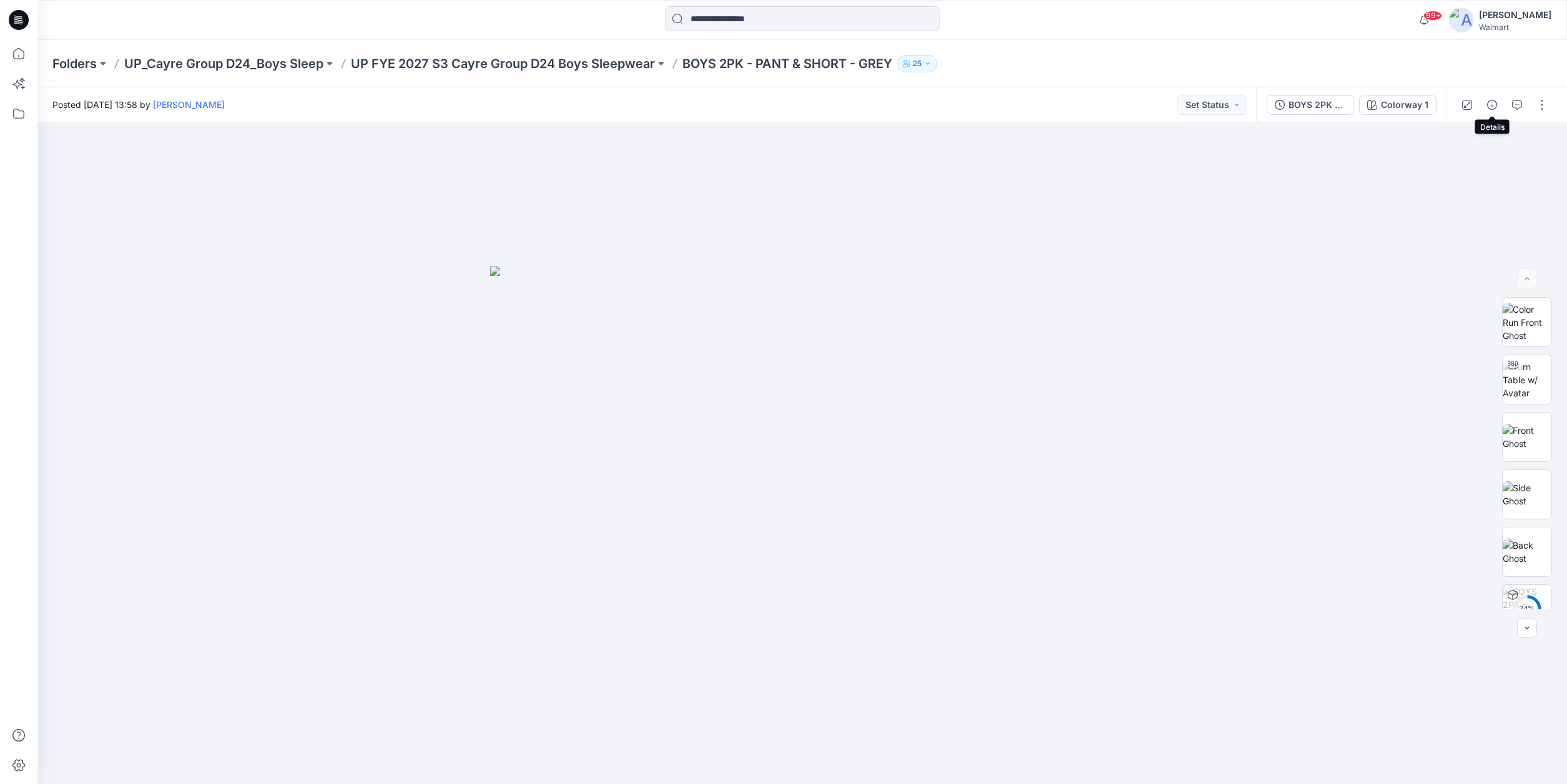
click at [1497, 107] on button "button" at bounding box center [1492, 105] width 20 height 20
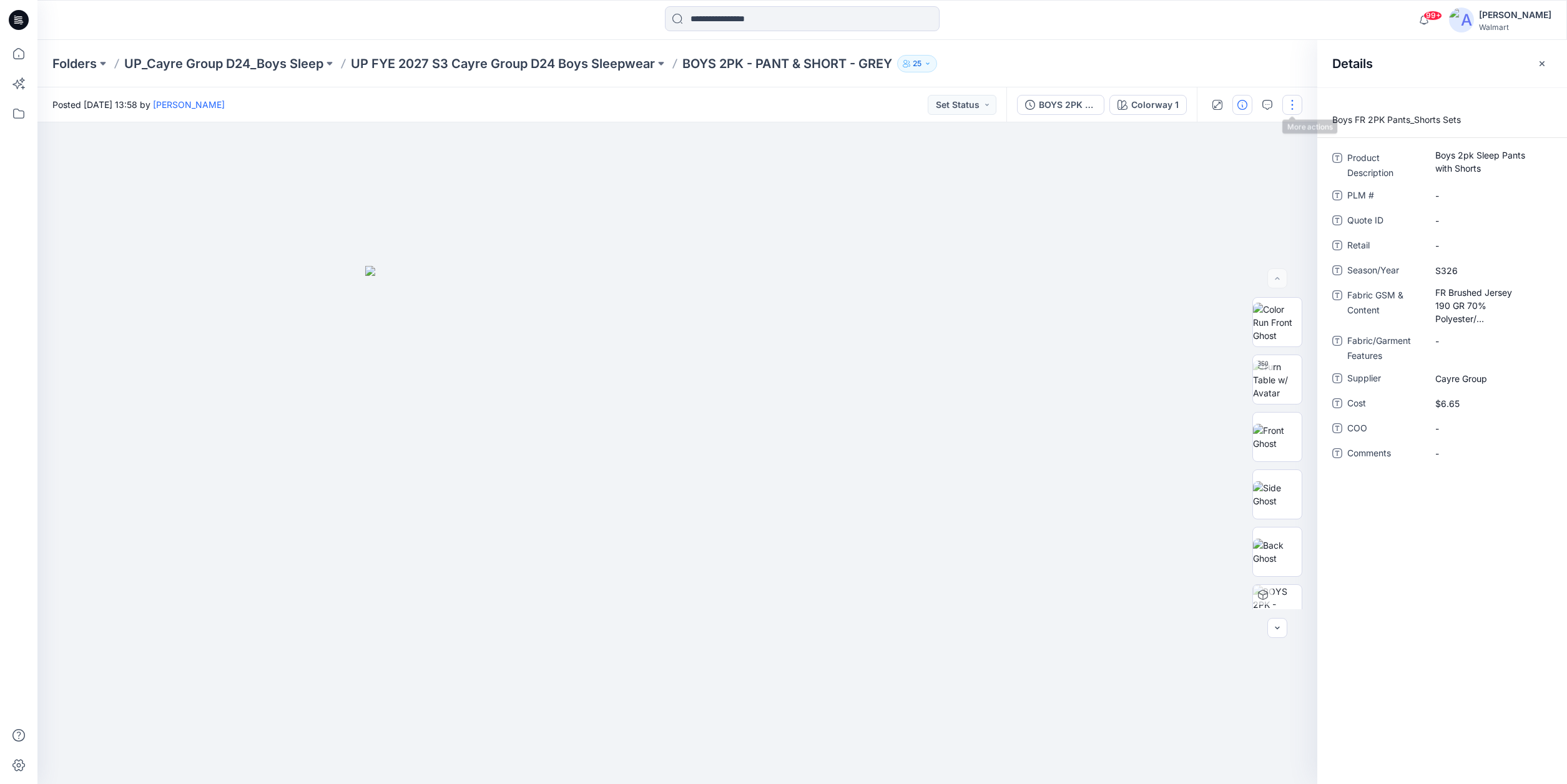
click at [1291, 103] on button "button" at bounding box center [1292, 105] width 20 height 20
click at [1223, 170] on button "Edit" at bounding box center [1239, 168] width 115 height 23
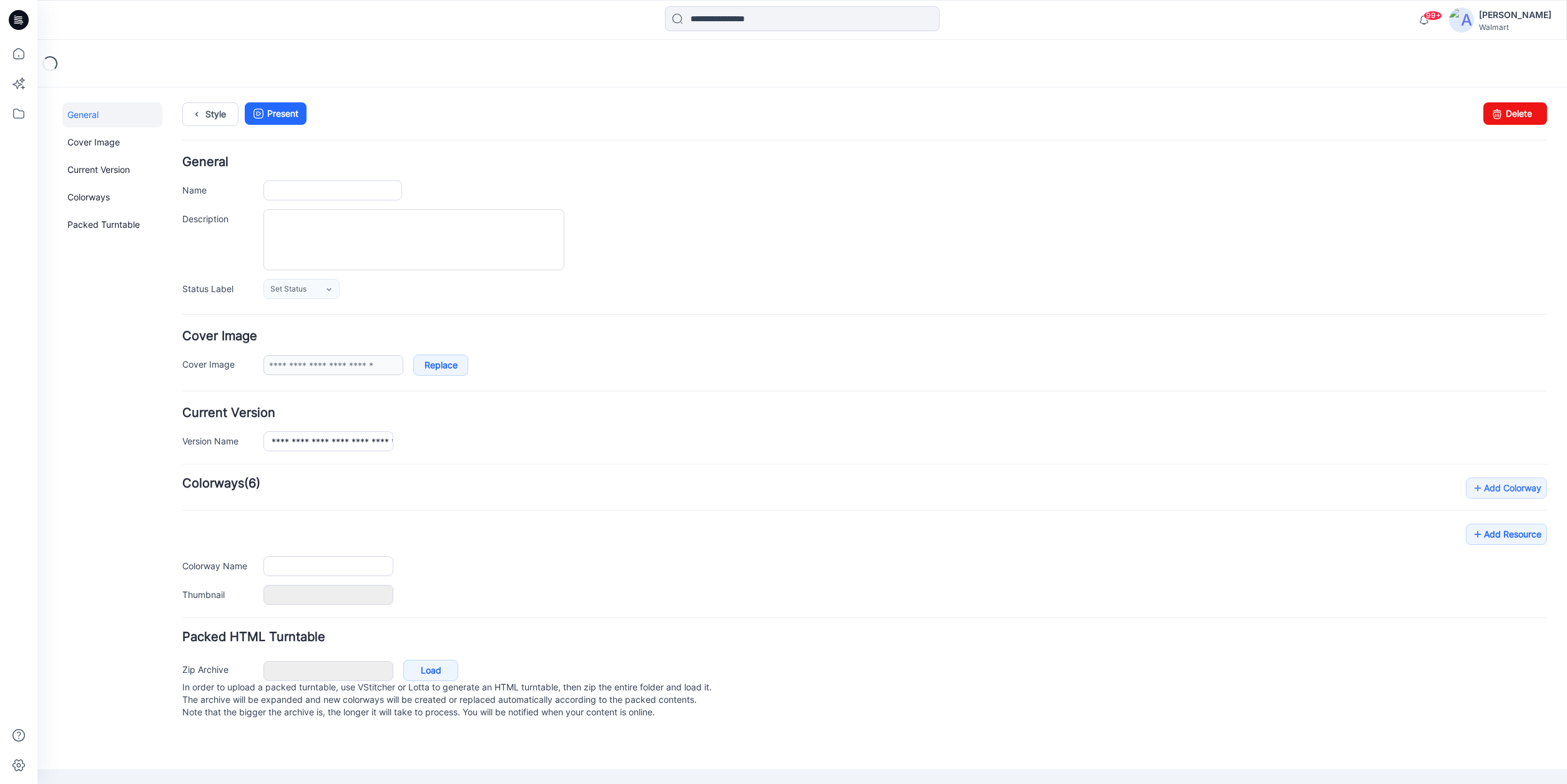
type input "**********"
type textarea "**********"
type input "**********"
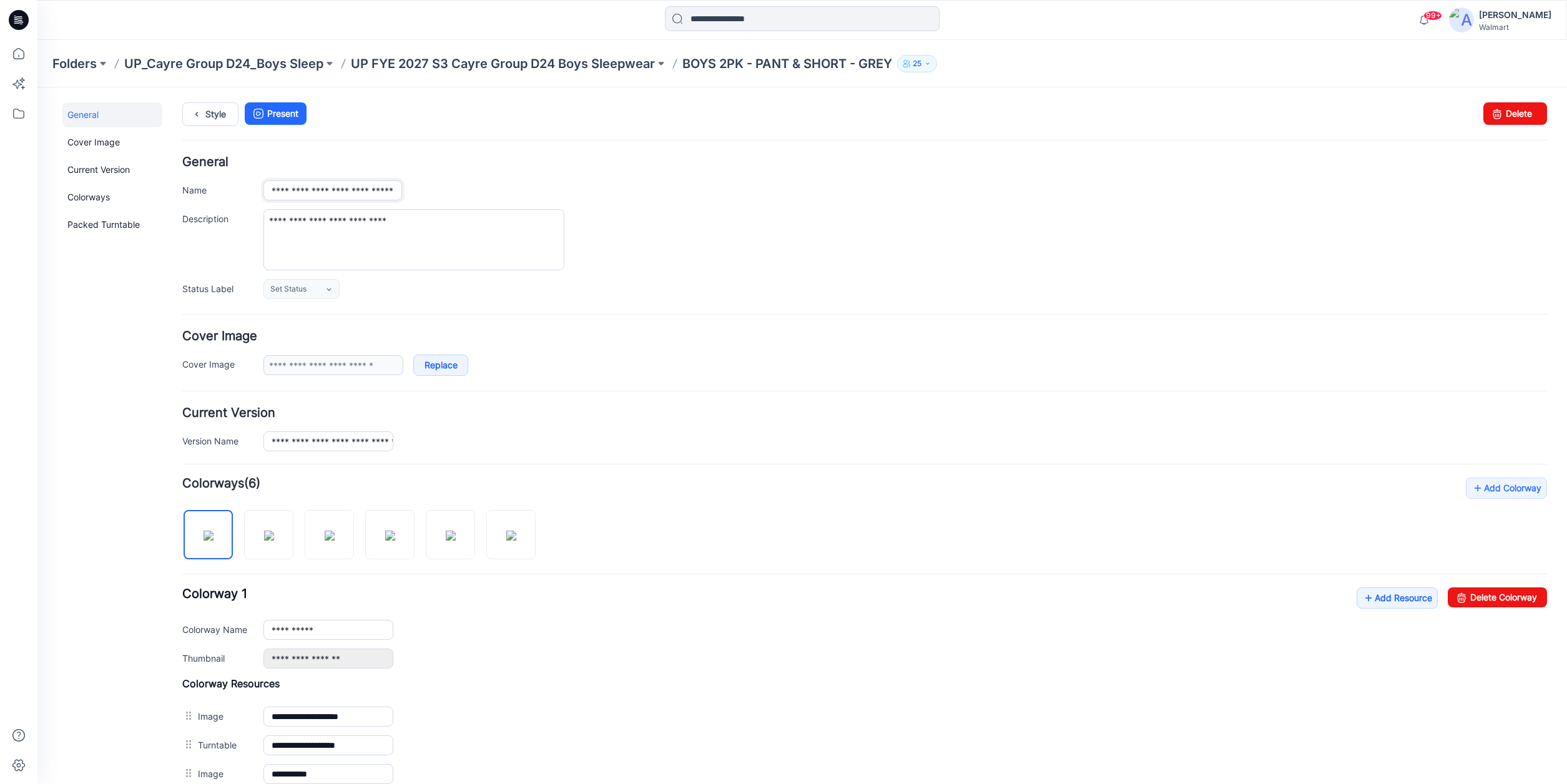
scroll to position [0, 17]
drag, startPoint x: 390, startPoint y: 191, endPoint x: 565, endPoint y: 178, distance: 175.5
click at [572, 178] on div "**********" at bounding box center [864, 227] width 1365 height 143
drag, startPoint x: 380, startPoint y: 191, endPoint x: 426, endPoint y: 188, distance: 46.1
click at [425, 190] on div "**********" at bounding box center [905, 190] width 1283 height 20
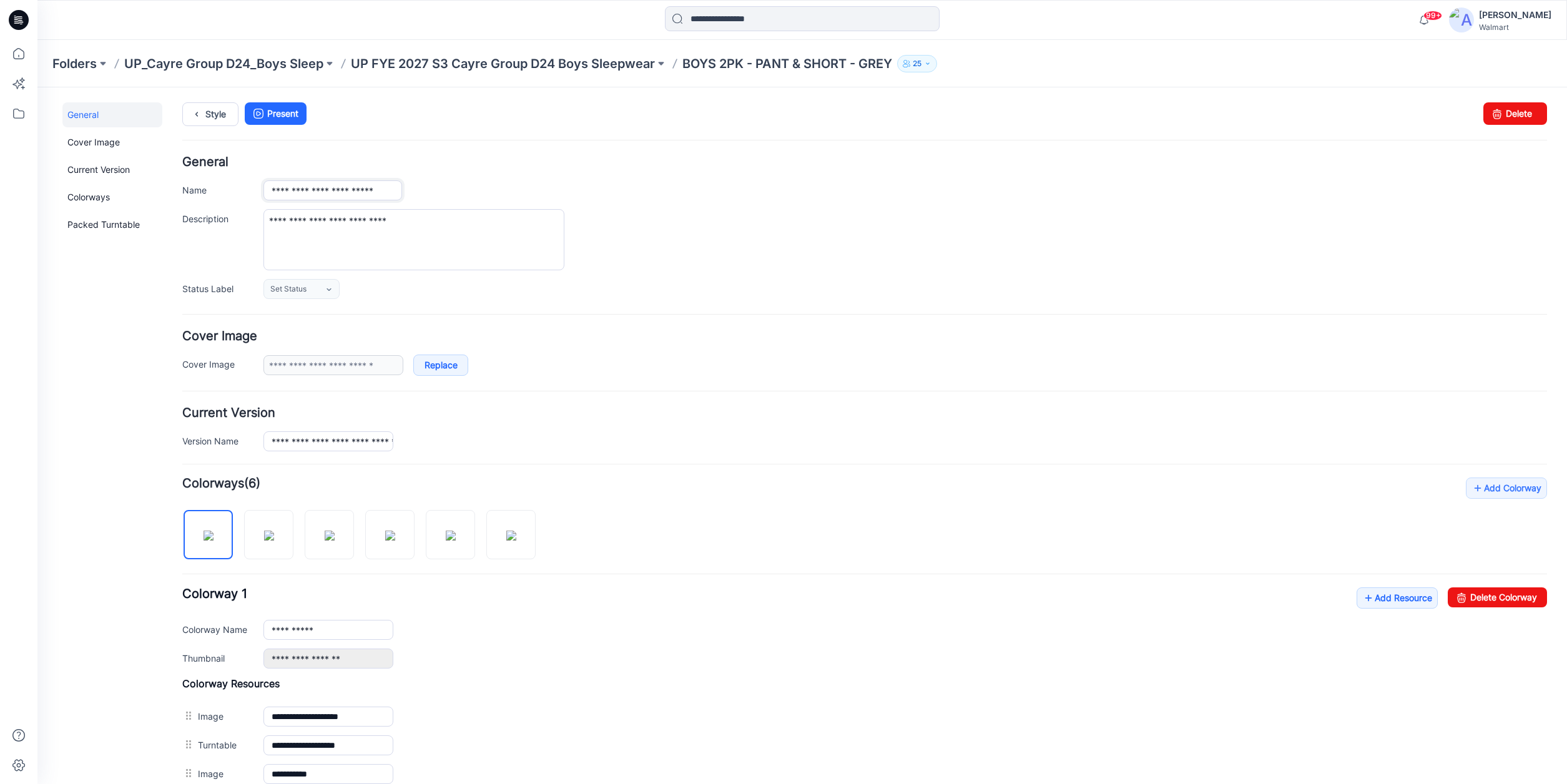
scroll to position [0, 0]
type input "**********"
click at [447, 178] on div "**********" at bounding box center [864, 227] width 1365 height 143
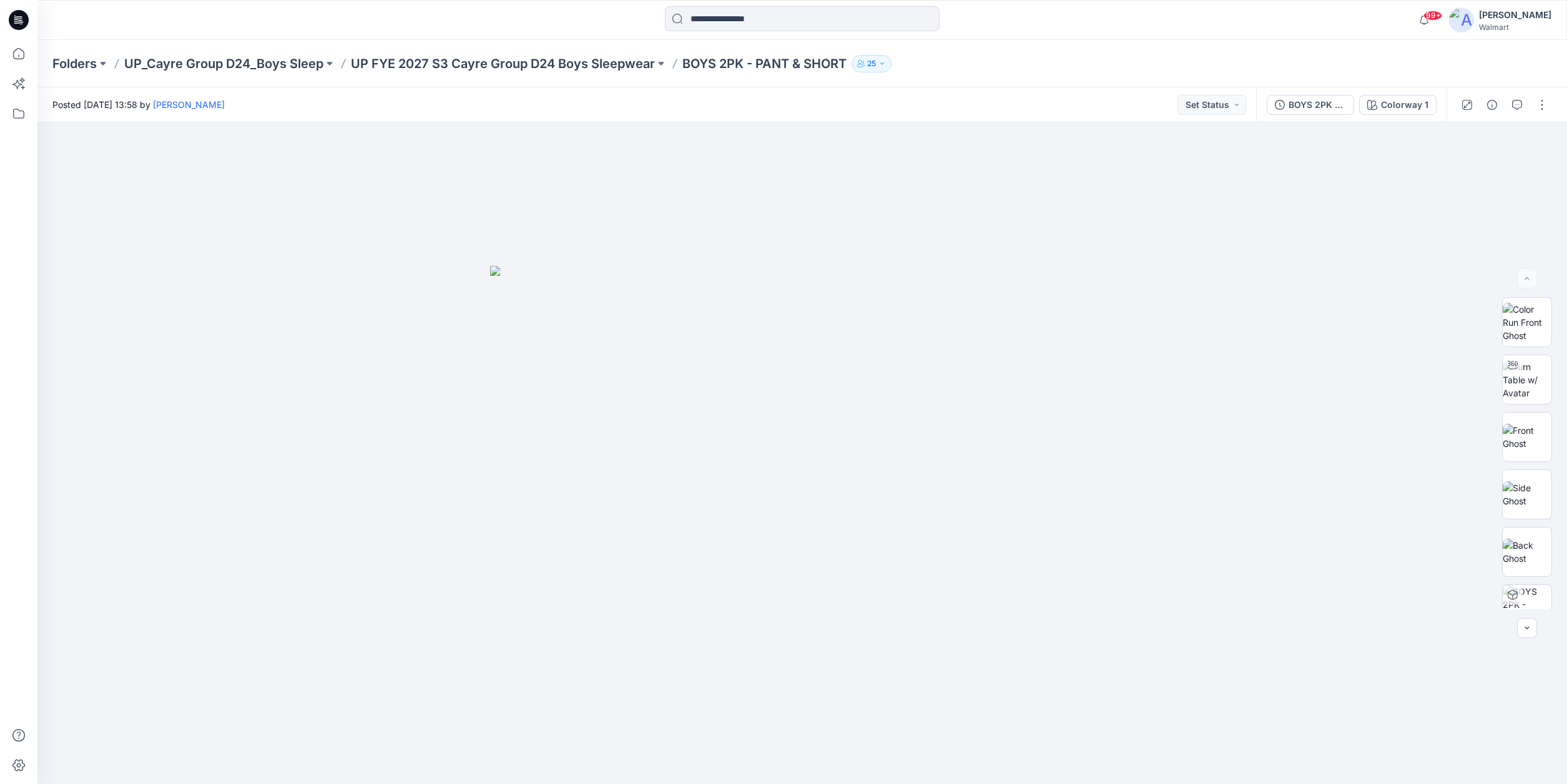
click at [289, 67] on p "UP_Cayre Group D24_Boys Sleep" at bounding box center [224, 64] width 199 height 18
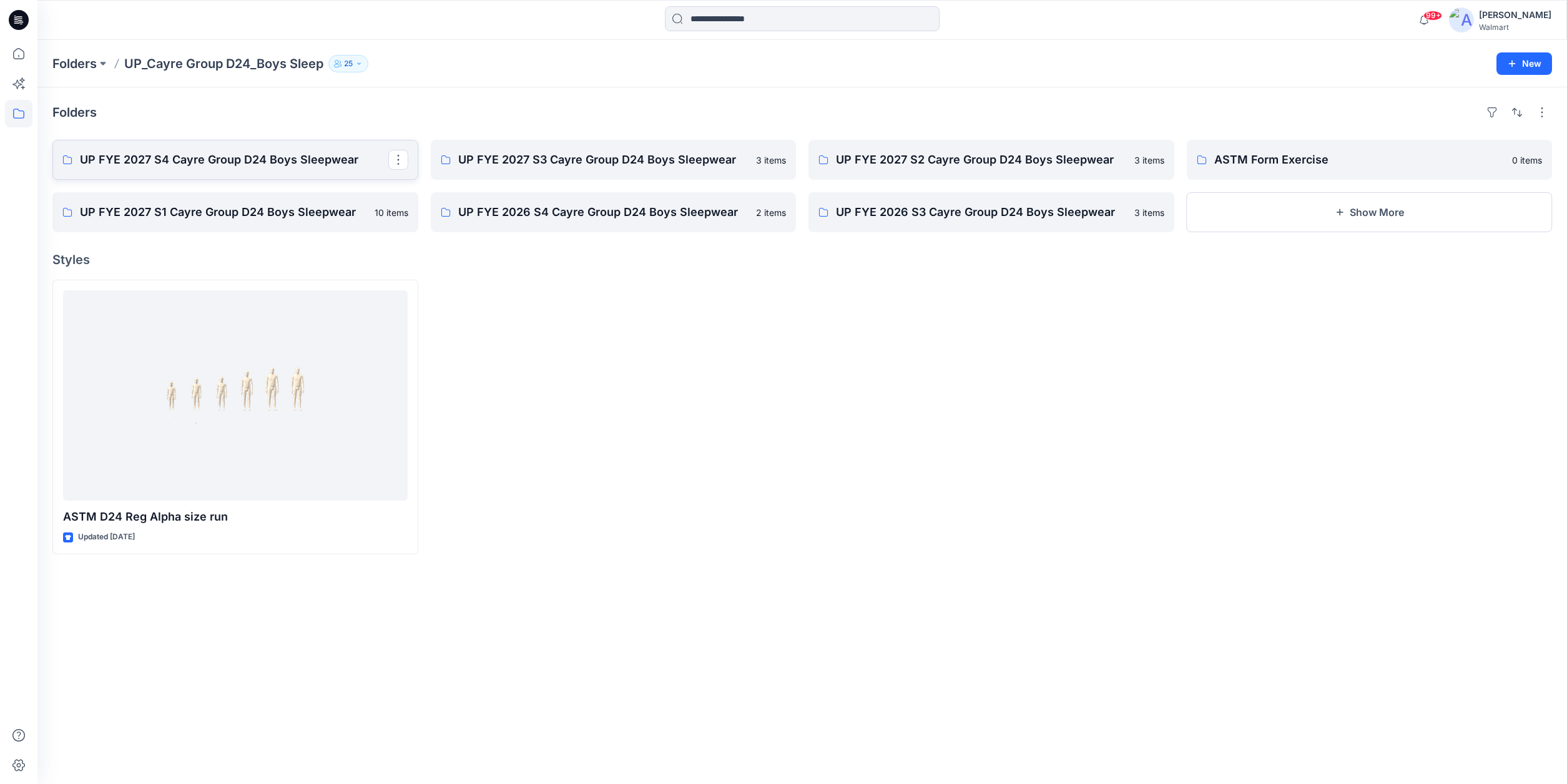
click at [314, 162] on p "UP FYE 2027 S4 Cayre Group D24 Boys Sleepwear" at bounding box center [234, 160] width 308 height 18
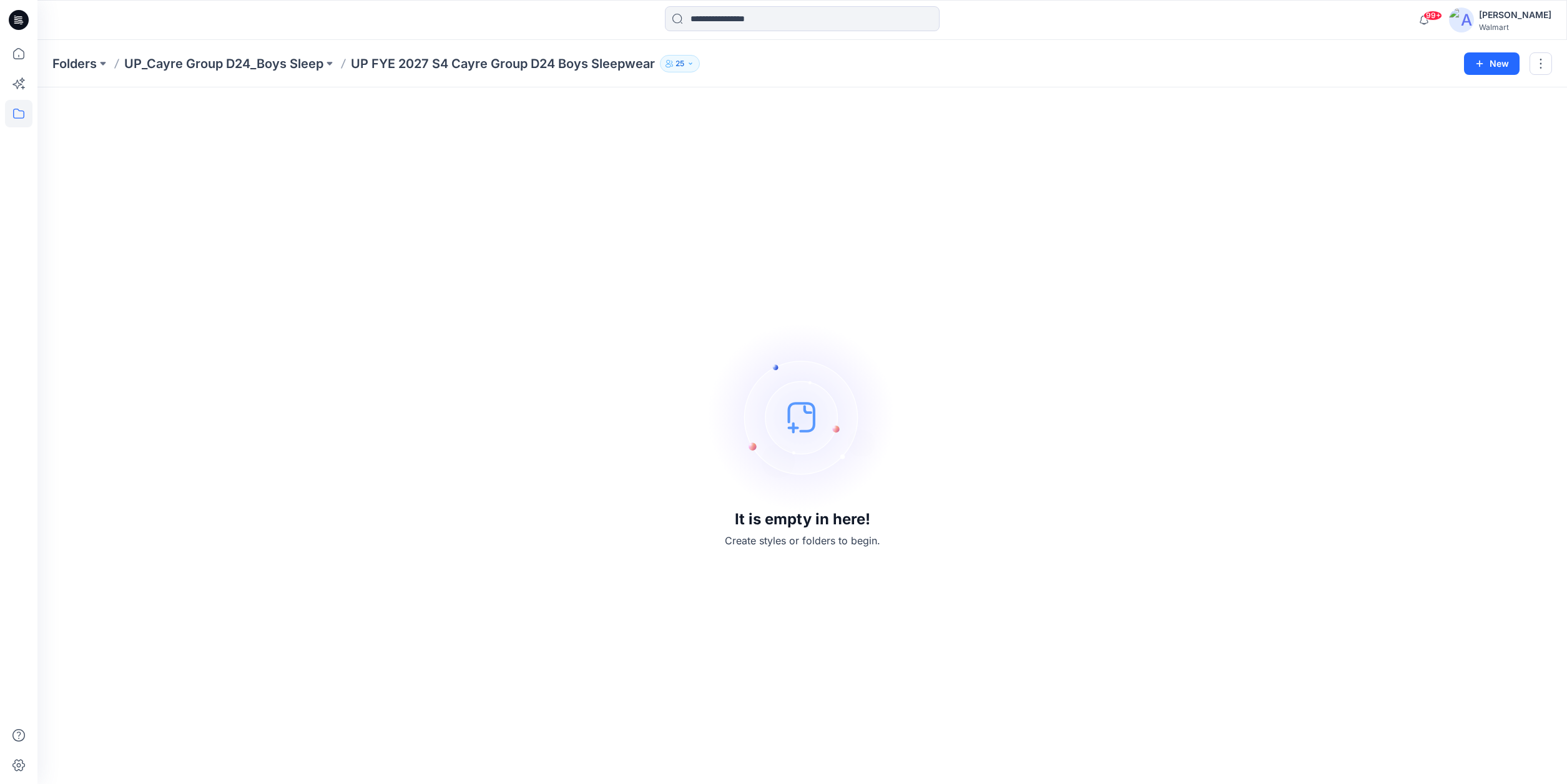
click at [217, 62] on p "UP_Cayre Group D24_Boys Sleep" at bounding box center [224, 64] width 199 height 18
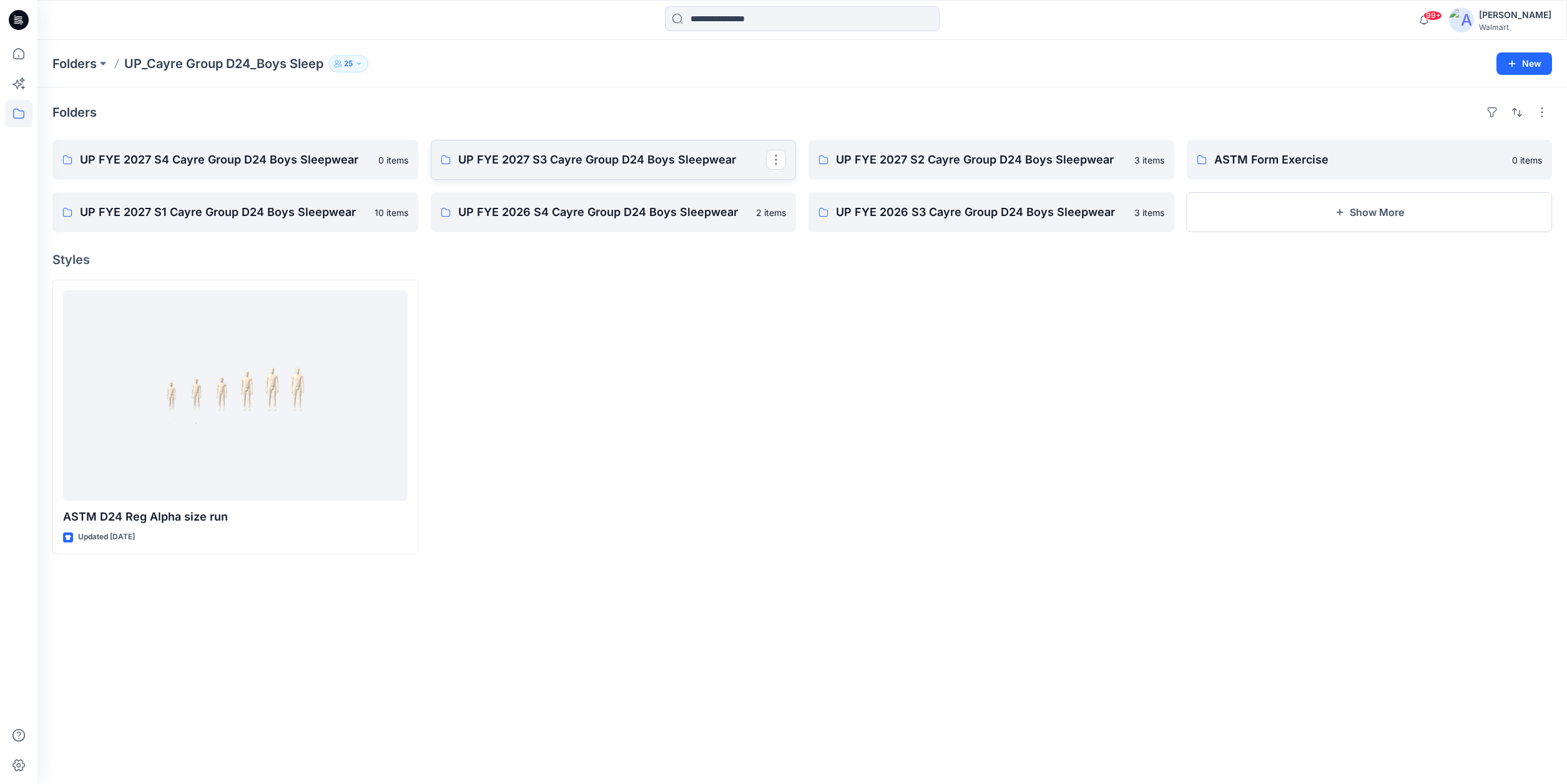
click at [539, 161] on p "UP FYE 2027 S3 Cayre Group D24 Boys Sleepwear" at bounding box center [613, 160] width 308 height 18
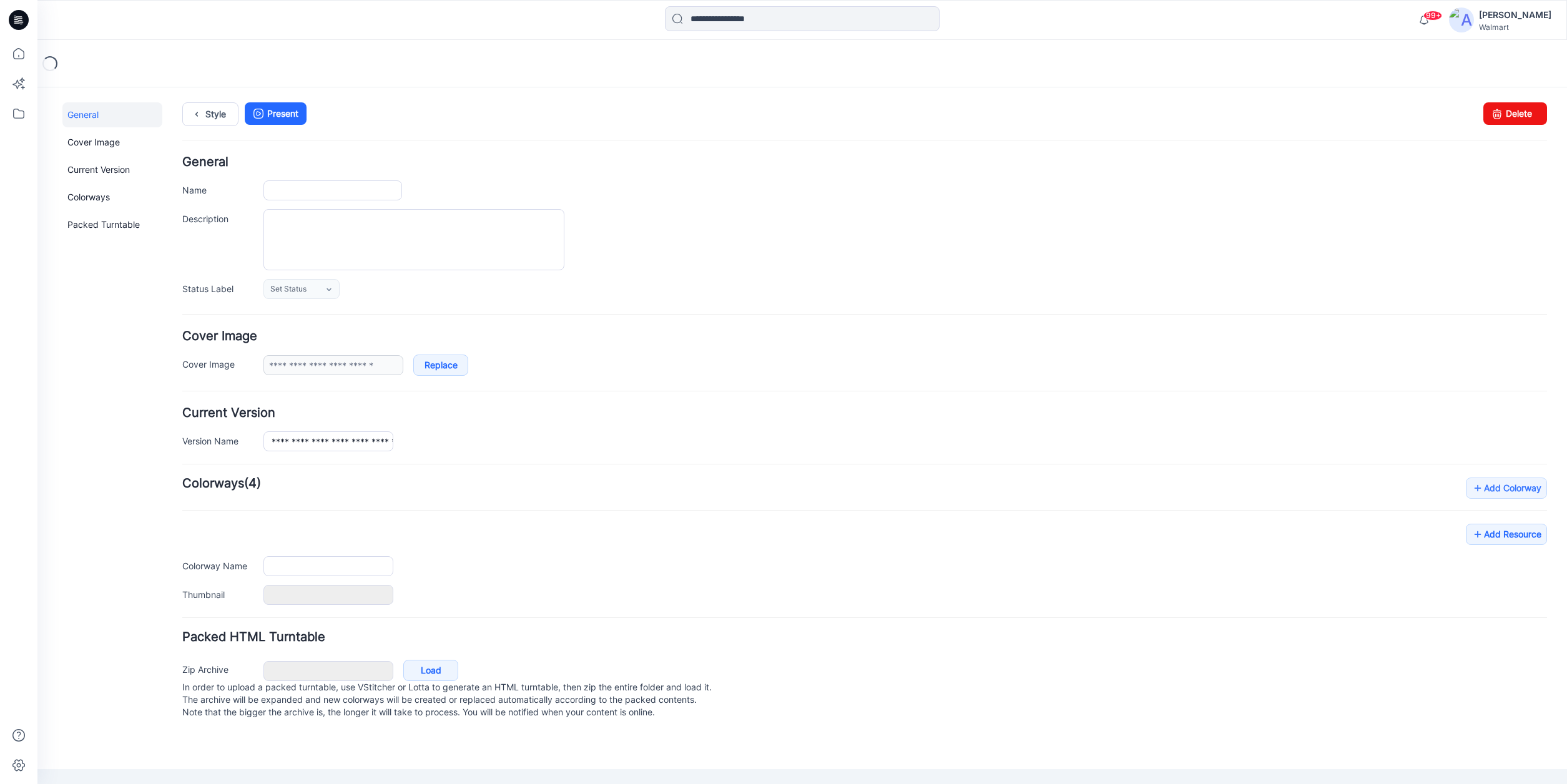
type input "**********"
type textarea "**********"
type input "**********"
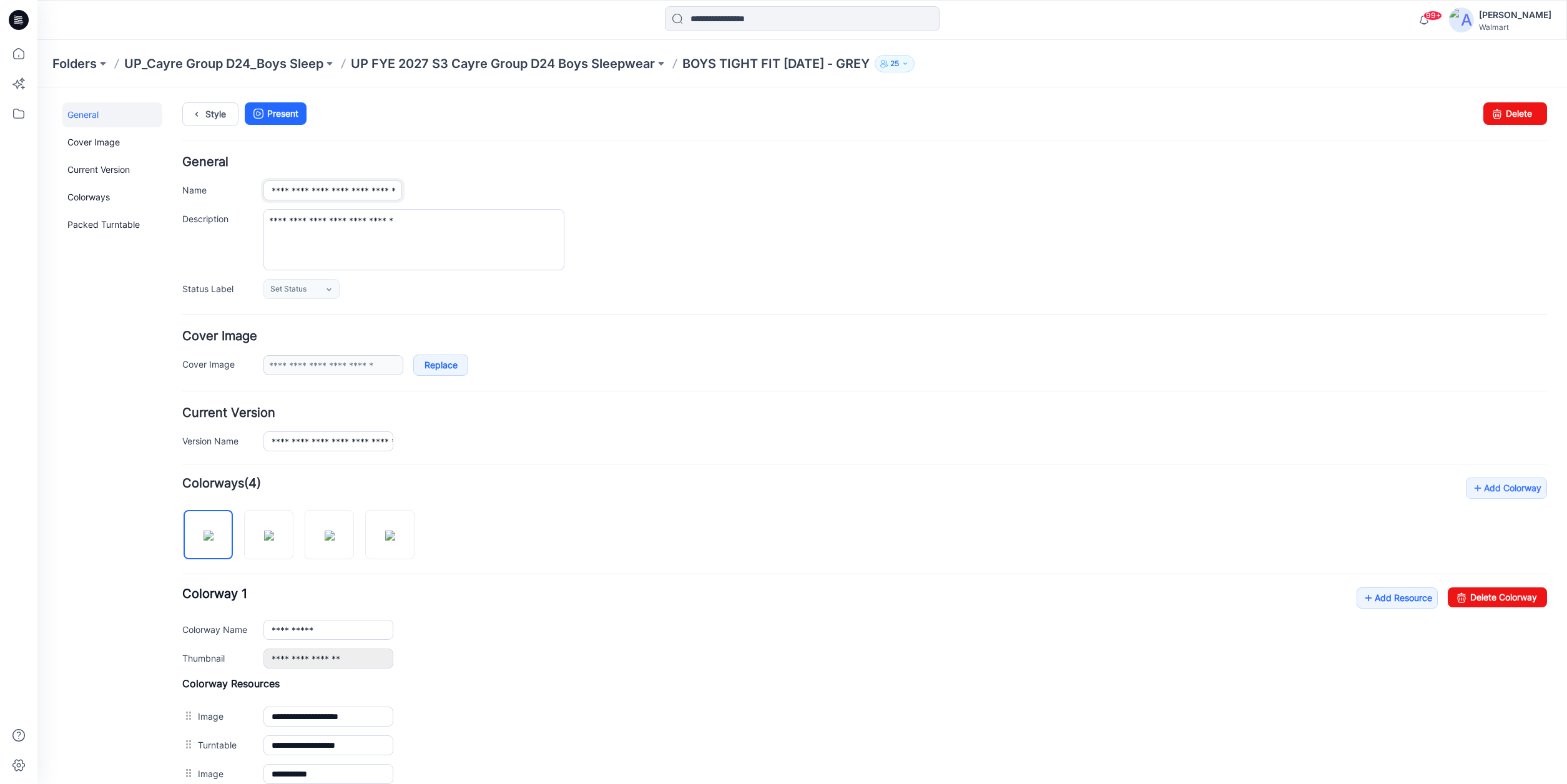
scroll to position [0, 26]
drag, startPoint x: 401, startPoint y: 189, endPoint x: 525, endPoint y: 184, distance: 124.1
click at [524, 190] on div "**********" at bounding box center [905, 190] width 1283 height 20
type input "**********"
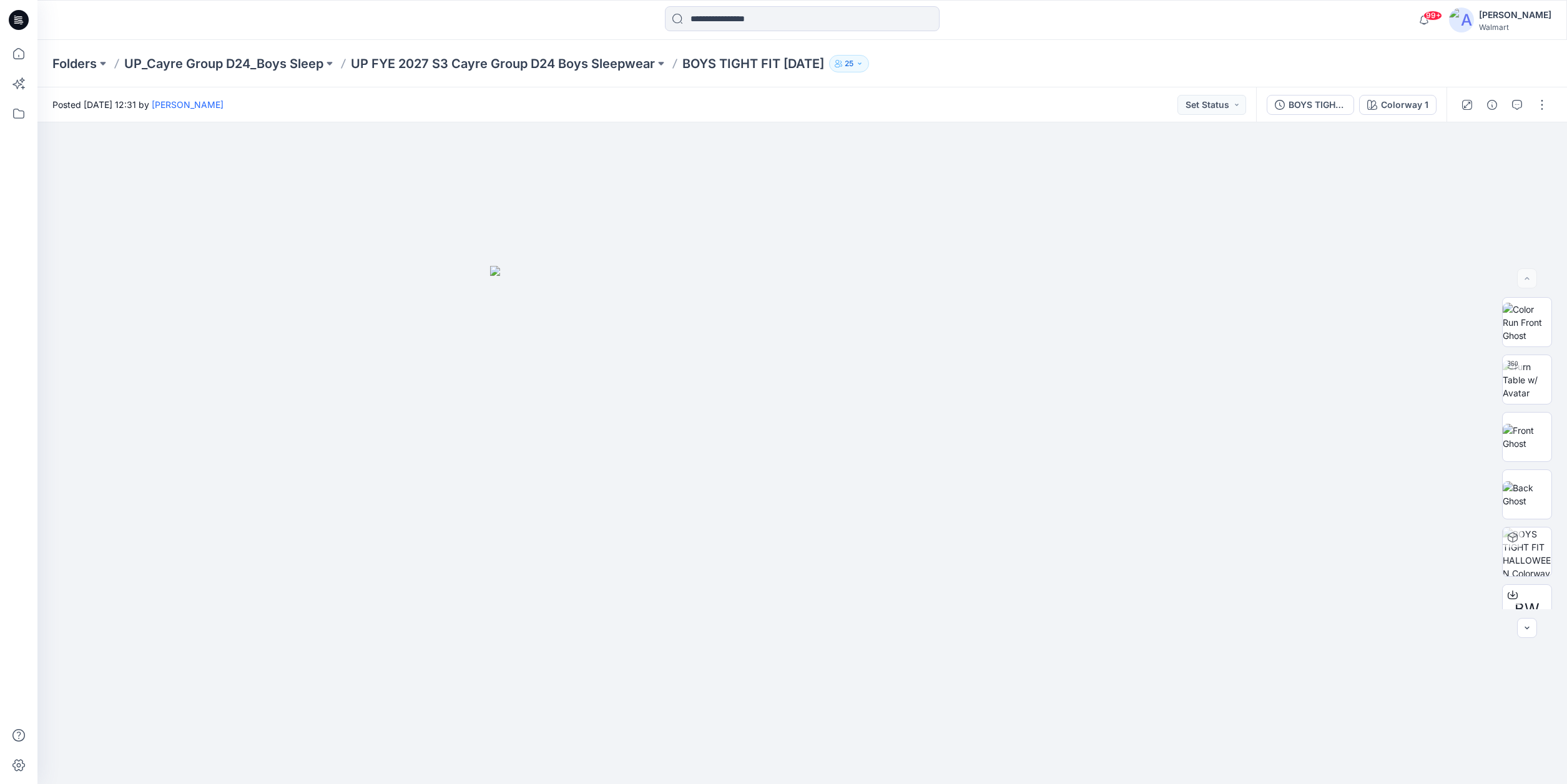
click at [426, 65] on p "UP FYE 2027 S3 Cayre Group D24 Boys Sleepwear" at bounding box center [502, 64] width 304 height 18
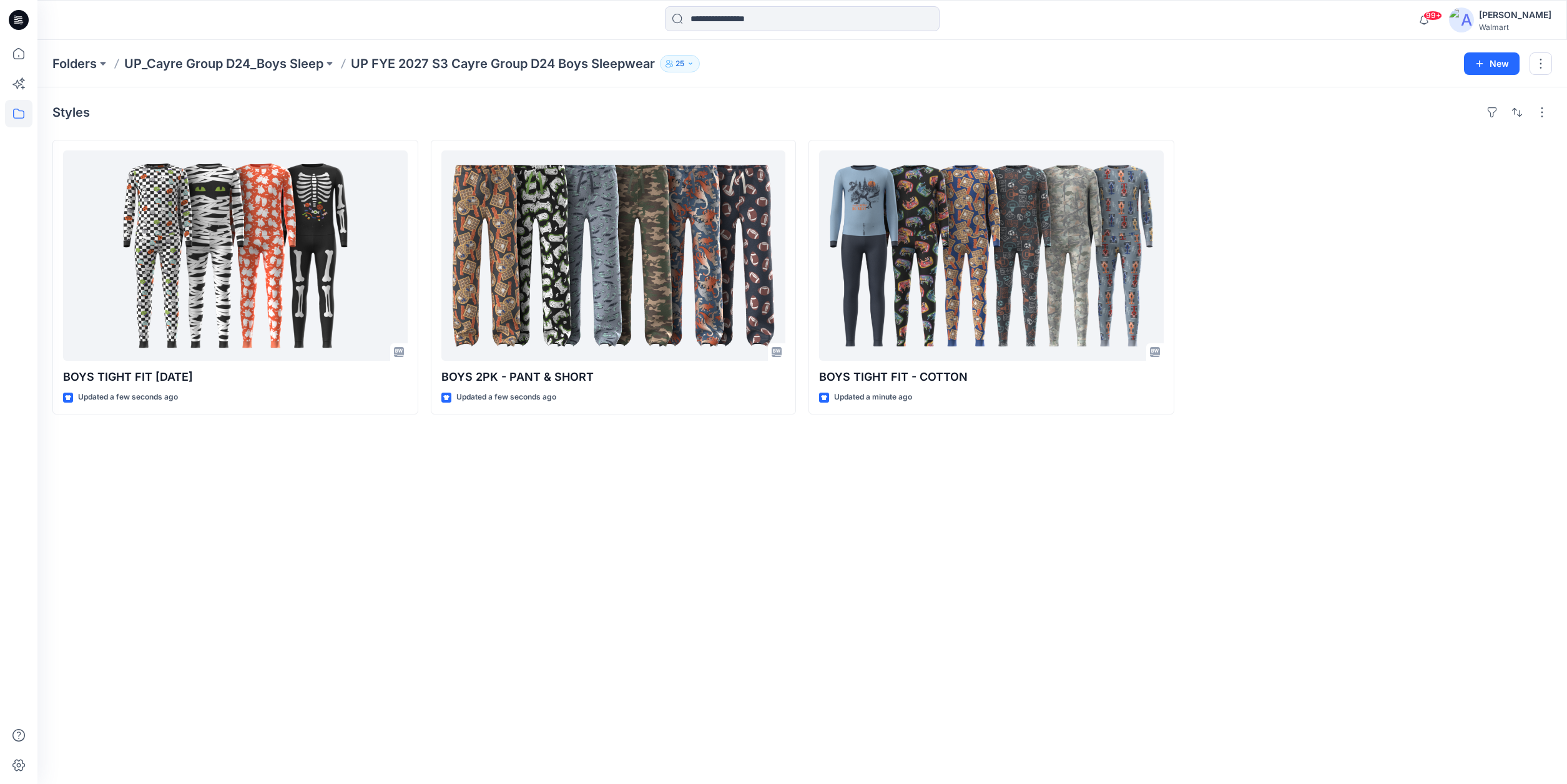
drag, startPoint x: 23, startPoint y: 20, endPoint x: 36, endPoint y: 18, distance: 13.2
click at [23, 20] on icon at bounding box center [19, 20] width 20 height 20
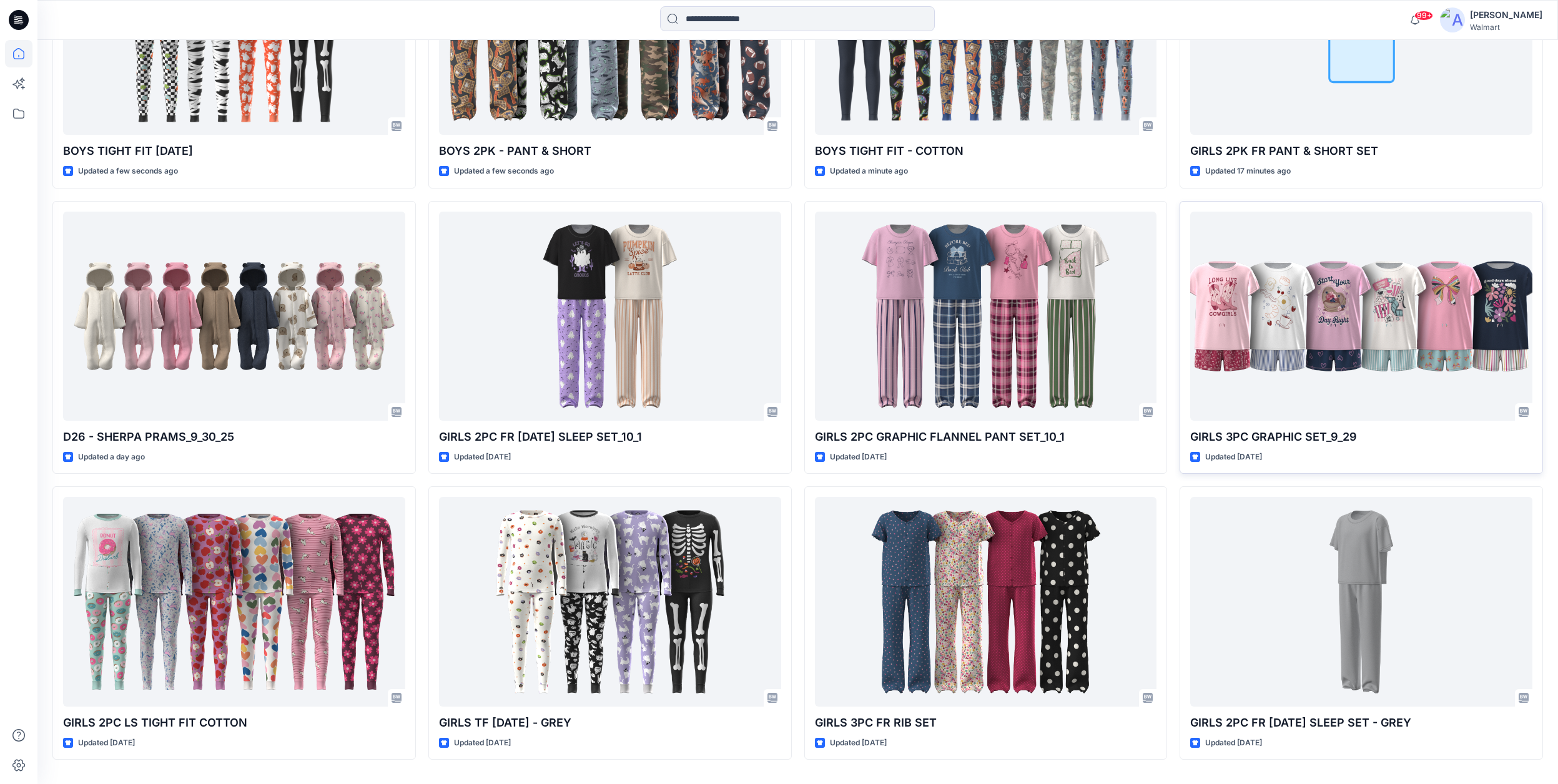
scroll to position [545, 0]
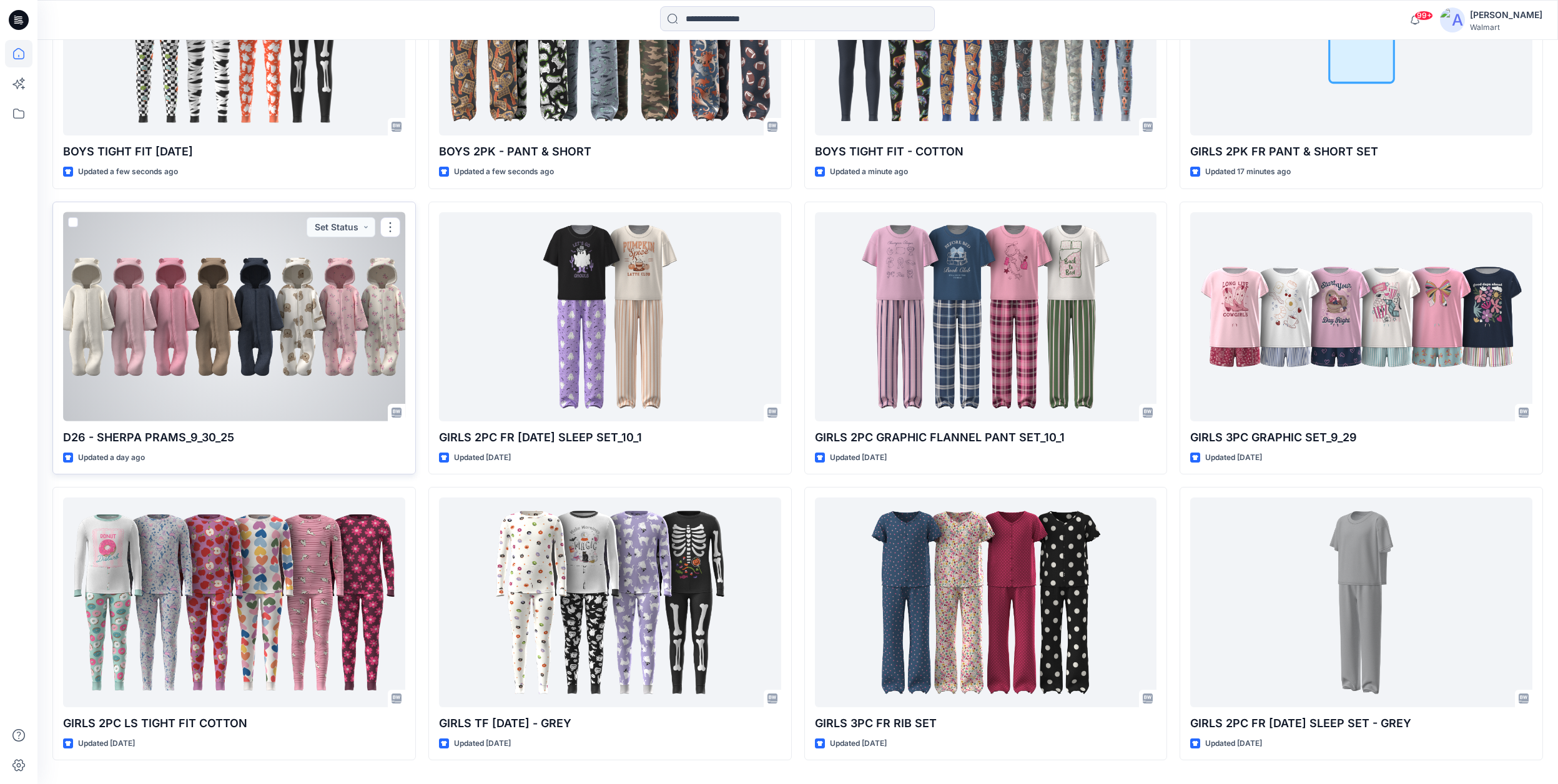
click at [270, 401] on div at bounding box center [234, 317] width 342 height 209
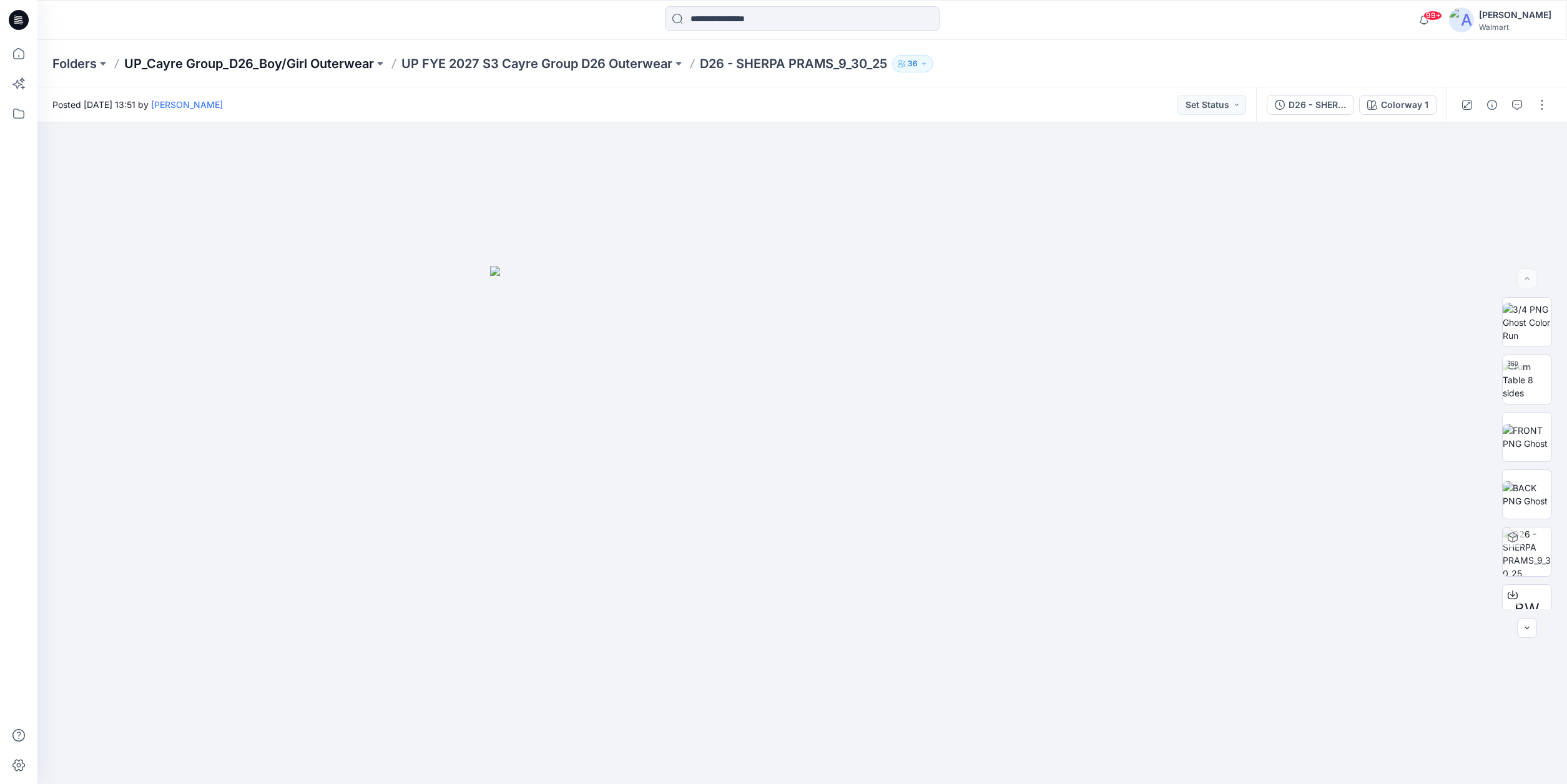
click at [251, 67] on p "UP_Cayre Group_D26_Boy/Girl Outerwear" at bounding box center [249, 64] width 250 height 18
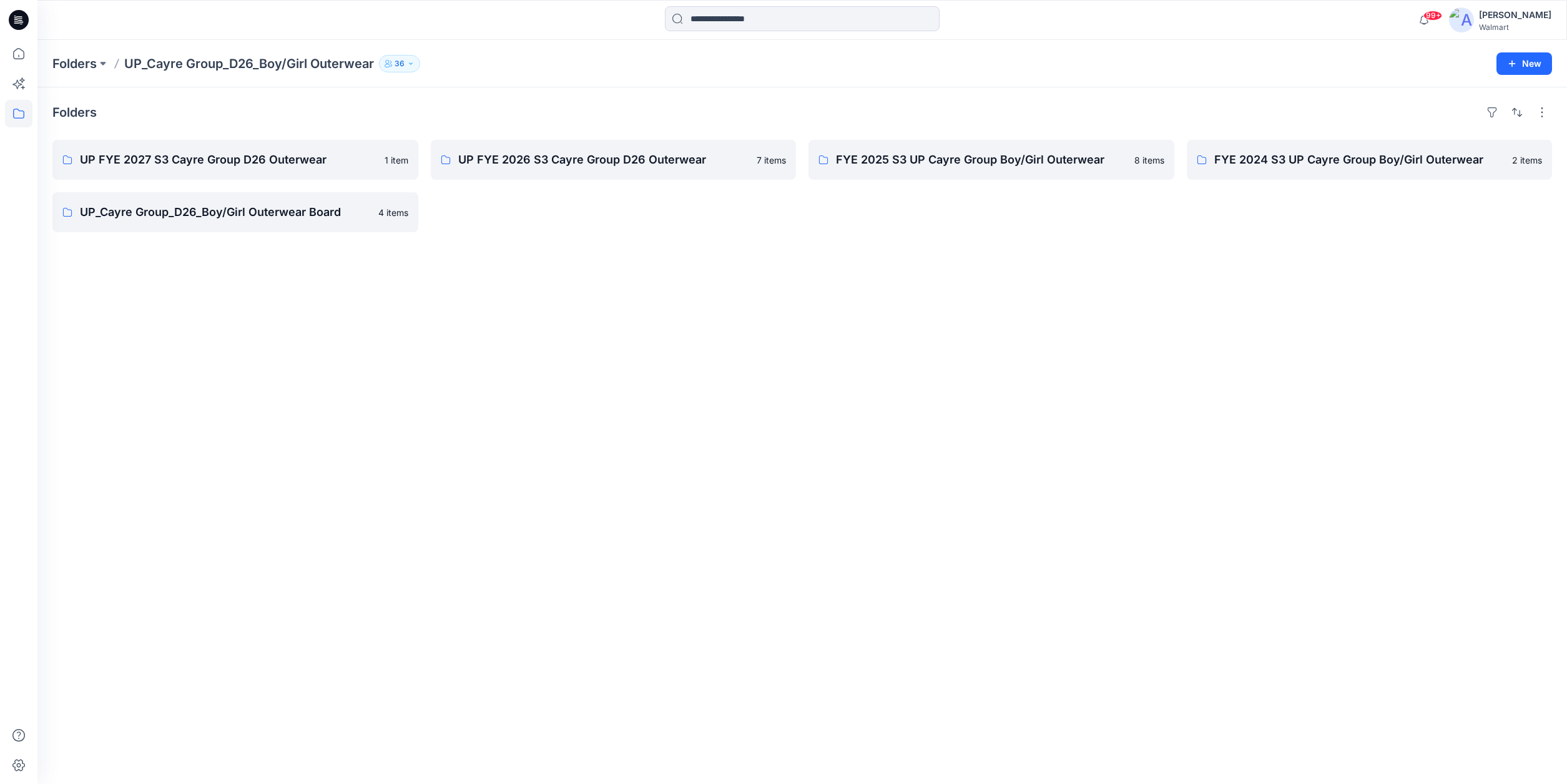
click at [25, 23] on icon at bounding box center [19, 20] width 20 height 20
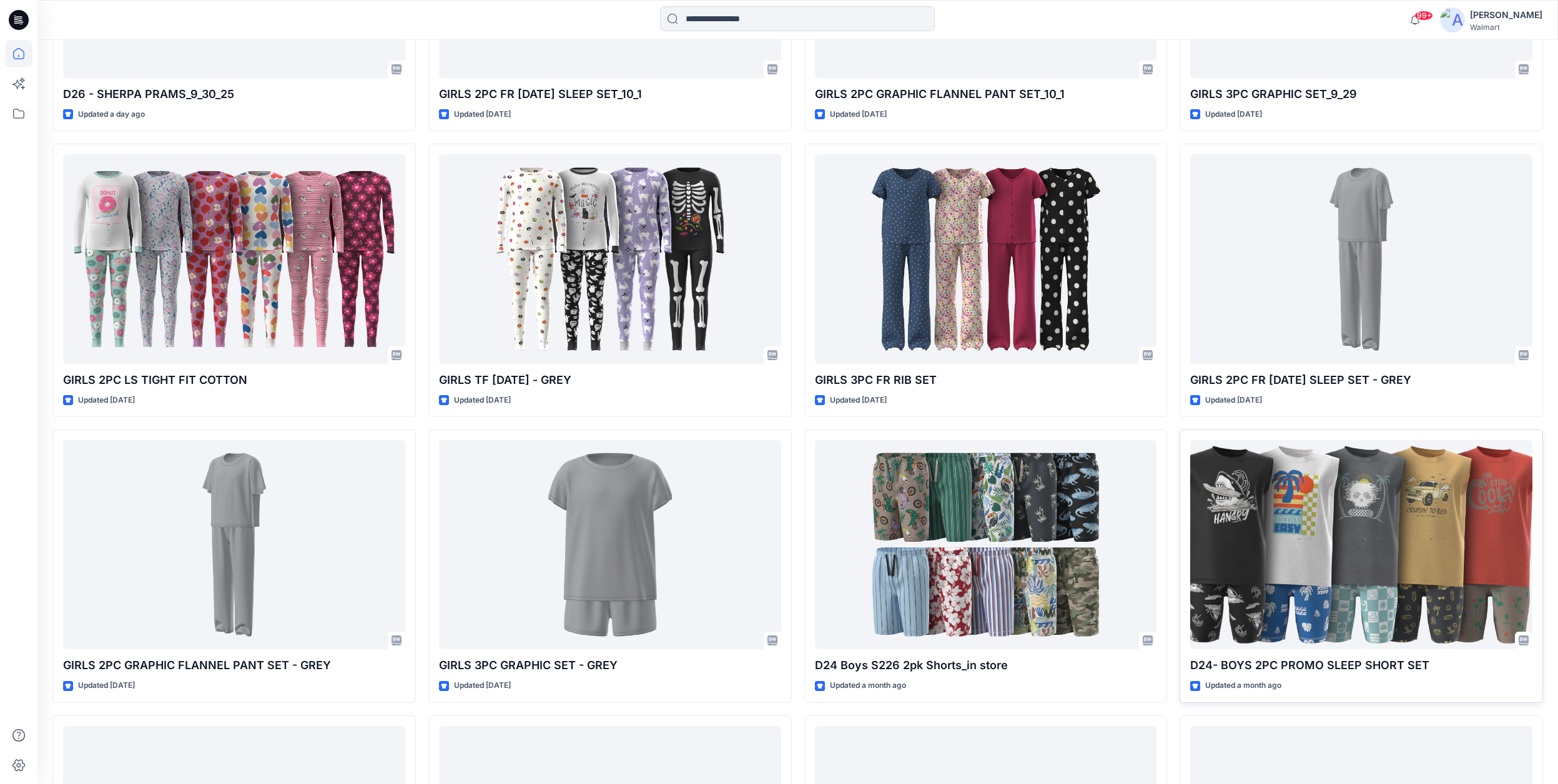
scroll to position [889, 0]
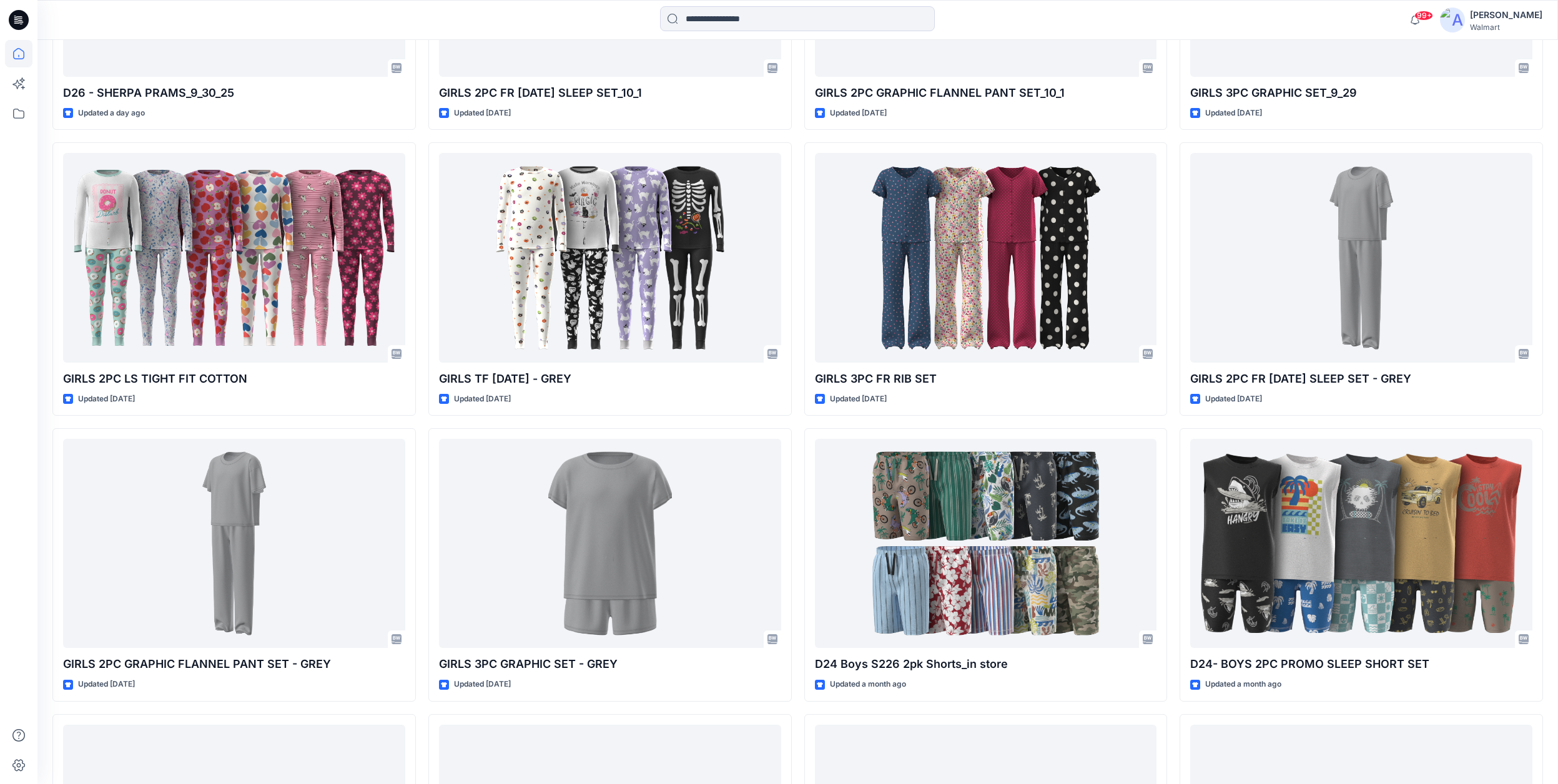
drag, startPoint x: 605, startPoint y: 381, endPoint x: 423, endPoint y: 371, distance: 182.3
click at [424, 371] on div "BOYS TIGHT FIT [DATE] Updated 30 minutes ago D26 - SHERPA PRAMS_9_30_25 Updated…" at bounding box center [797, 421] width 1490 height 1701
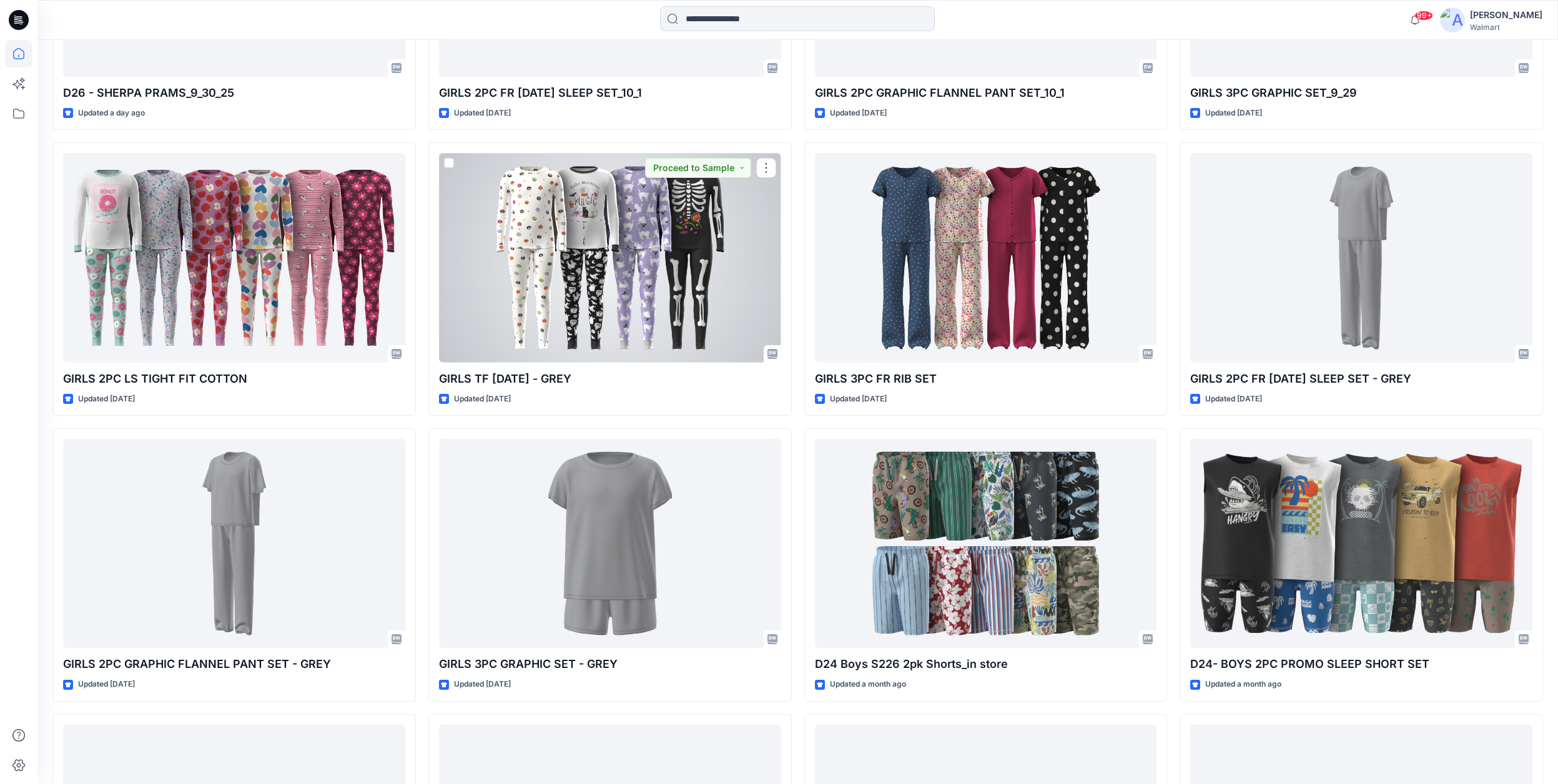
drag, startPoint x: 745, startPoint y: 281, endPoint x: 771, endPoint y: 271, distance: 27.9
click at [745, 281] on div at bounding box center [610, 257] width 342 height 209
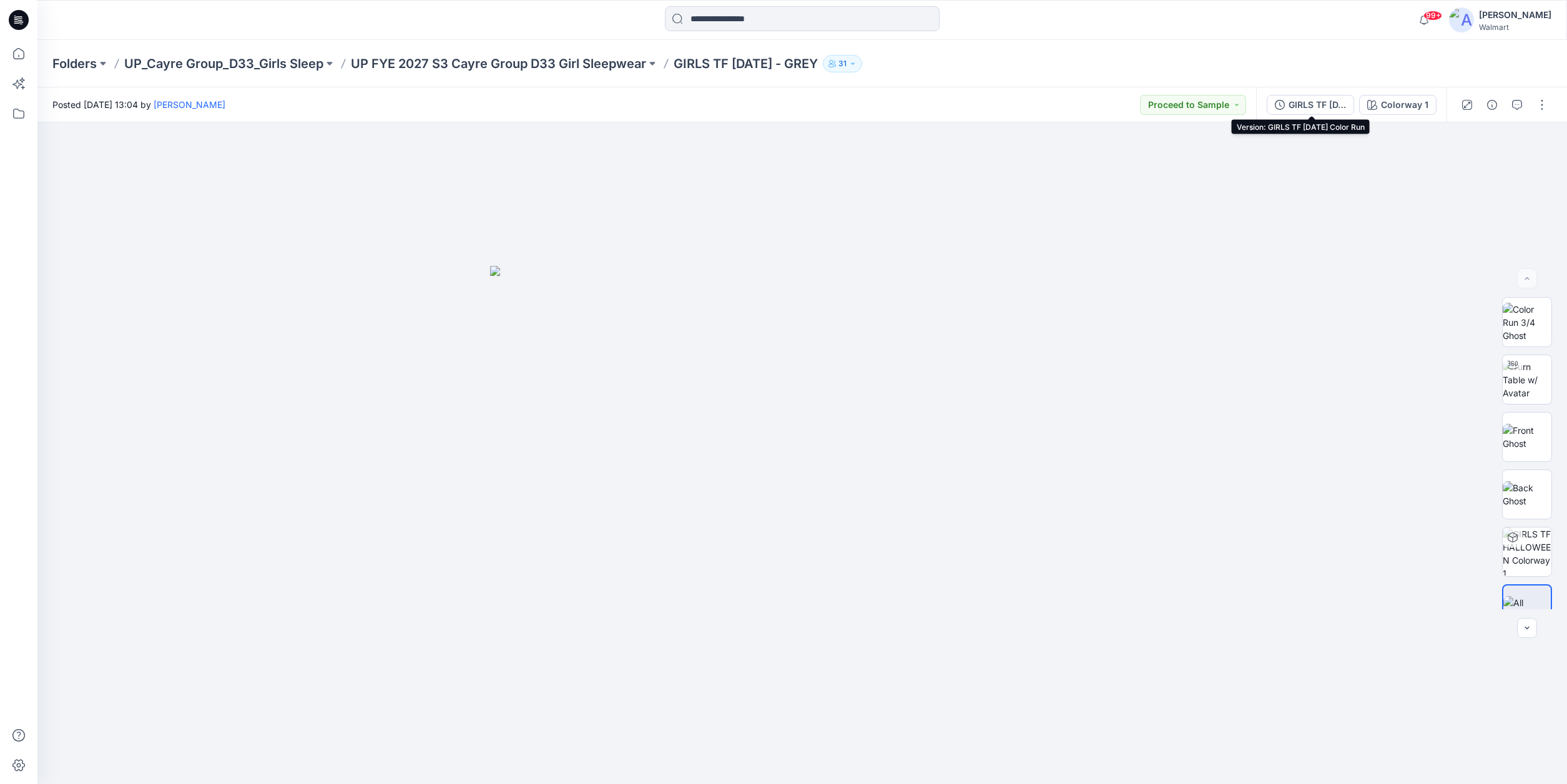
click at [1327, 106] on div "GIRLS TF [DATE] Color Run" at bounding box center [1317, 105] width 58 height 14
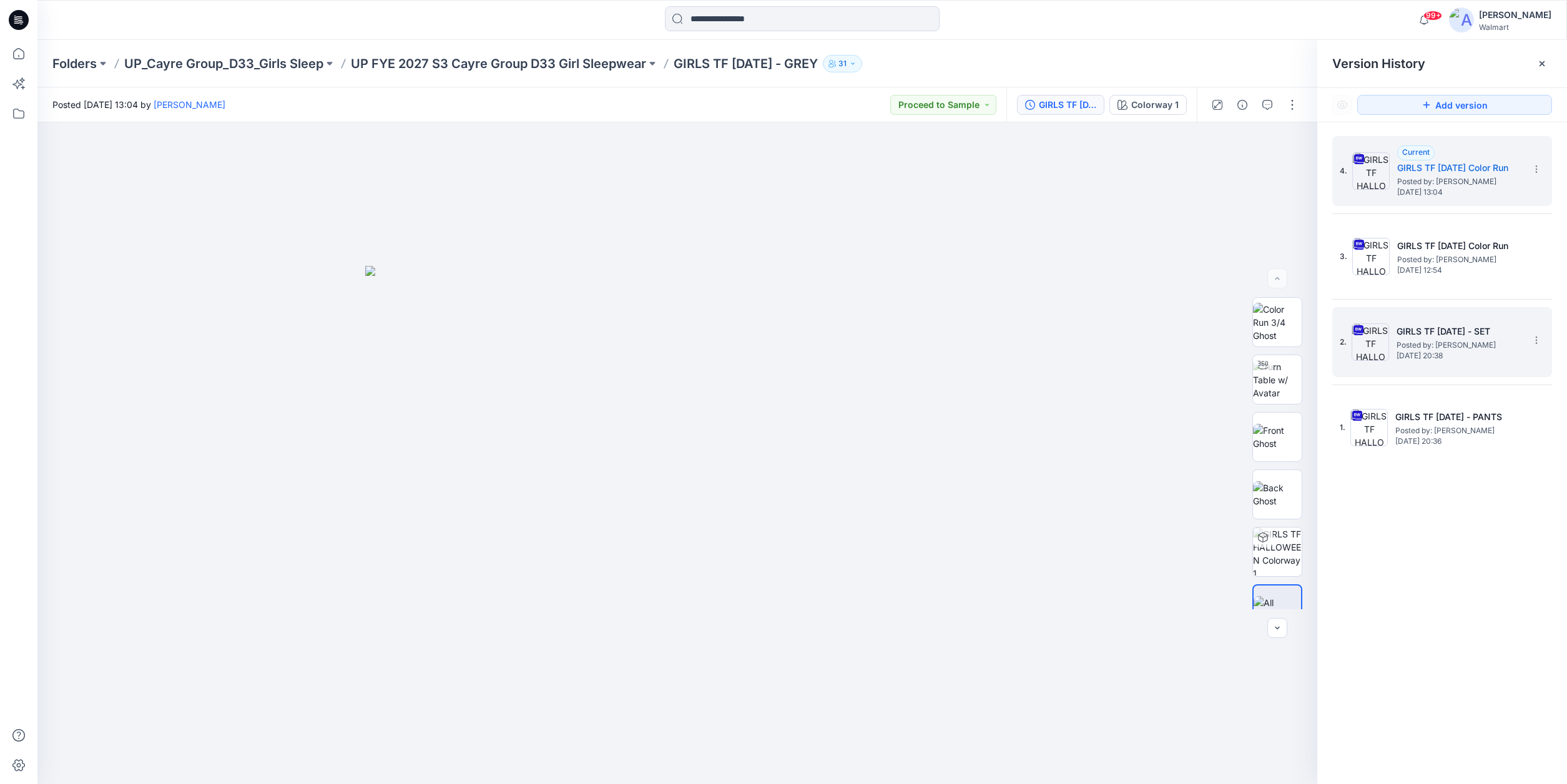
click at [1461, 329] on h5 "GIRLS TF [DATE] - SET" at bounding box center [1459, 331] width 125 height 15
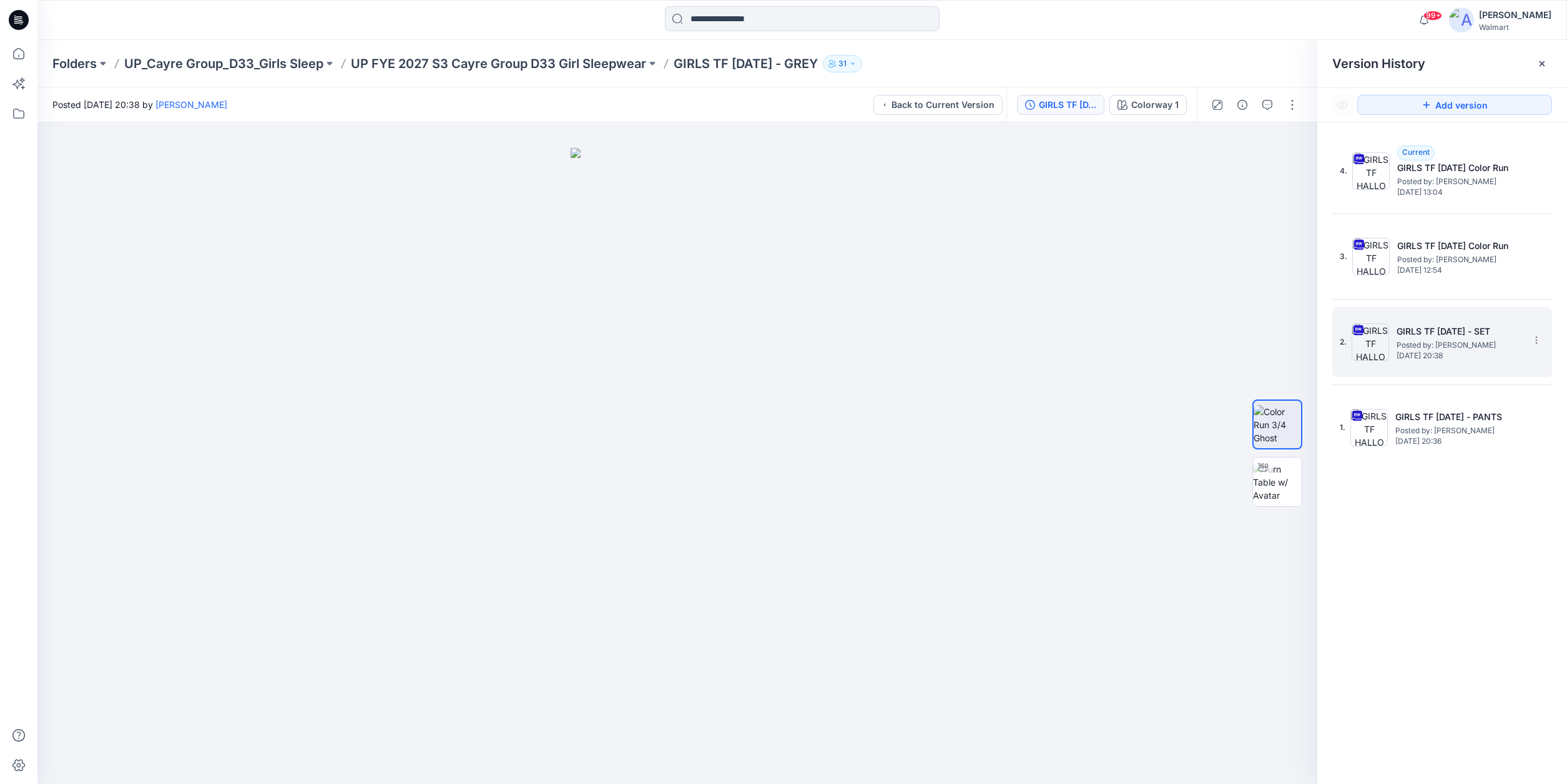
drag, startPoint x: 1521, startPoint y: 326, endPoint x: 1403, endPoint y: 311, distance: 118.9
click at [1399, 314] on div "2. GIRLS TF [DATE] - SET Posted by: [PERSON_NAME] [DATE] 20:38" at bounding box center [1433, 342] width 187 height 60
copy h5 "GIRLS TF [DATE] - SET"
click at [253, 61] on p "UP_Cayre Group_D33_Girls Sleep" at bounding box center [224, 64] width 199 height 18
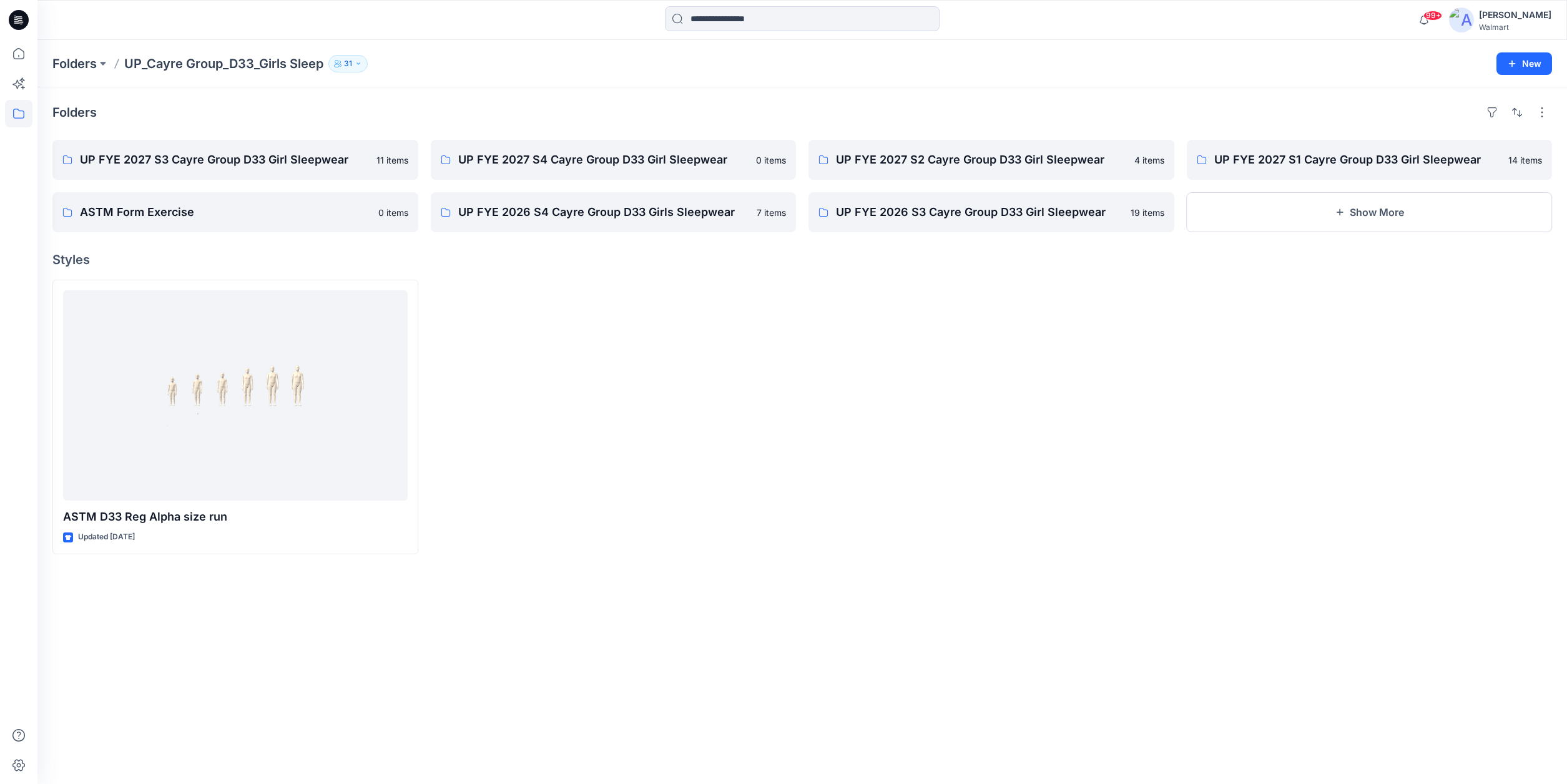
click at [17, 18] on icon at bounding box center [19, 20] width 20 height 20
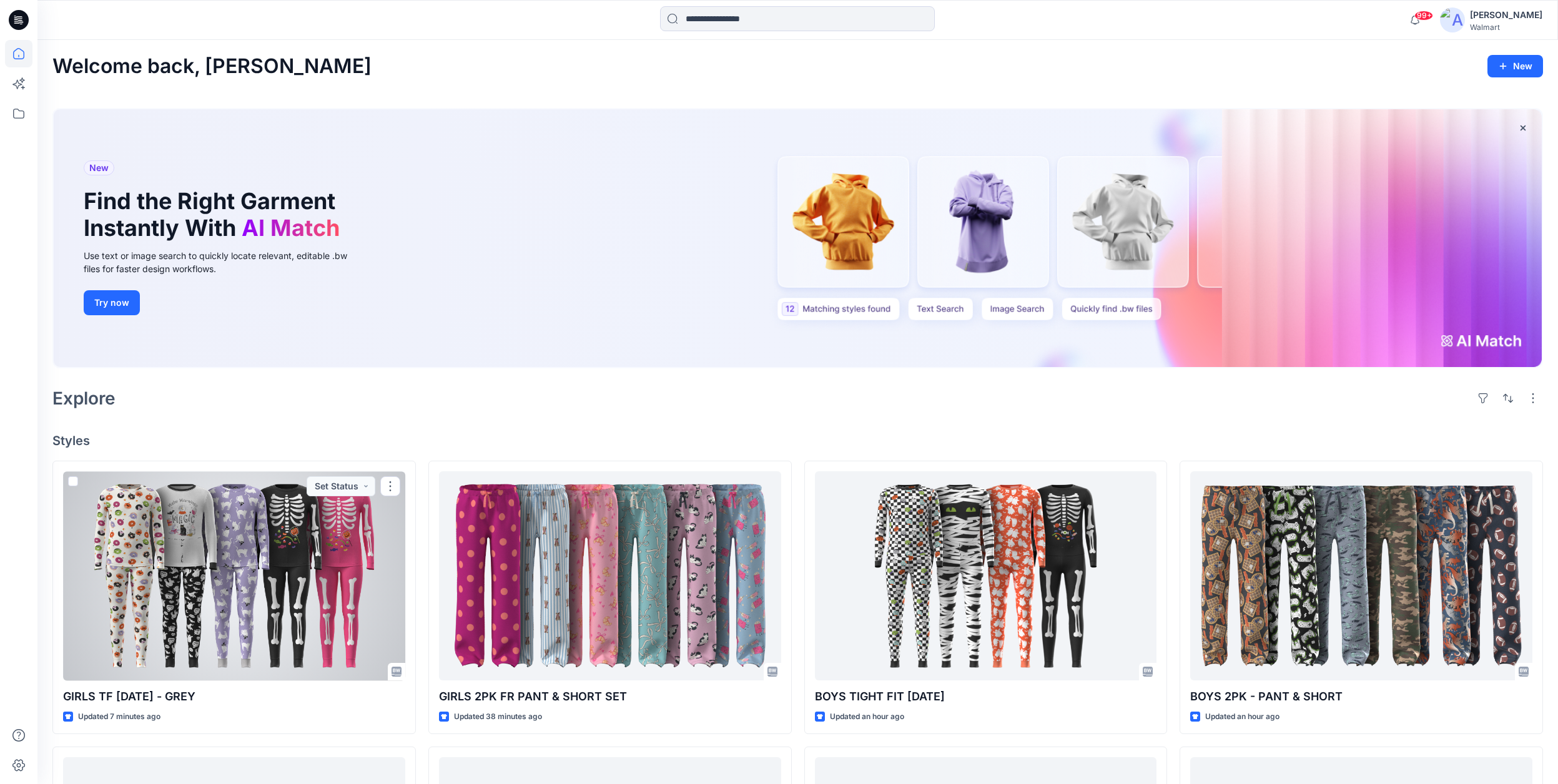
click at [257, 504] on div at bounding box center [234, 576] width 342 height 209
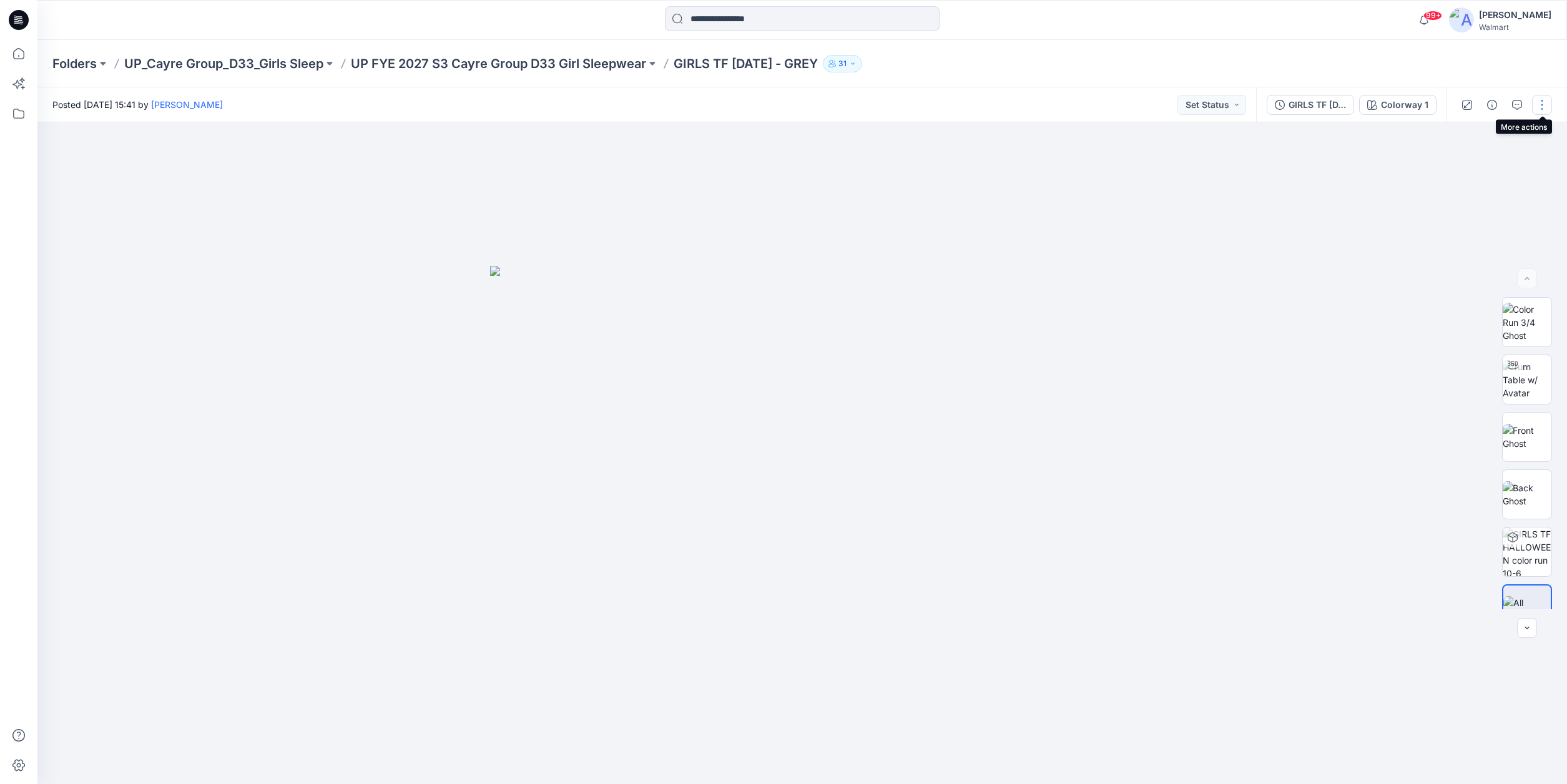
click at [1544, 103] on button "button" at bounding box center [1542, 105] width 20 height 20
click at [1464, 166] on p "Edit" at bounding box center [1462, 168] width 16 height 13
